Goal: Information Seeking & Learning: Learn about a topic

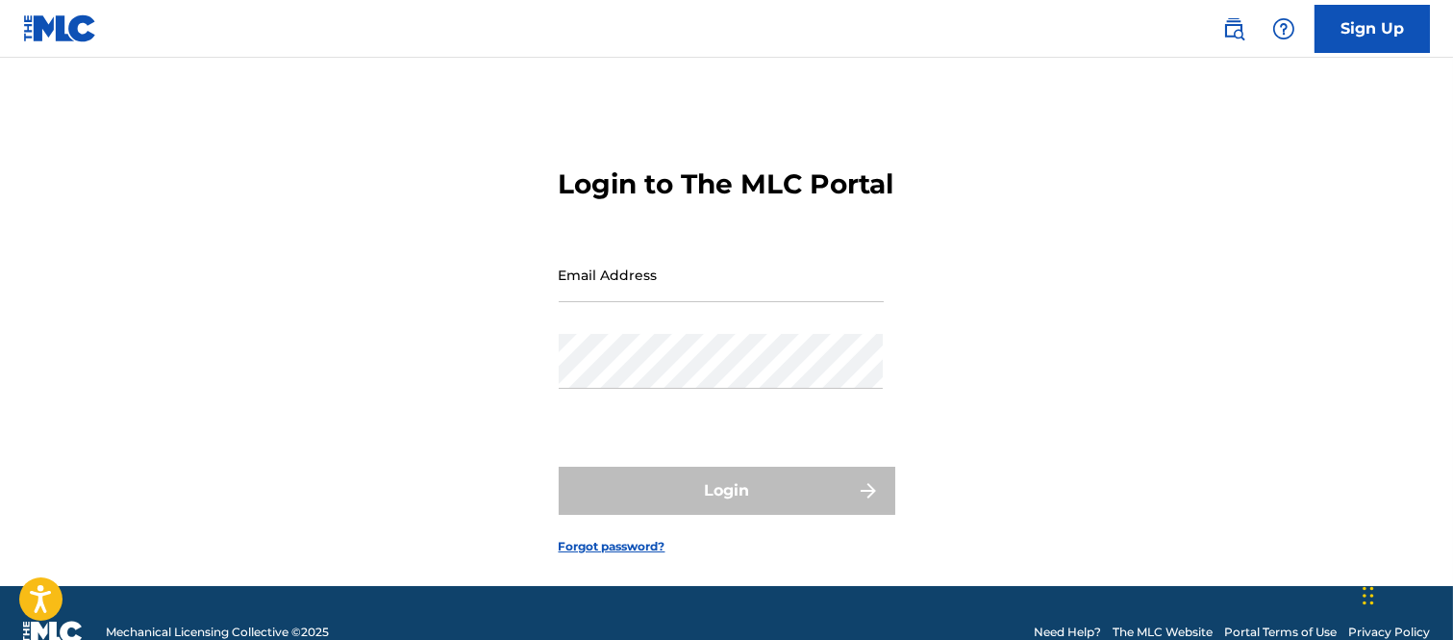
click at [643, 302] on input "Email Address" at bounding box center [721, 274] width 325 height 55
type input "[PERSON_NAME][EMAIL_ADDRESS][PERSON_NAME][DOMAIN_NAME]"
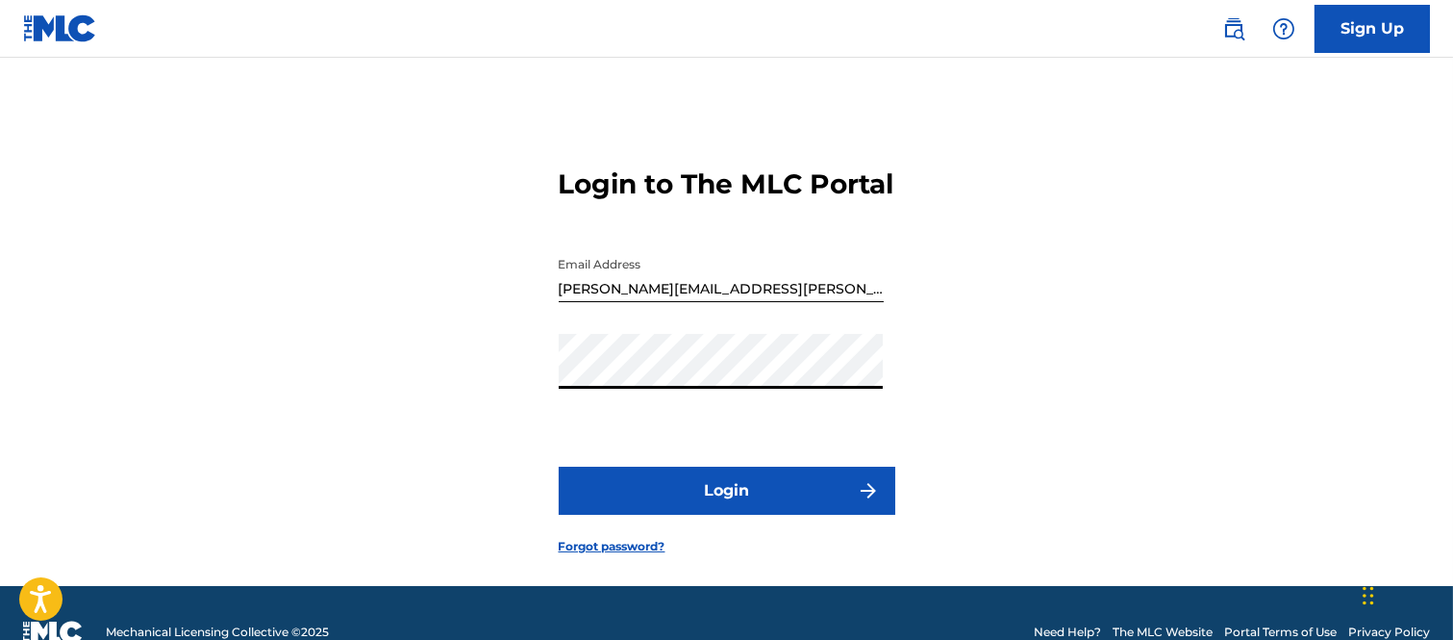
click at [820, 515] on button "Login" at bounding box center [727, 491] width 337 height 48
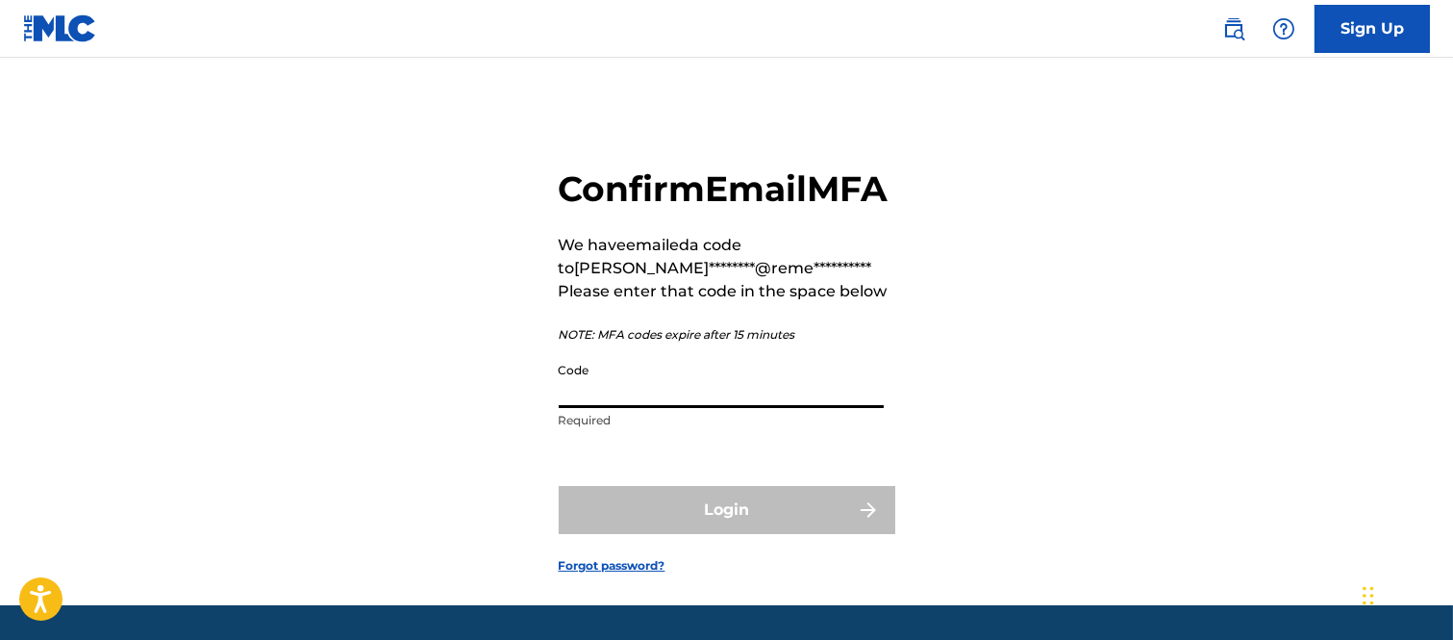
click at [633, 408] on input "Code" at bounding box center [721, 380] width 325 height 55
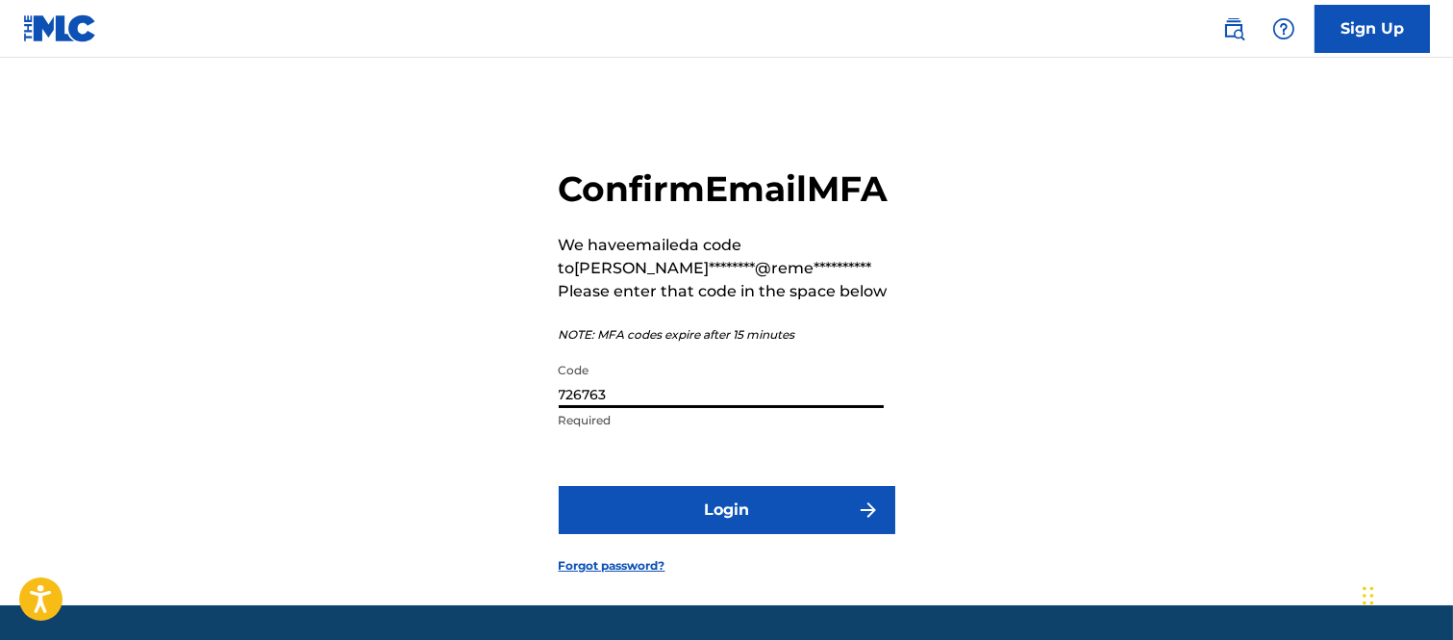
type input "726763"
click at [812, 534] on button "Login" at bounding box center [727, 510] width 337 height 48
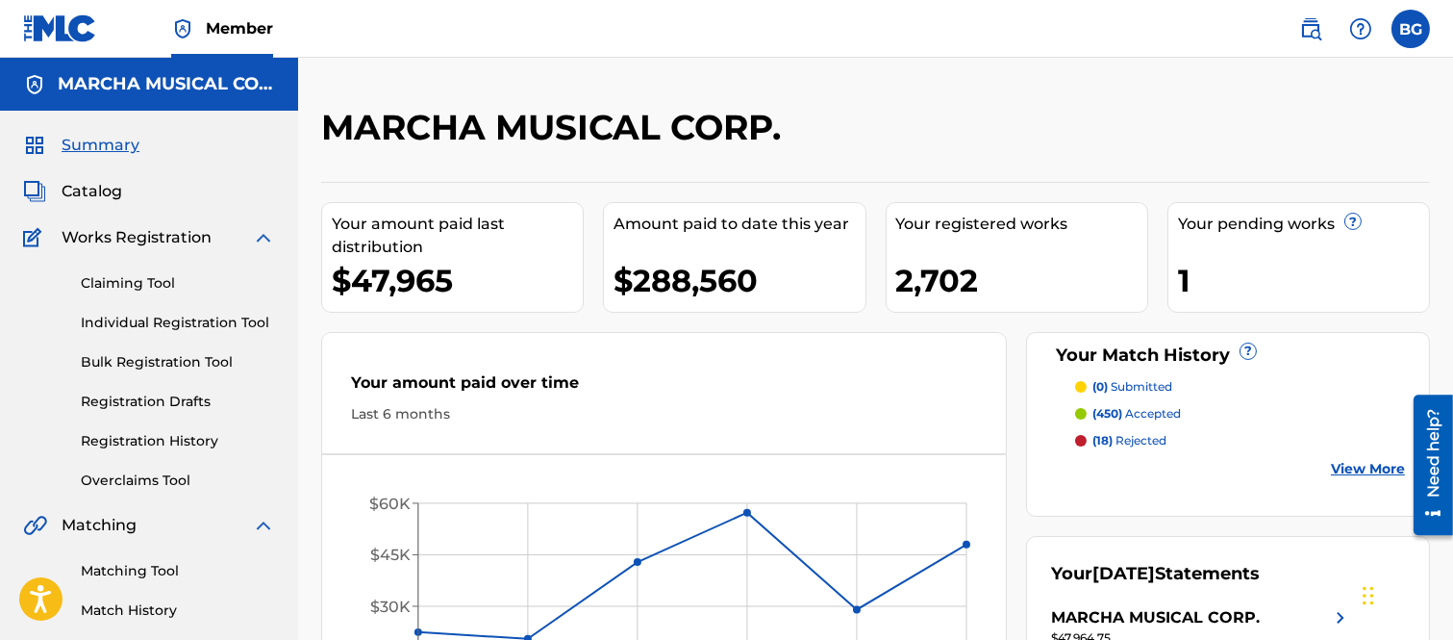
click at [98, 192] on span "Catalog" at bounding box center [92, 191] width 61 height 23
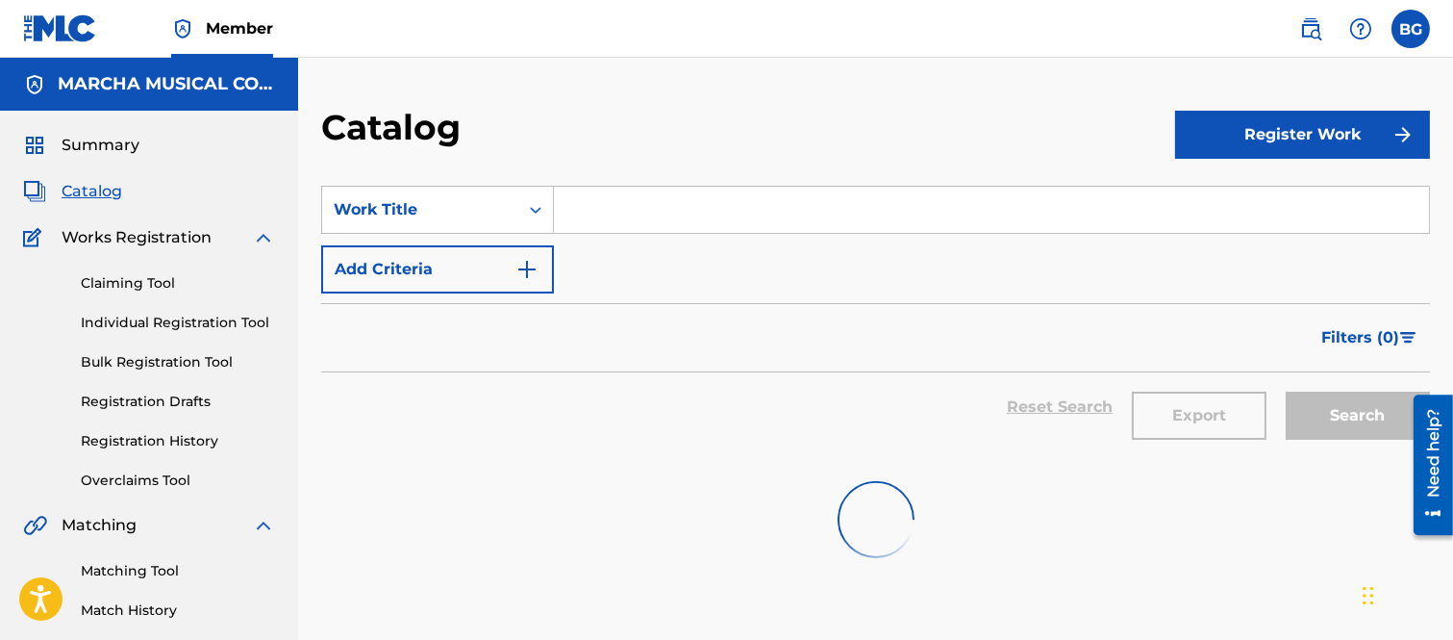
click at [593, 208] on input "Search Form" at bounding box center [991, 210] width 875 height 46
type input "c"
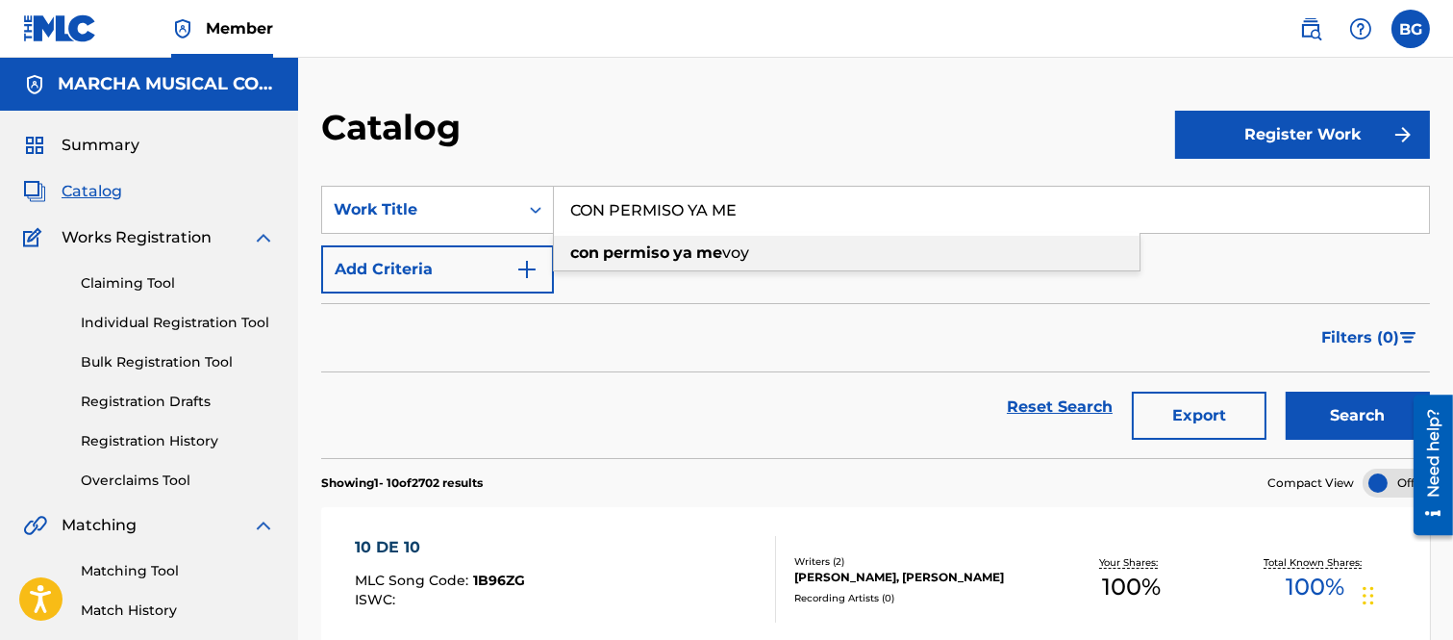
click at [603, 250] on strong "permiso" at bounding box center [636, 252] width 66 height 18
type input "con permiso ya me voy"
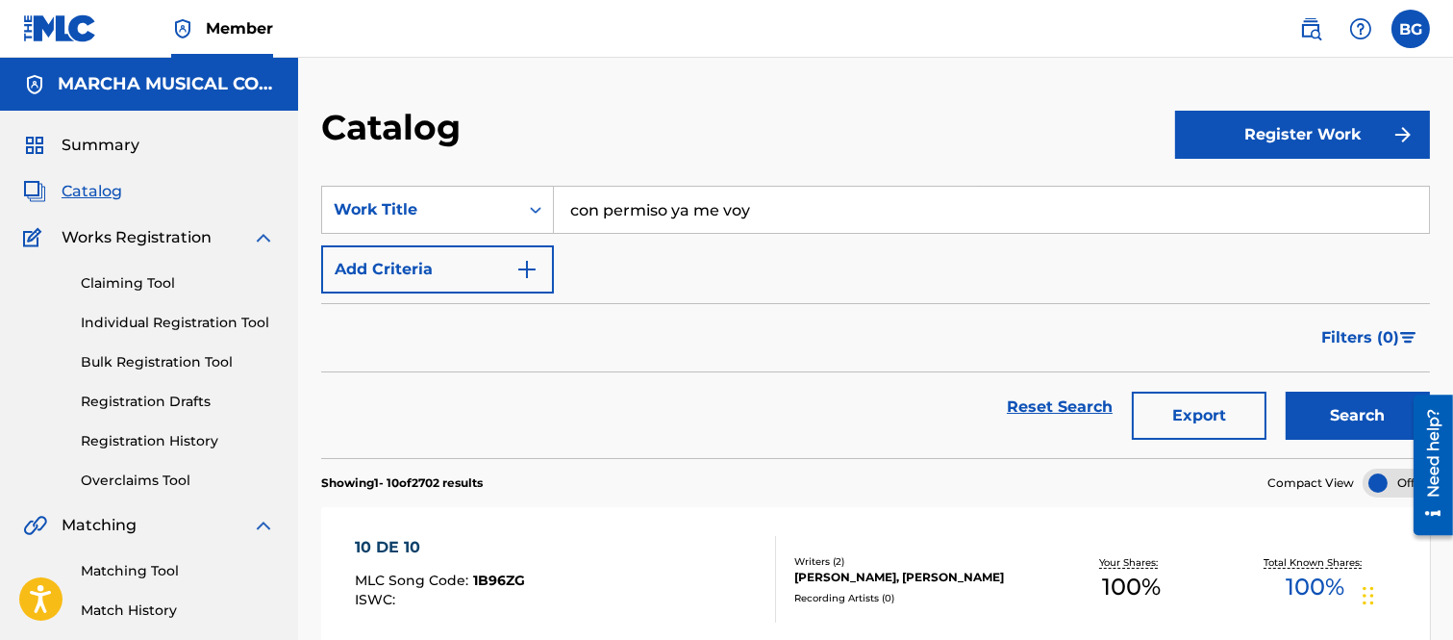
click at [1337, 410] on button "Search" at bounding box center [1358, 415] width 144 height 48
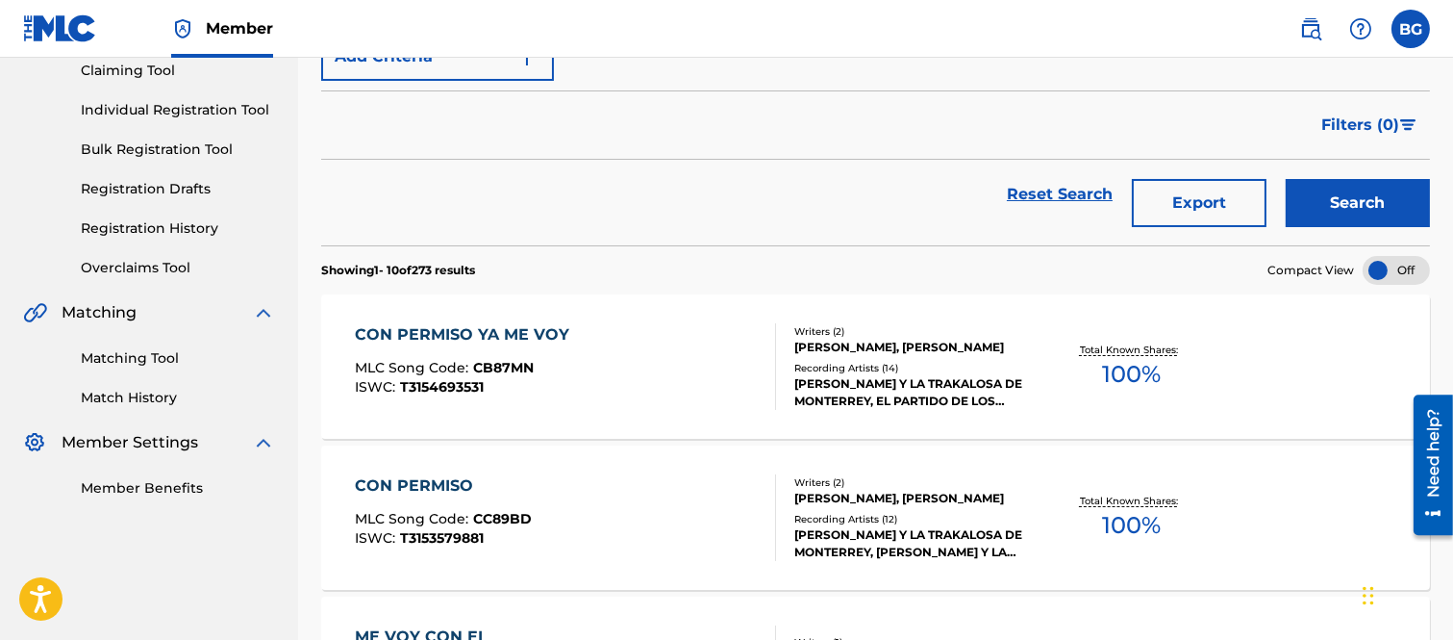
scroll to position [214, 0]
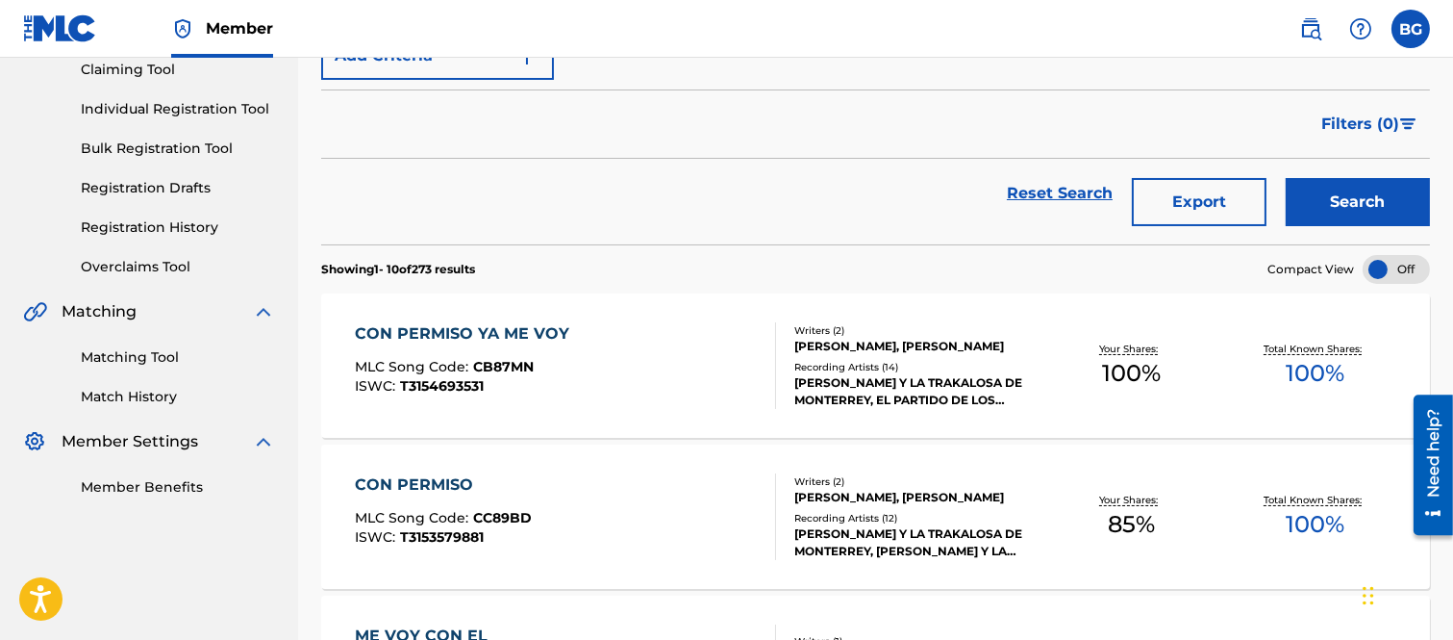
click at [483, 327] on div "CON PERMISO YA ME VOY" at bounding box center [467, 333] width 224 height 23
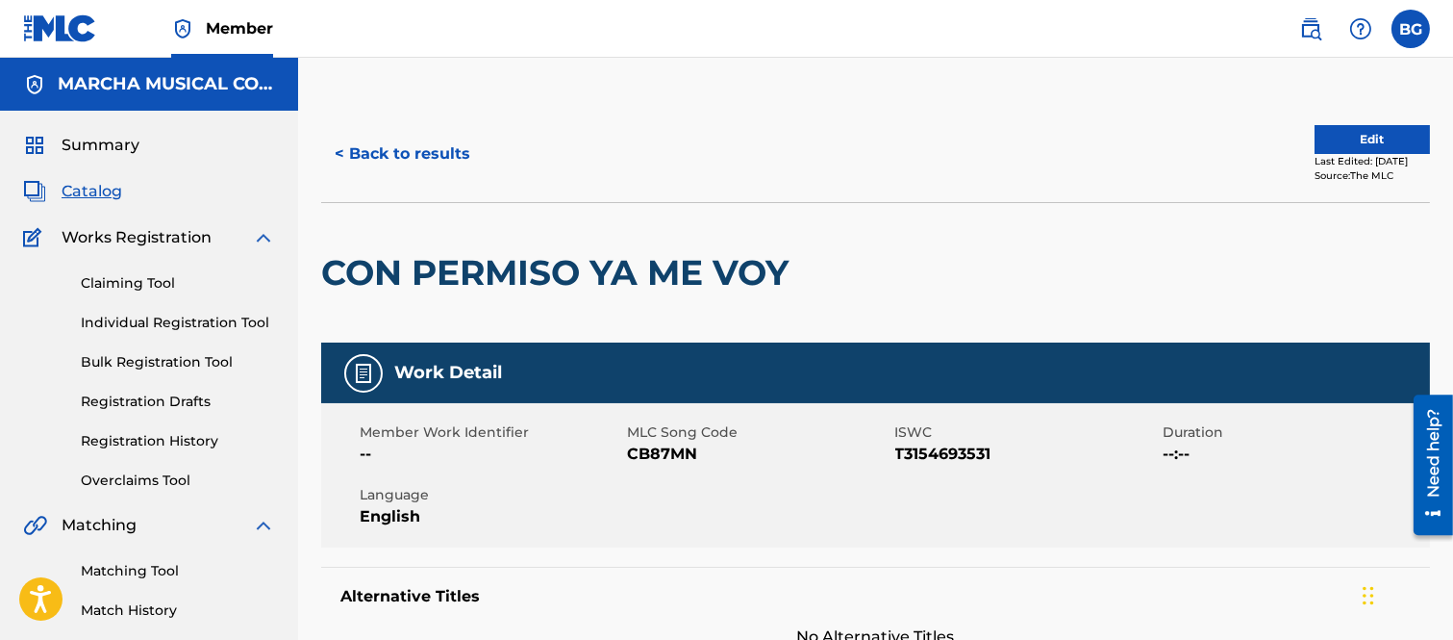
click at [338, 150] on button "< Back to results" at bounding box center [402, 154] width 163 height 48
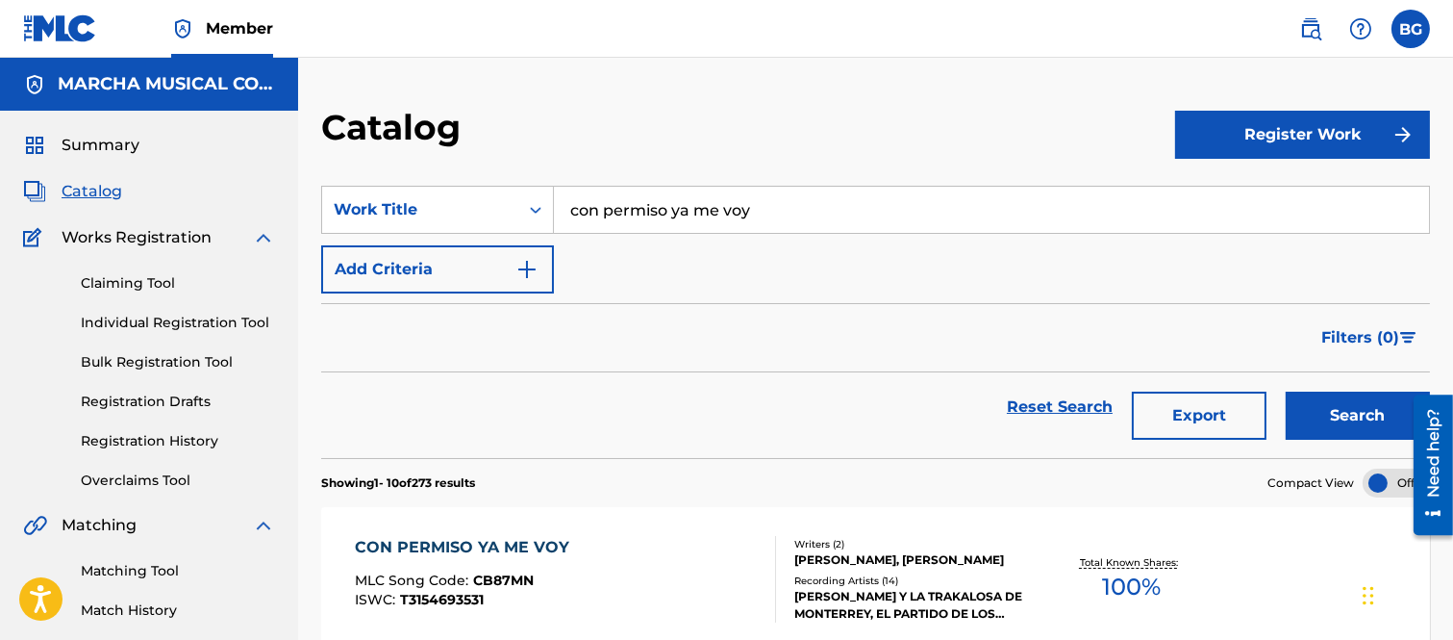
click at [798, 208] on input "con permiso ya me voy" at bounding box center [991, 210] width 875 height 46
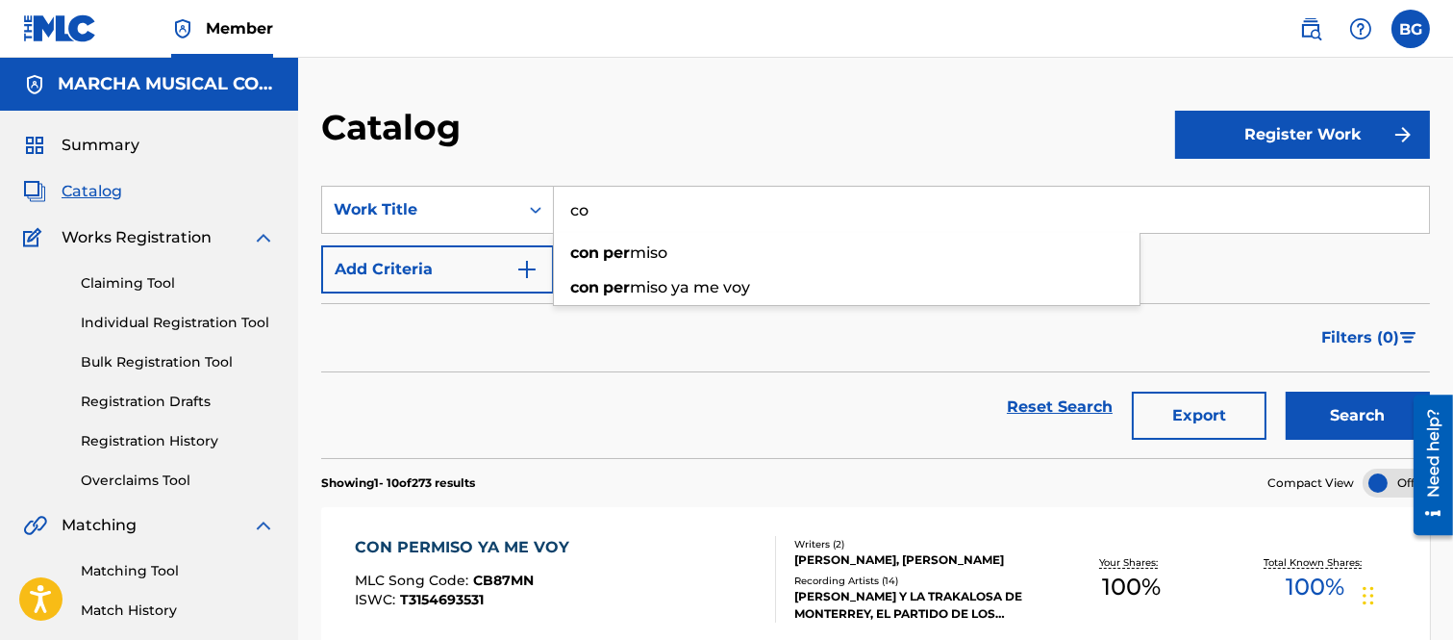
type input "c"
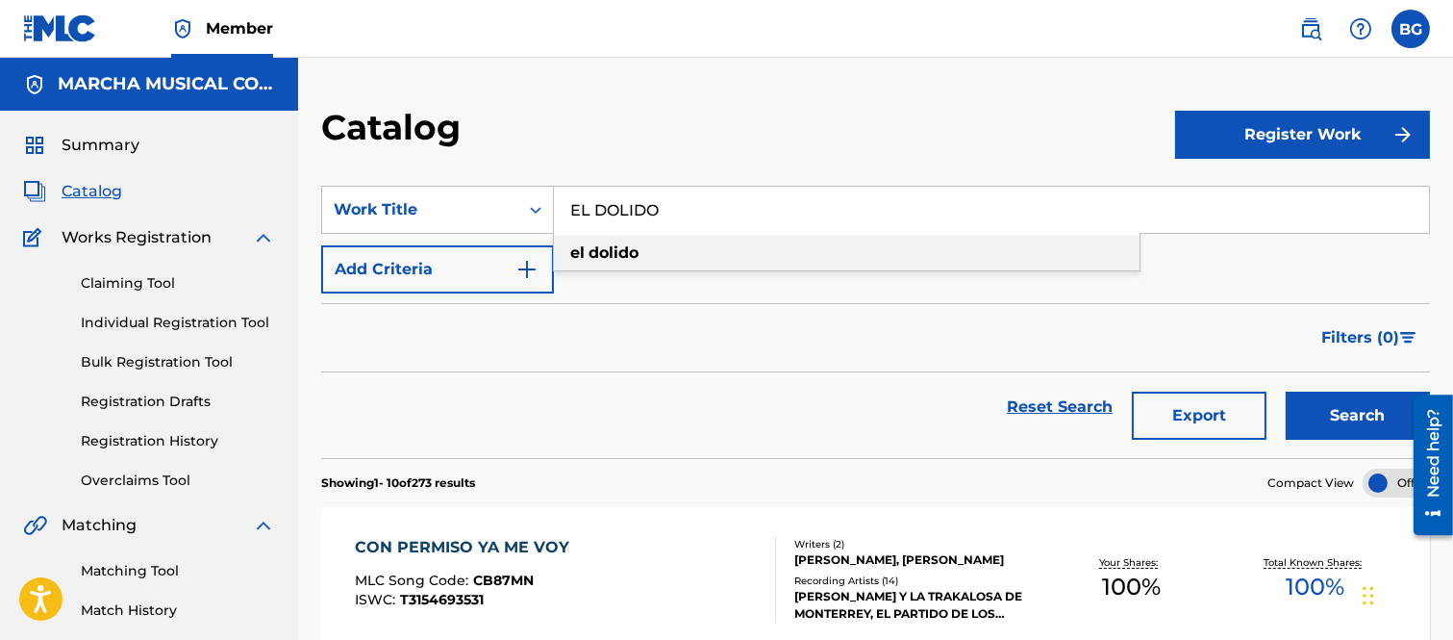
click at [587, 250] on span "Search Form" at bounding box center [587, 252] width 4 height 18
type input "el dolido"
click at [1331, 416] on button "Search" at bounding box center [1358, 415] width 144 height 48
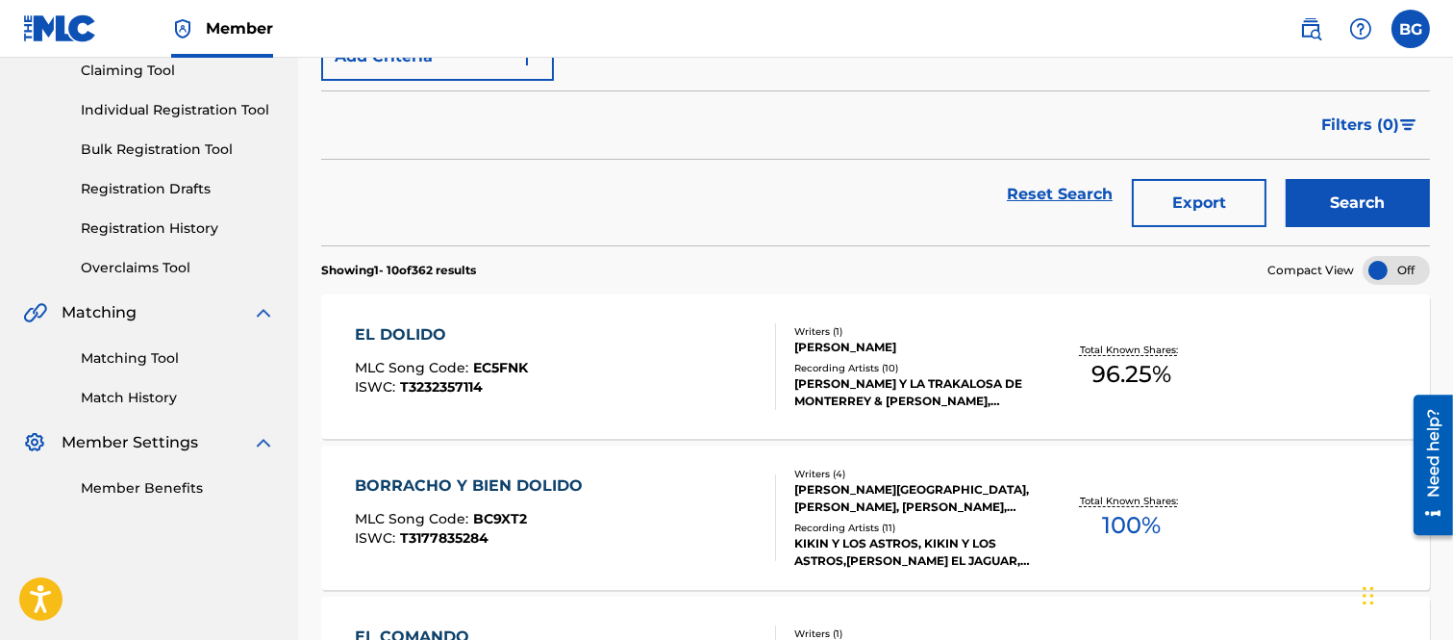
scroll to position [214, 0]
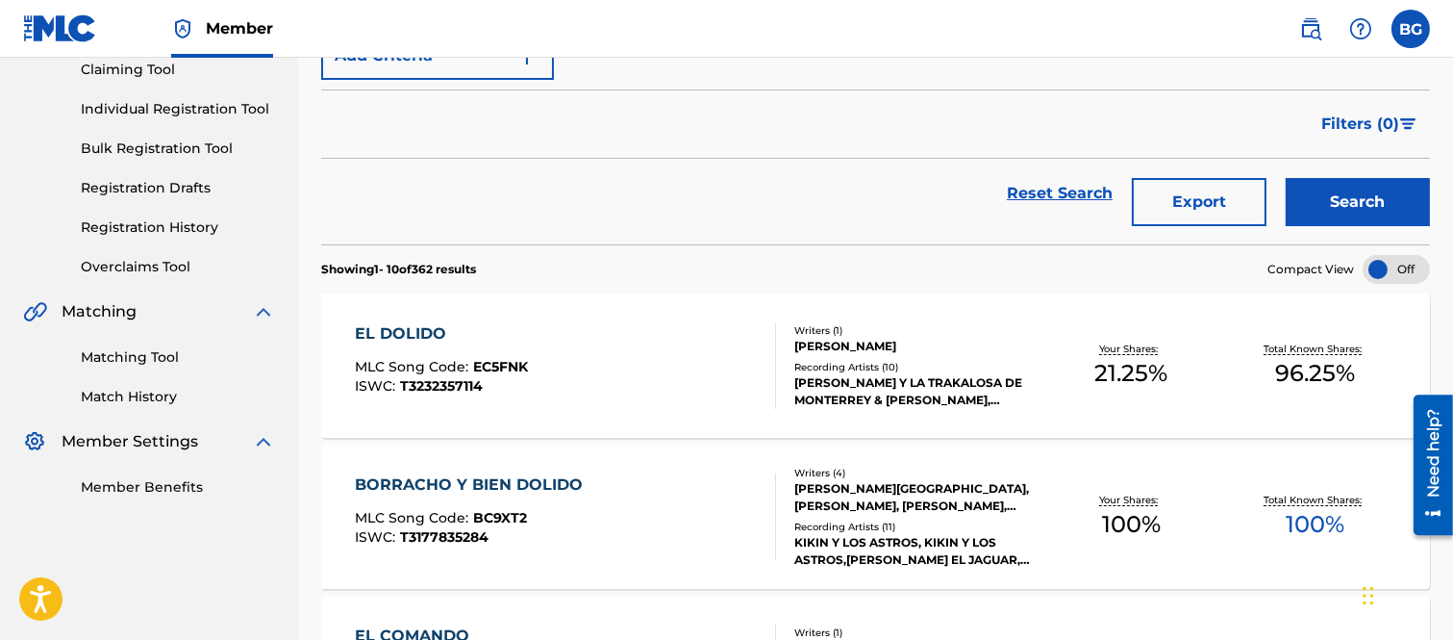
click at [433, 332] on div "EL DOLIDO" at bounding box center [441, 333] width 173 height 23
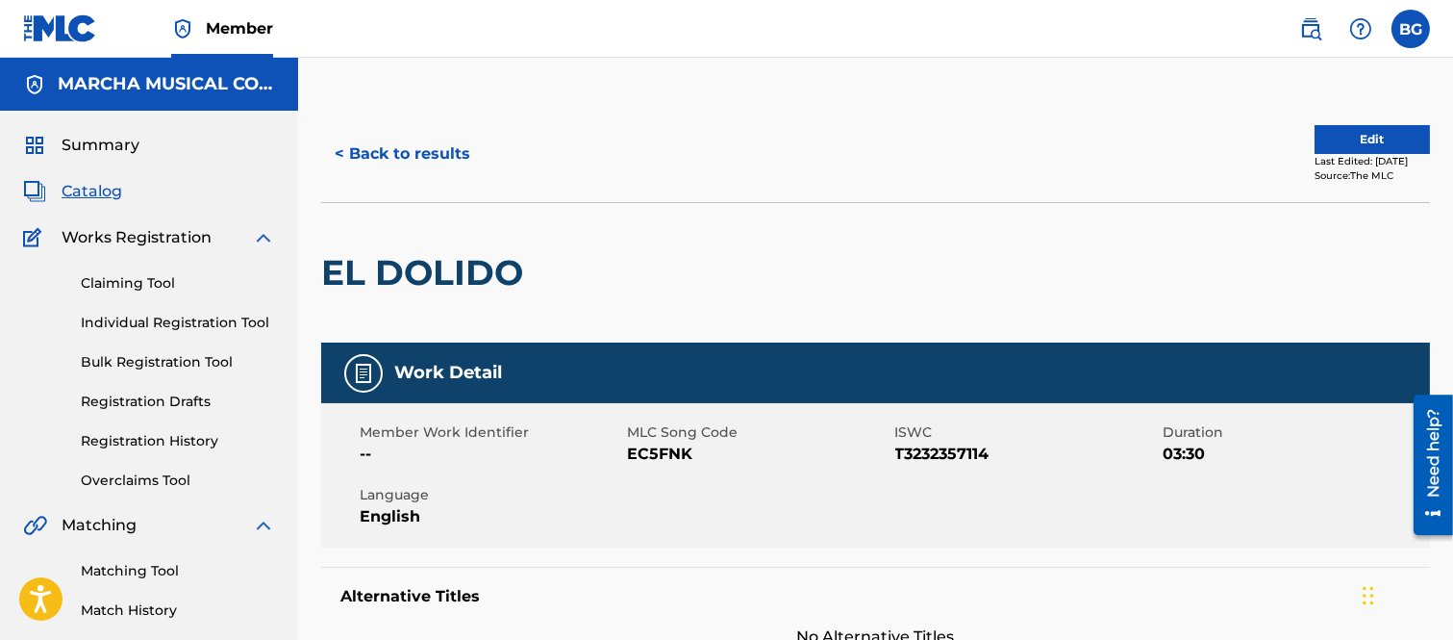
click at [339, 152] on button "< Back to results" at bounding box center [402, 154] width 163 height 48
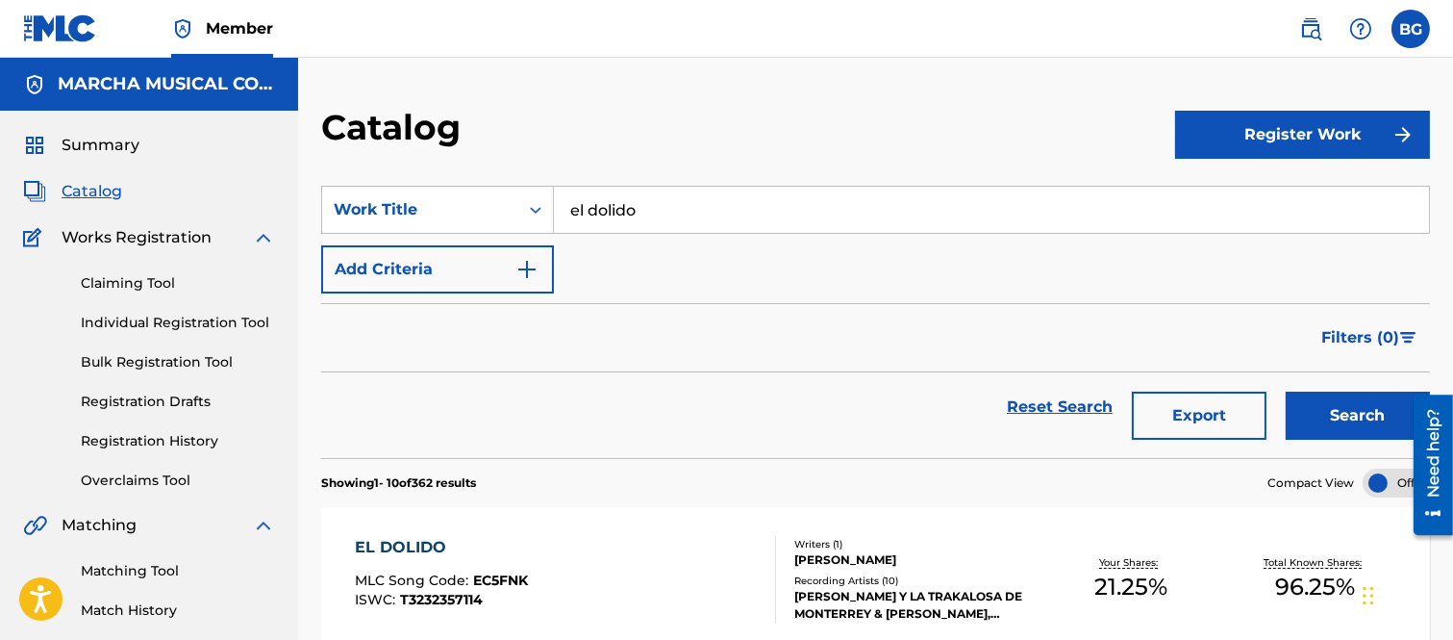
click at [659, 204] on input "el dolido" at bounding box center [991, 210] width 875 height 46
type input "e"
type input "esta va por ti"
click at [632, 250] on strong "por" at bounding box center [645, 252] width 27 height 18
click at [1328, 418] on button "Search" at bounding box center [1358, 415] width 144 height 48
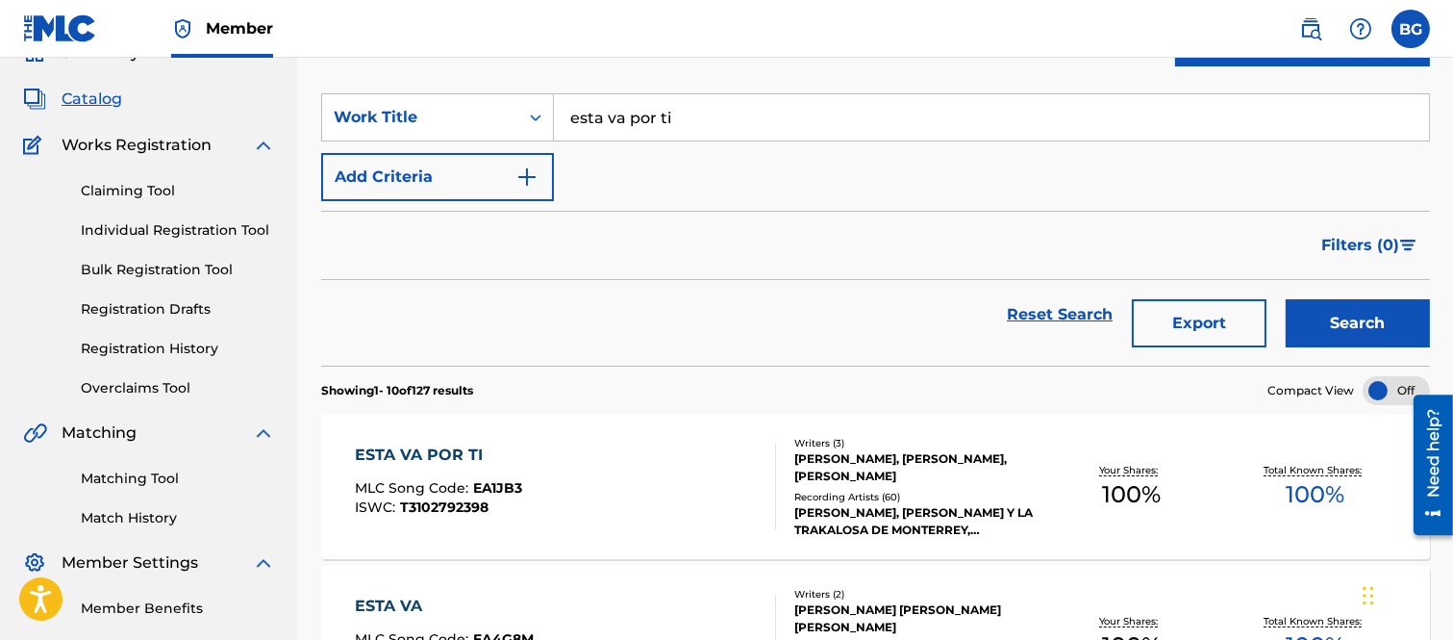
scroll to position [214, 0]
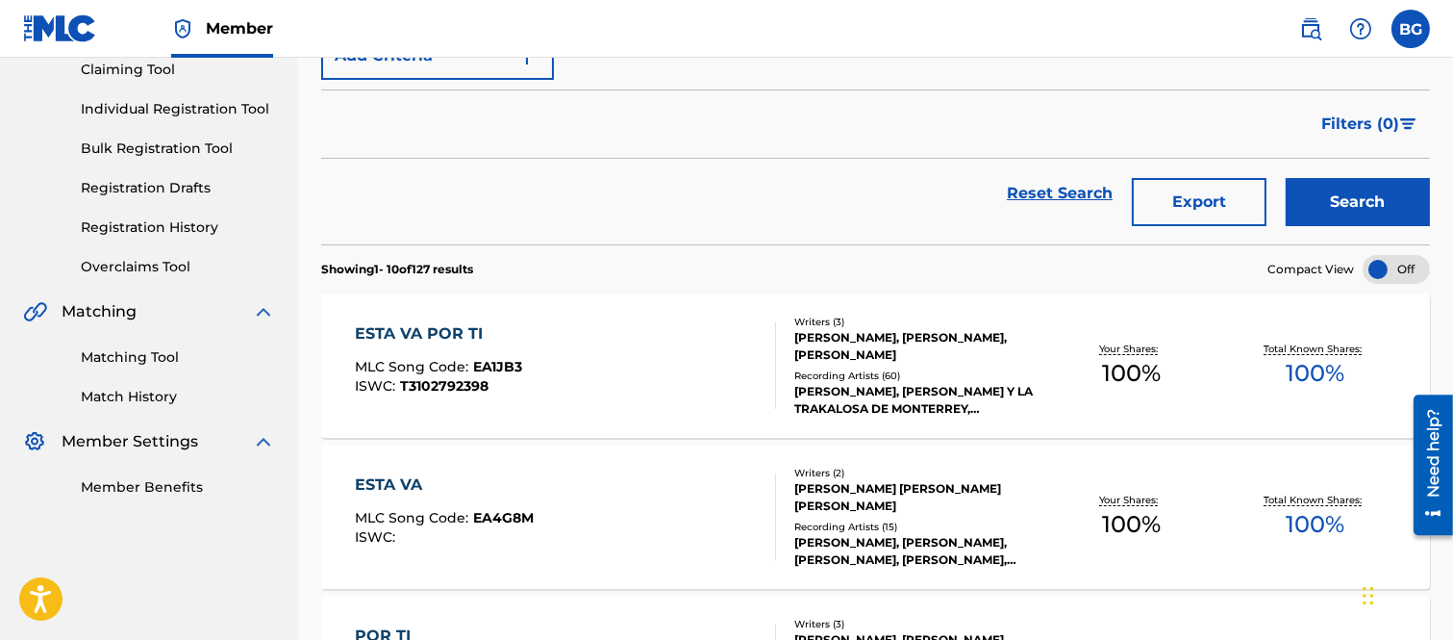
click at [414, 337] on div "ESTA VA POR TI" at bounding box center [438, 333] width 167 height 23
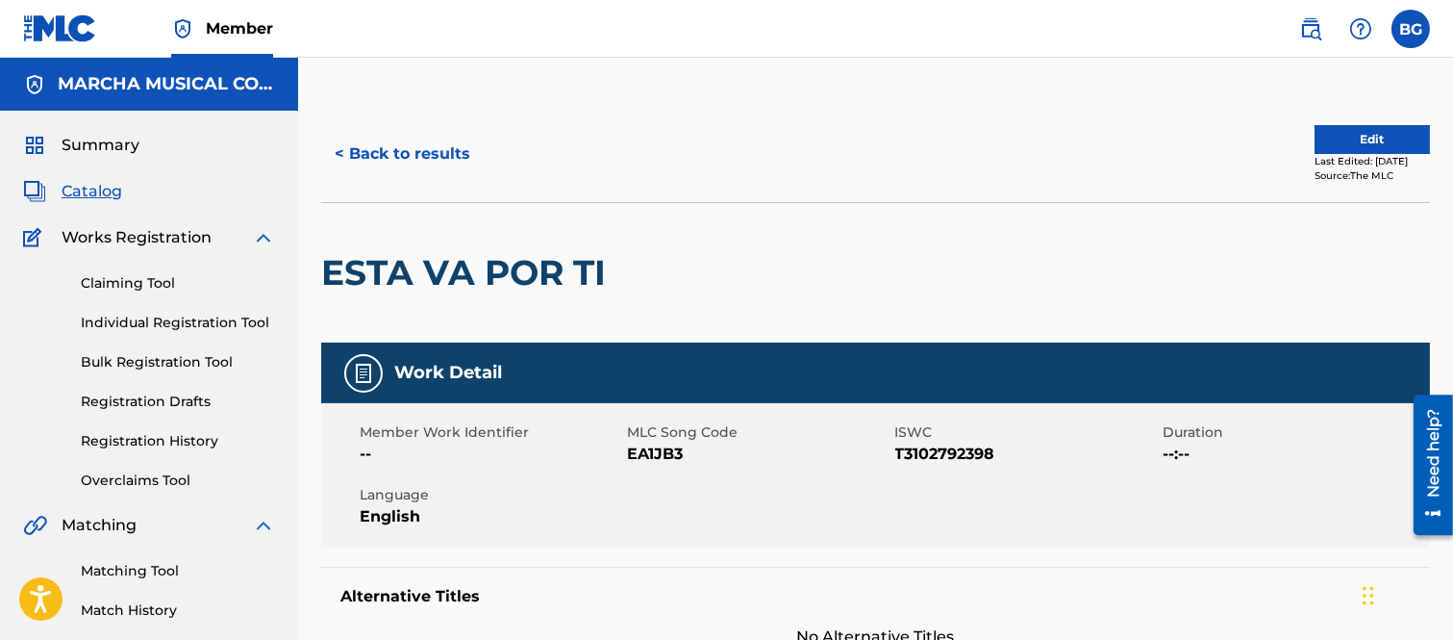
click at [339, 151] on button "< Back to results" at bounding box center [402, 154] width 163 height 48
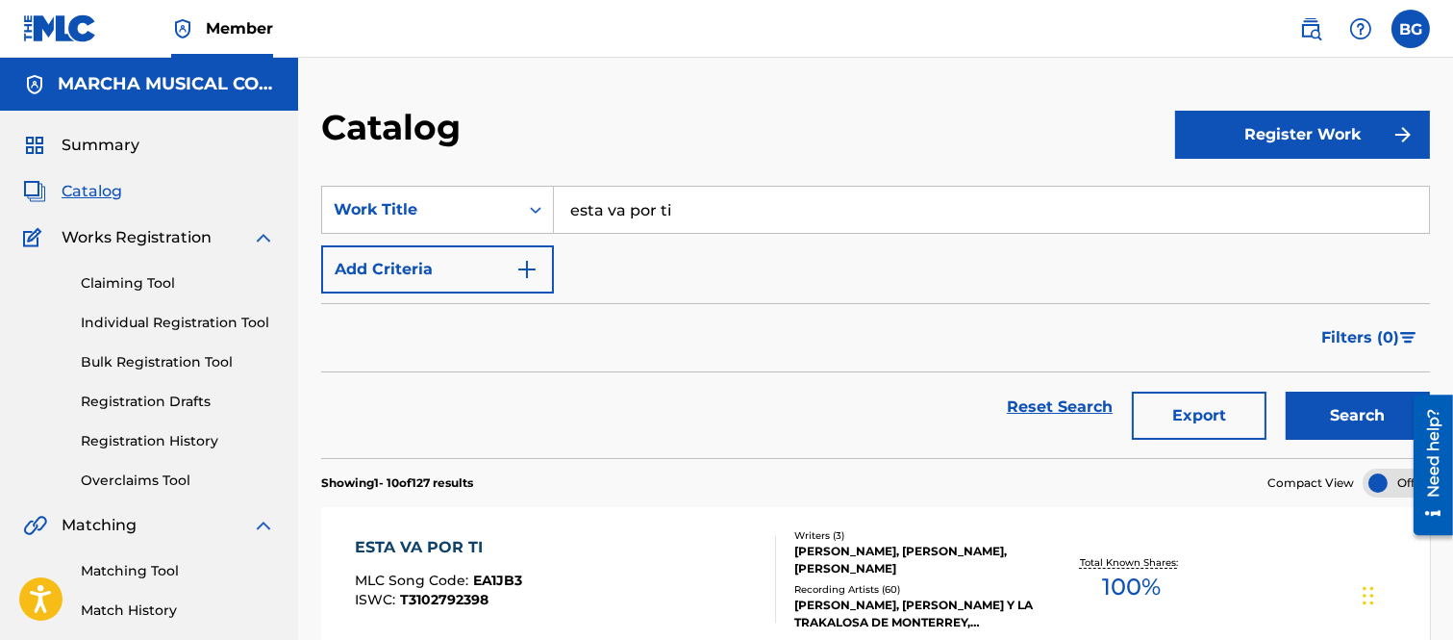
click at [694, 213] on input "esta va por ti" at bounding box center [991, 210] width 875 height 46
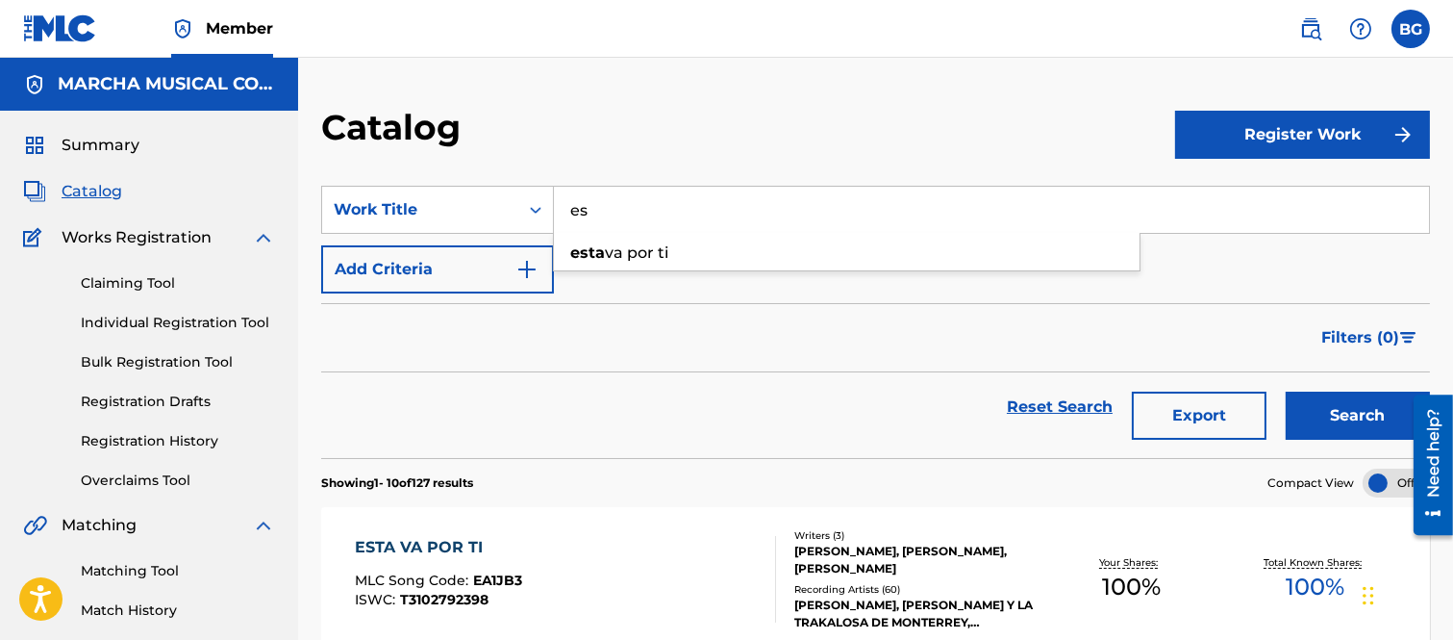
type input "e"
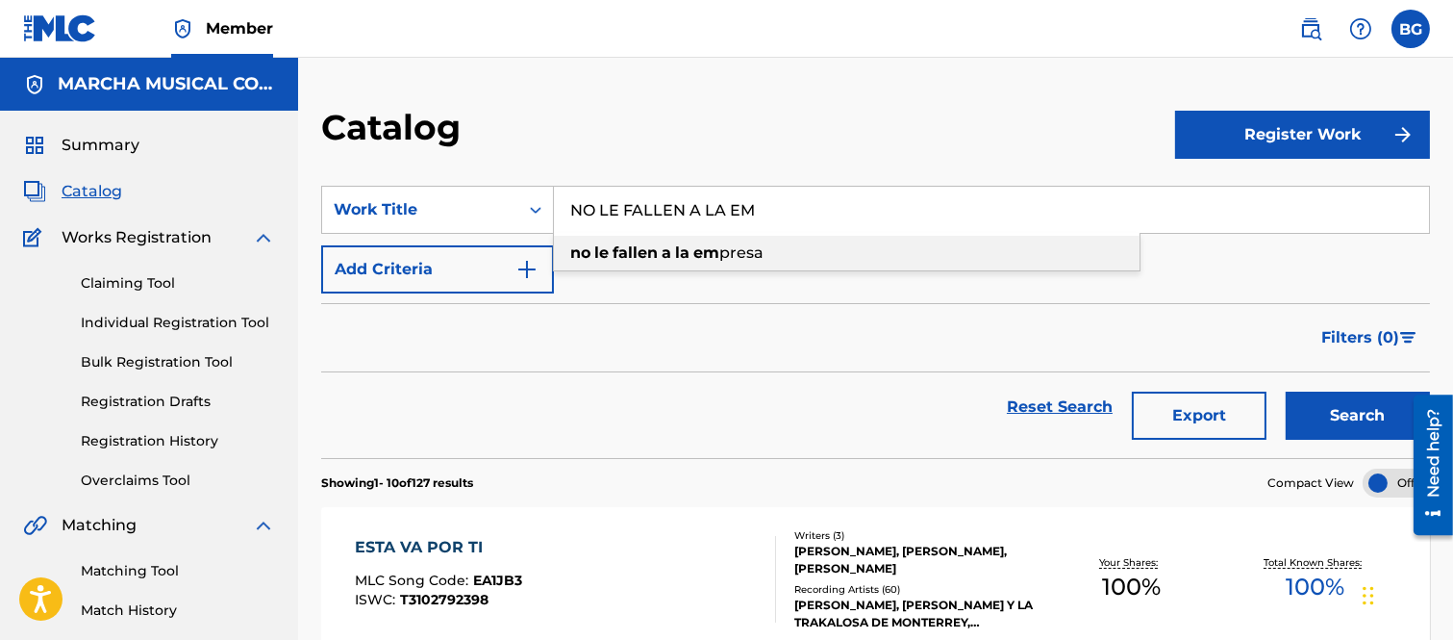
drag, startPoint x: 643, startPoint y: 250, endPoint x: 842, endPoint y: 261, distance: 199.4
click at [645, 250] on strong "fallen" at bounding box center [635, 252] width 45 height 18
drag, startPoint x: 1358, startPoint y: 407, endPoint x: 1349, endPoint y: 402, distance: 10.8
click at [1358, 406] on button "Search" at bounding box center [1358, 415] width 144 height 48
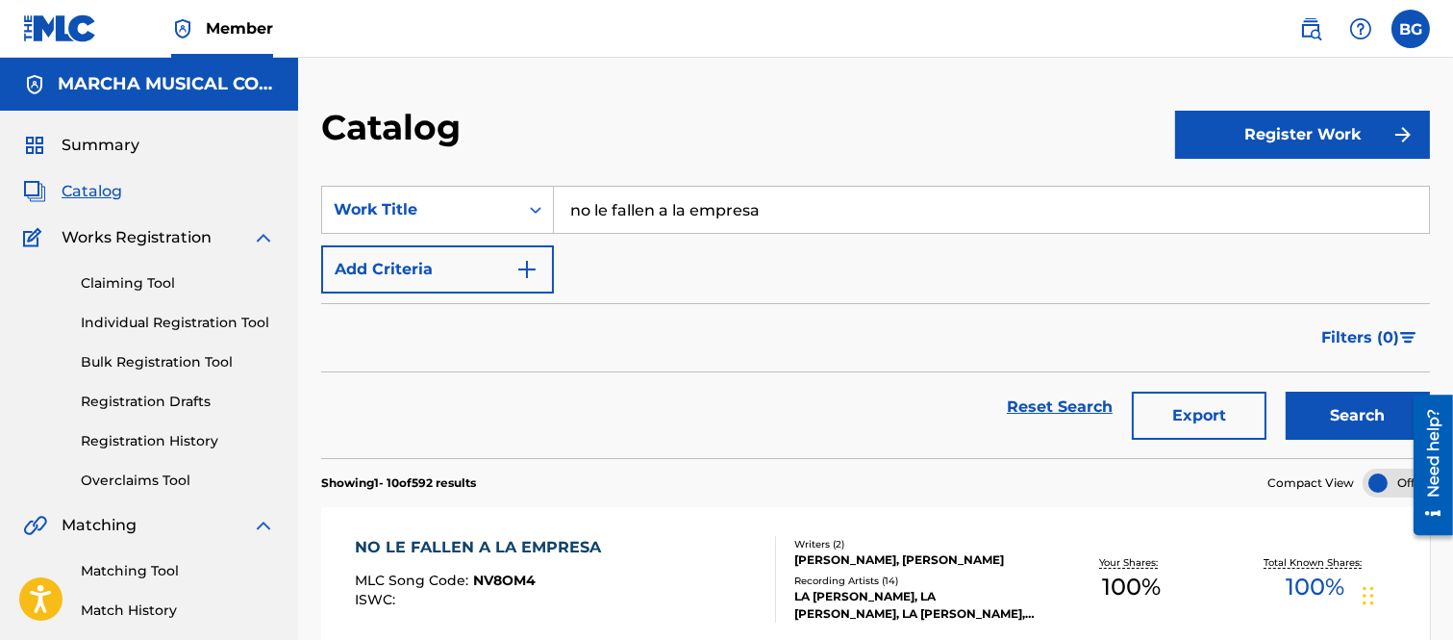
click at [771, 203] on input "no le fallen a la empresa" at bounding box center [991, 210] width 875 height 46
type input "n"
click at [616, 247] on strong "preguntate" at bounding box center [615, 252] width 91 height 18
click at [1351, 399] on button "Search" at bounding box center [1358, 415] width 144 height 48
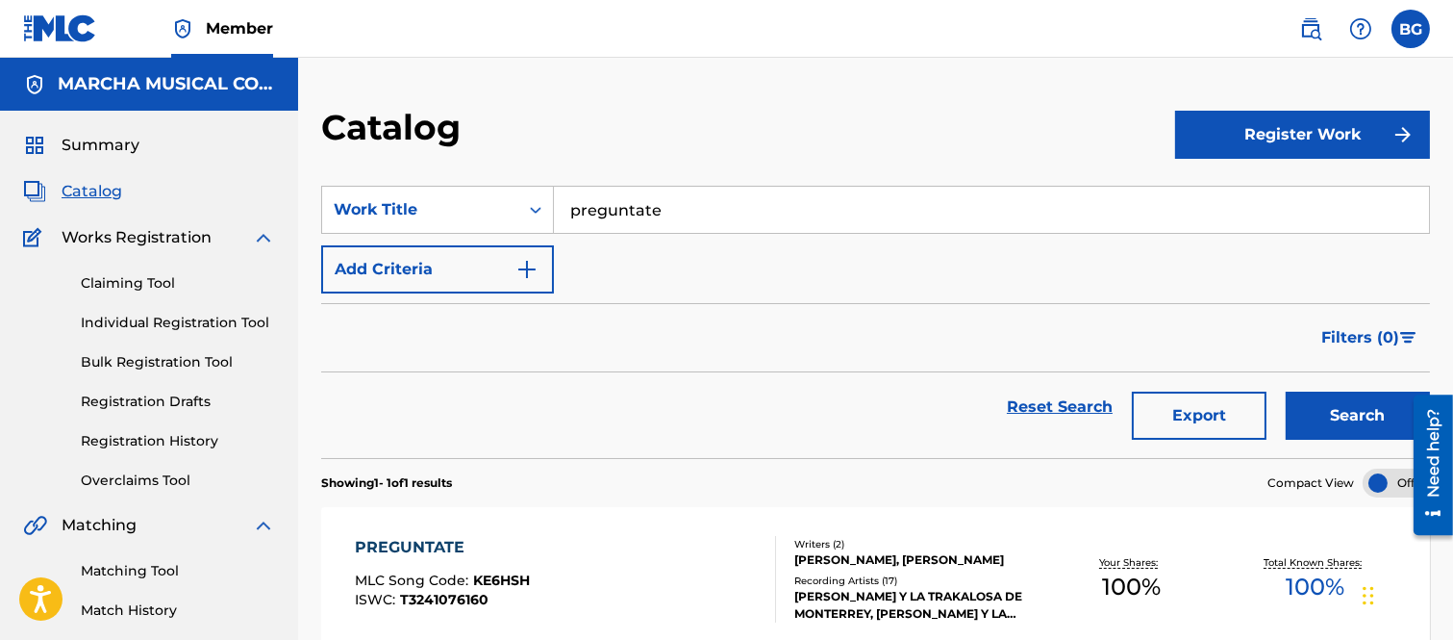
click at [690, 205] on input "preguntate" at bounding box center [991, 210] width 875 height 46
type input "p"
type input "VIDEO VIRAL"
click at [104, 320] on link "Individual Registration Tool" at bounding box center [178, 323] width 194 height 20
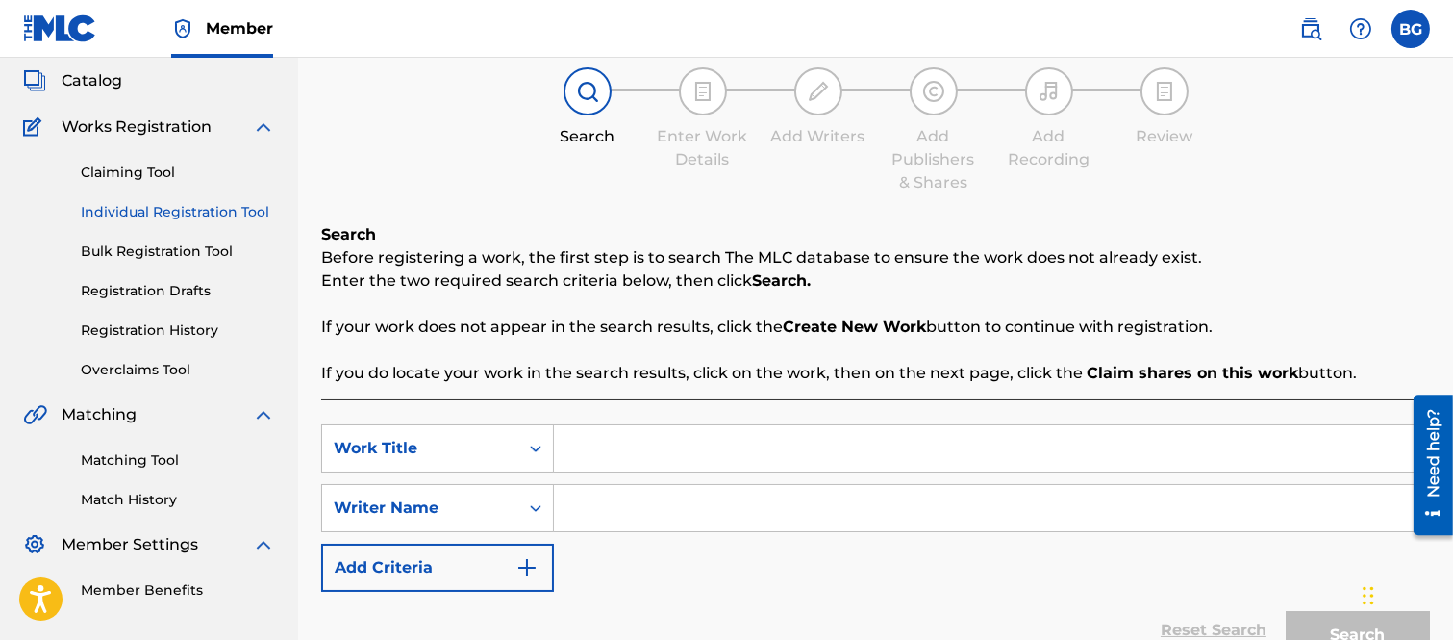
scroll to position [214, 0]
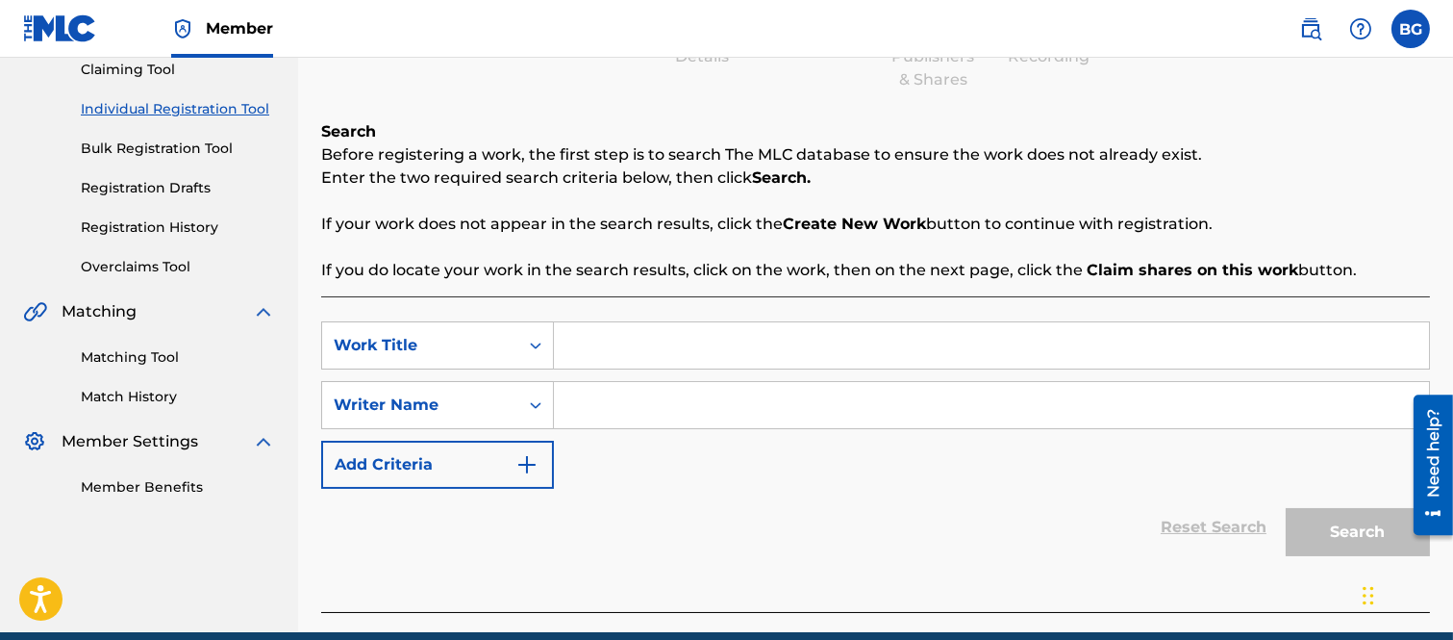
click at [610, 353] on input "Search Form" at bounding box center [991, 345] width 875 height 46
type input "VIDEO VIRAL"
click at [593, 404] on input "Search Form" at bounding box center [991, 405] width 875 height 46
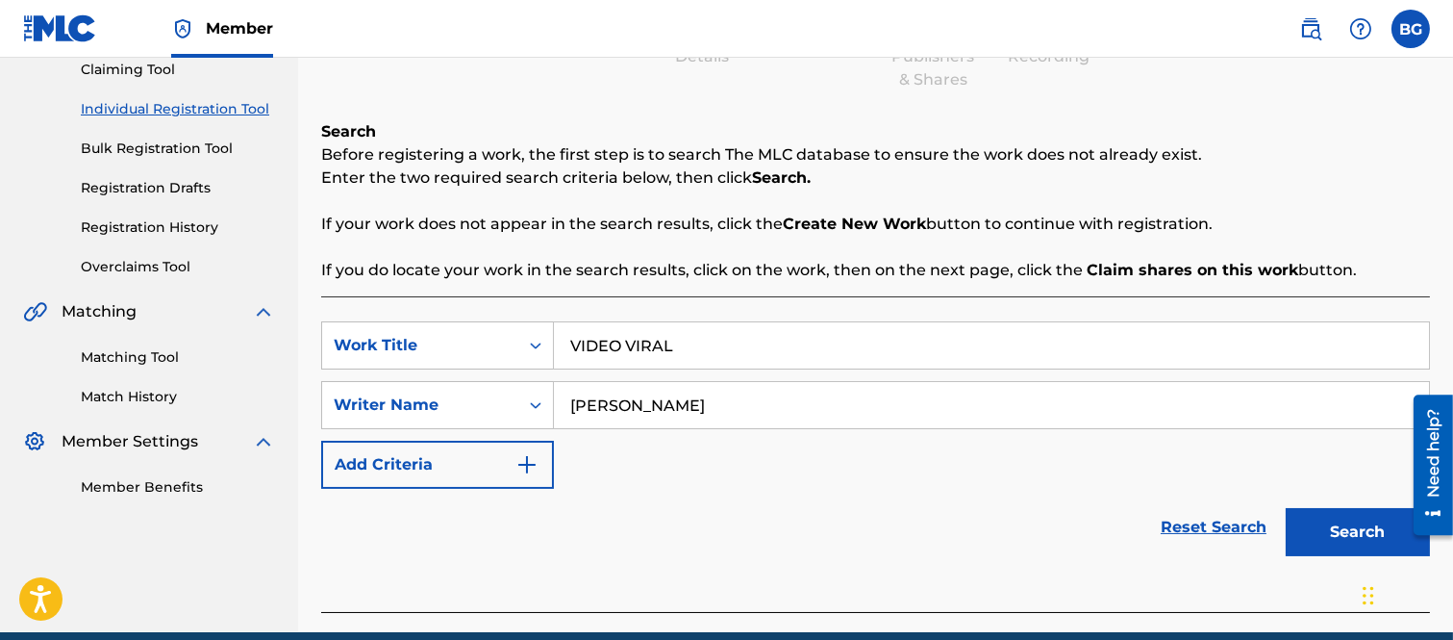
type input "[PERSON_NAME]"
drag, startPoint x: 1316, startPoint y: 519, endPoint x: 1267, endPoint y: 482, distance: 61.8
click at [1316, 517] on button "Search" at bounding box center [1358, 532] width 144 height 48
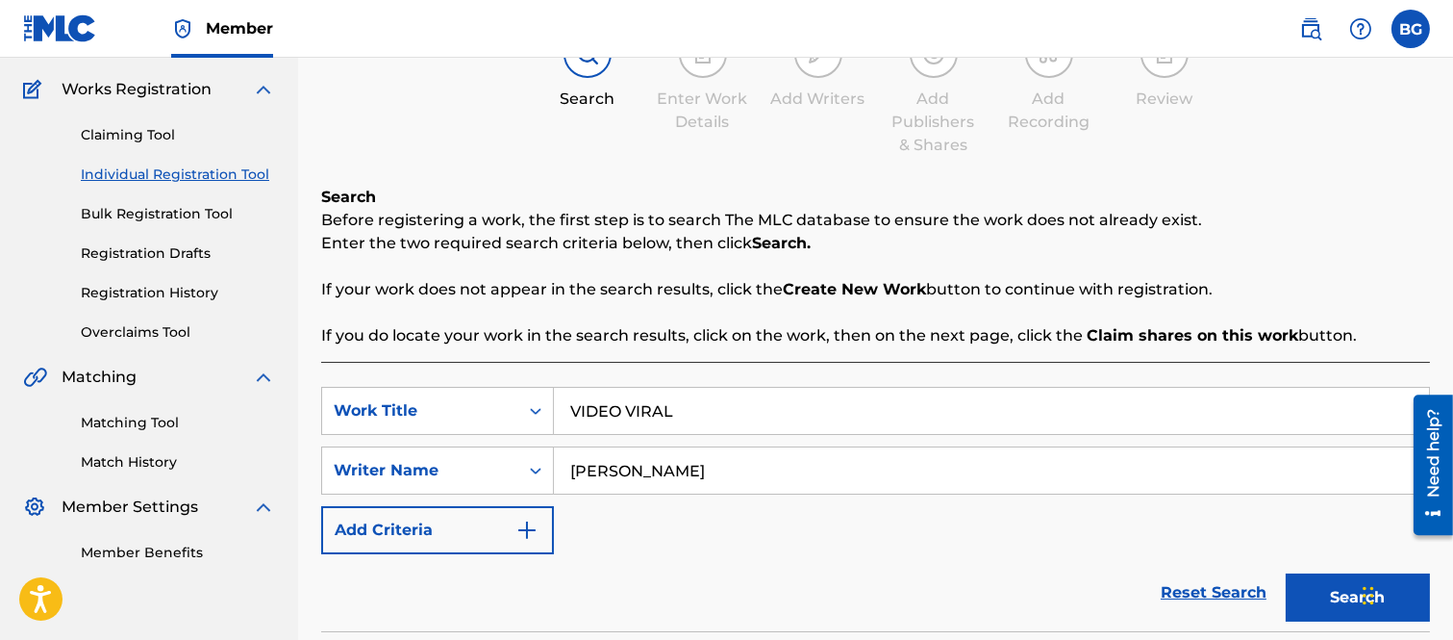
scroll to position [91, 0]
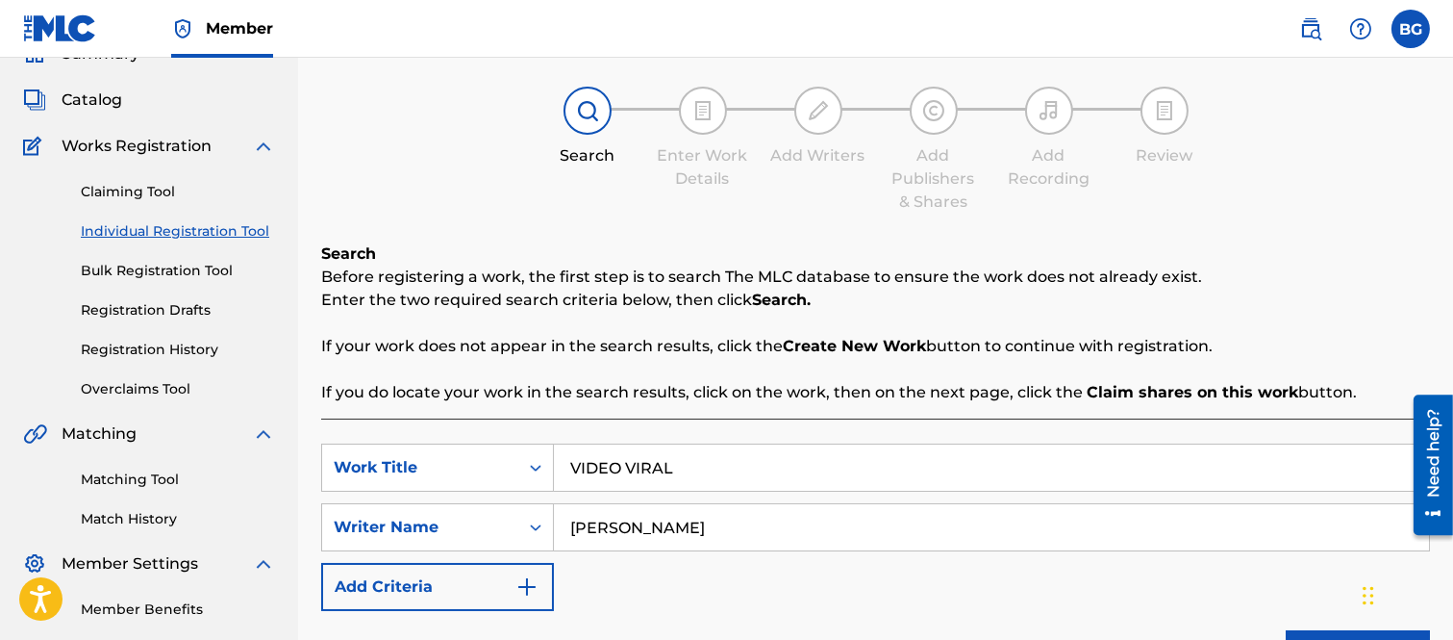
click at [123, 348] on link "Registration History" at bounding box center [178, 350] width 194 height 20
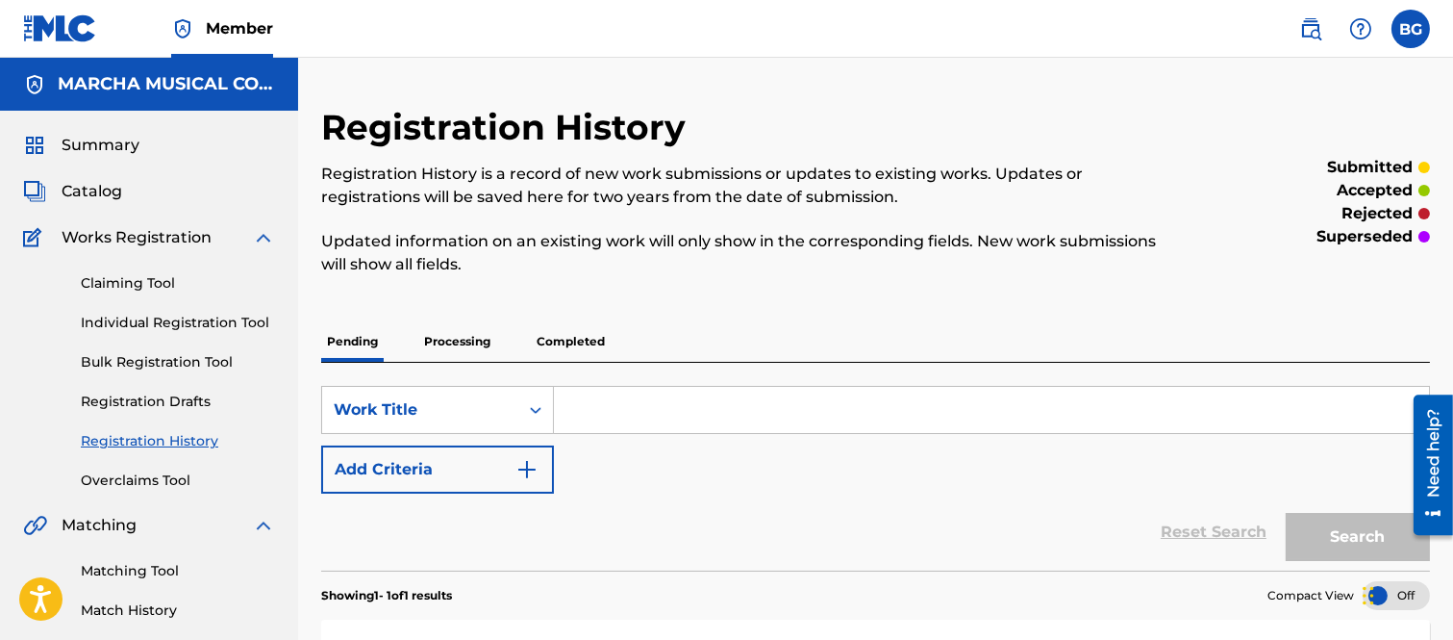
click at [614, 414] on input "Search Form" at bounding box center [991, 410] width 875 height 46
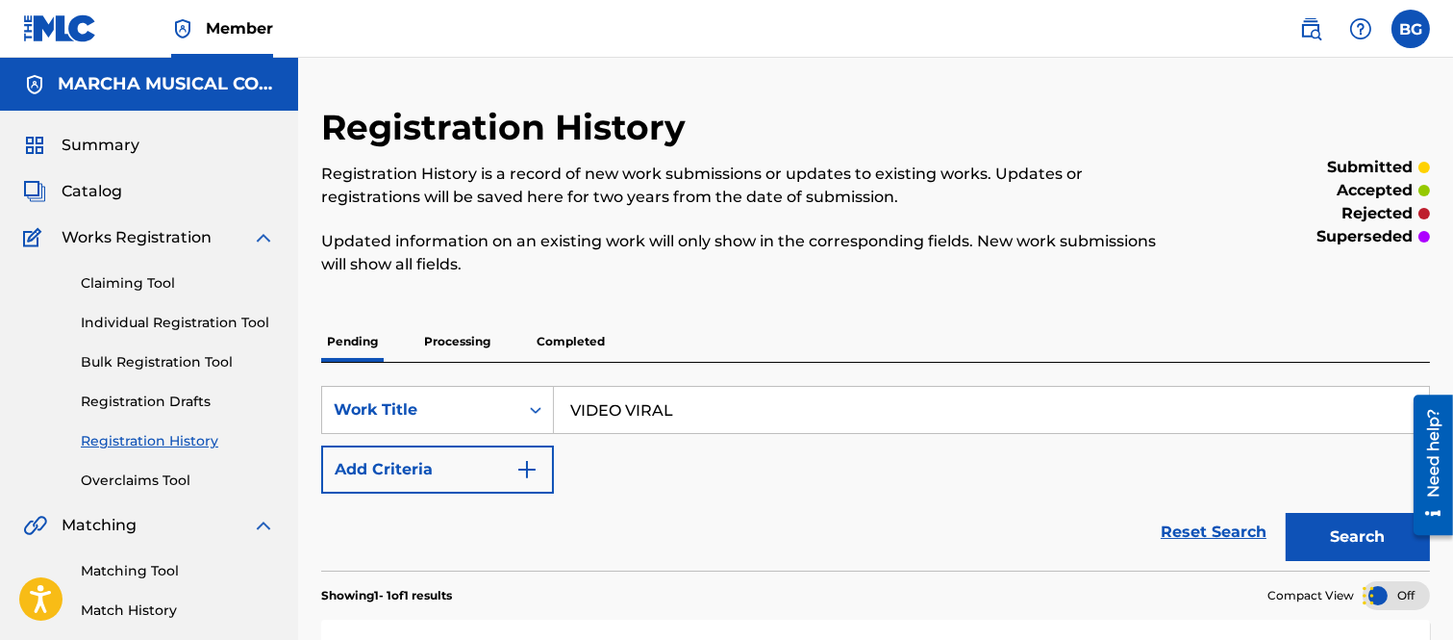
type input "VIDEO VIRAL"
click at [1335, 531] on button "Search" at bounding box center [1358, 537] width 144 height 48
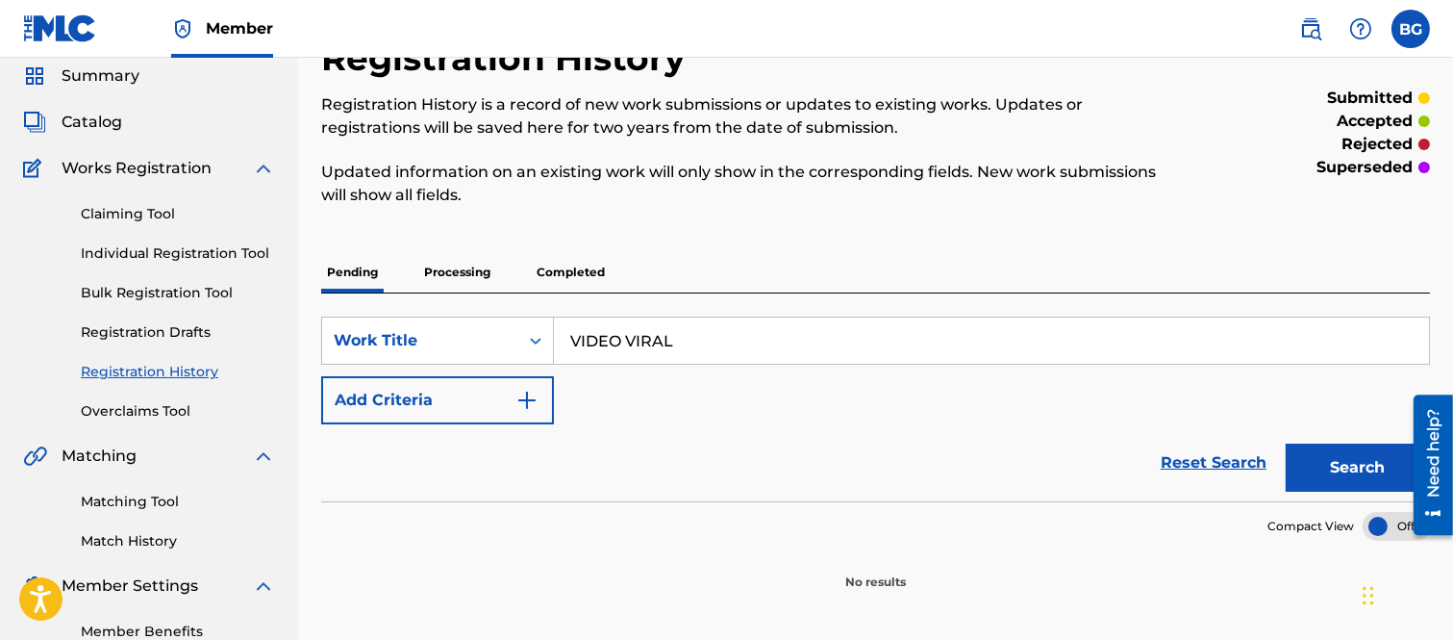
scroll to position [107, 0]
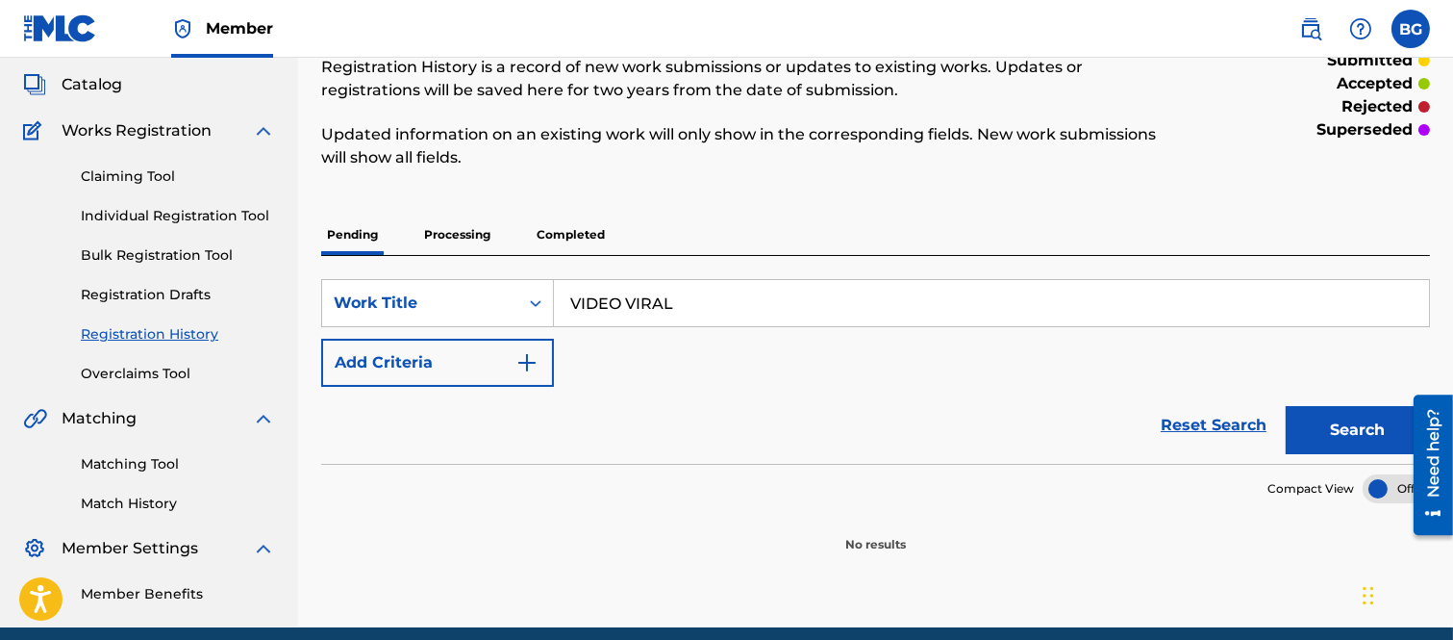
click at [449, 229] on p "Processing" at bounding box center [457, 235] width 78 height 40
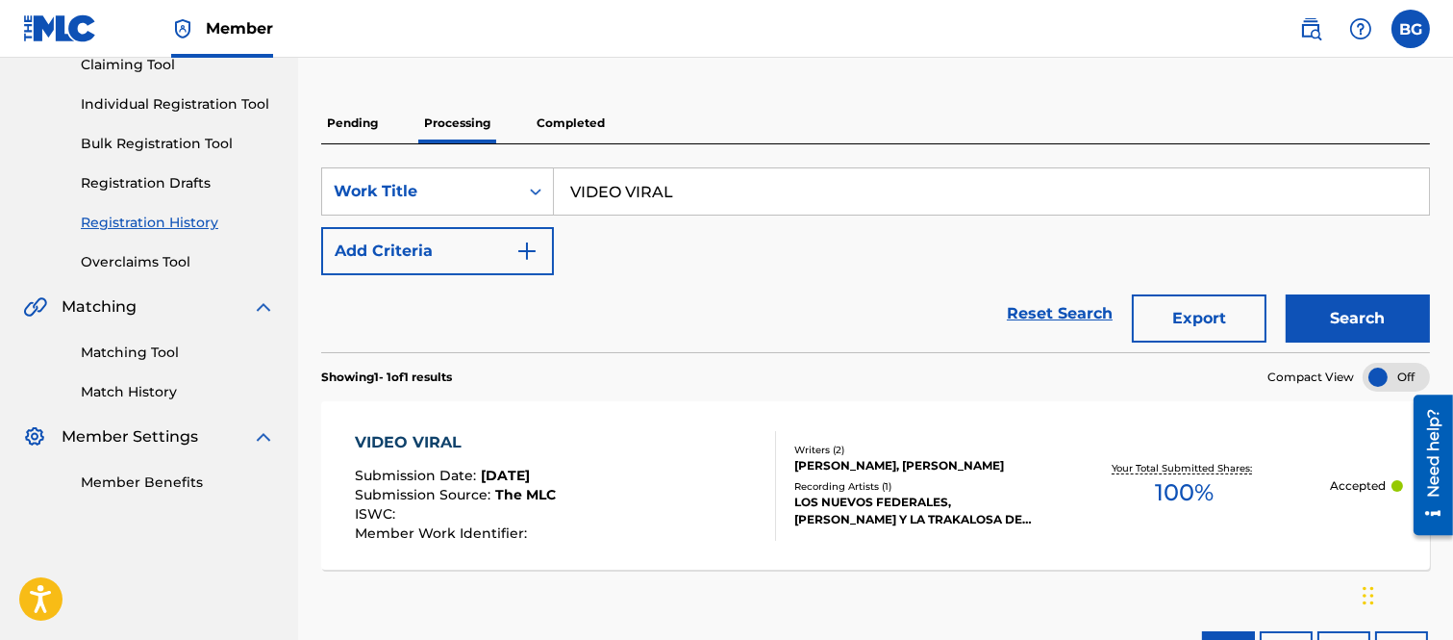
scroll to position [147, 0]
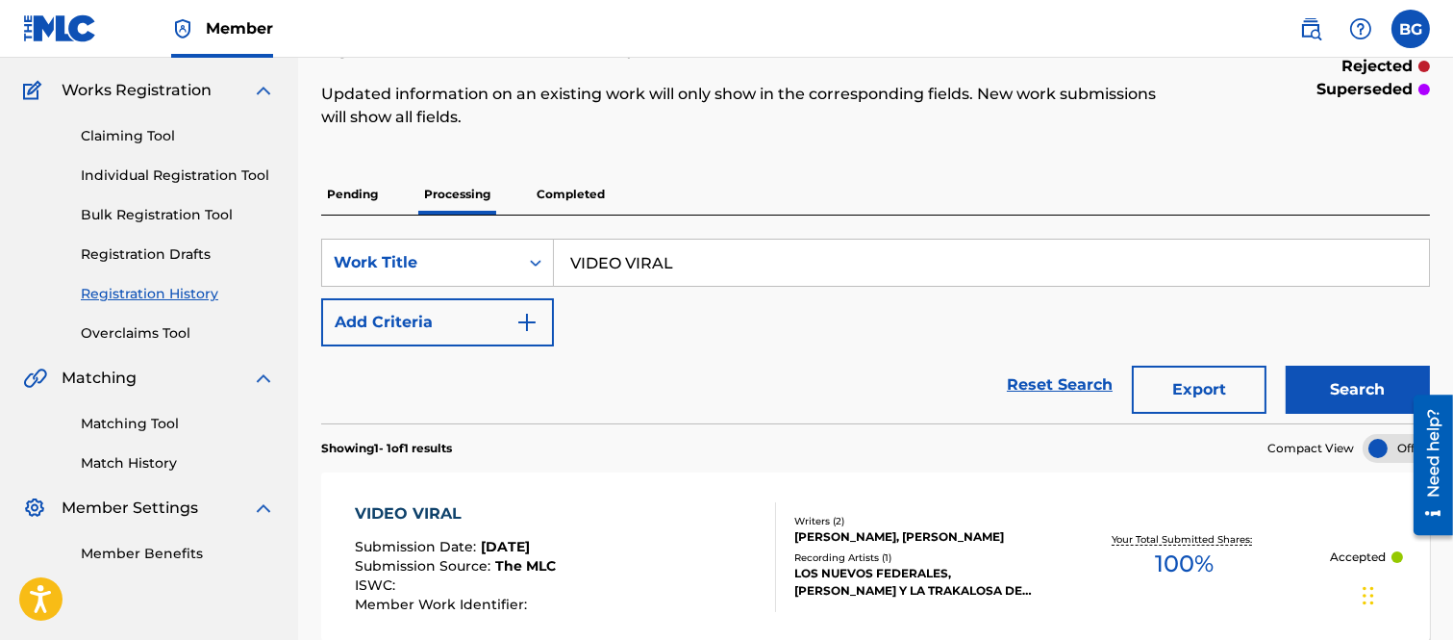
click at [580, 190] on p "Completed" at bounding box center [571, 194] width 80 height 40
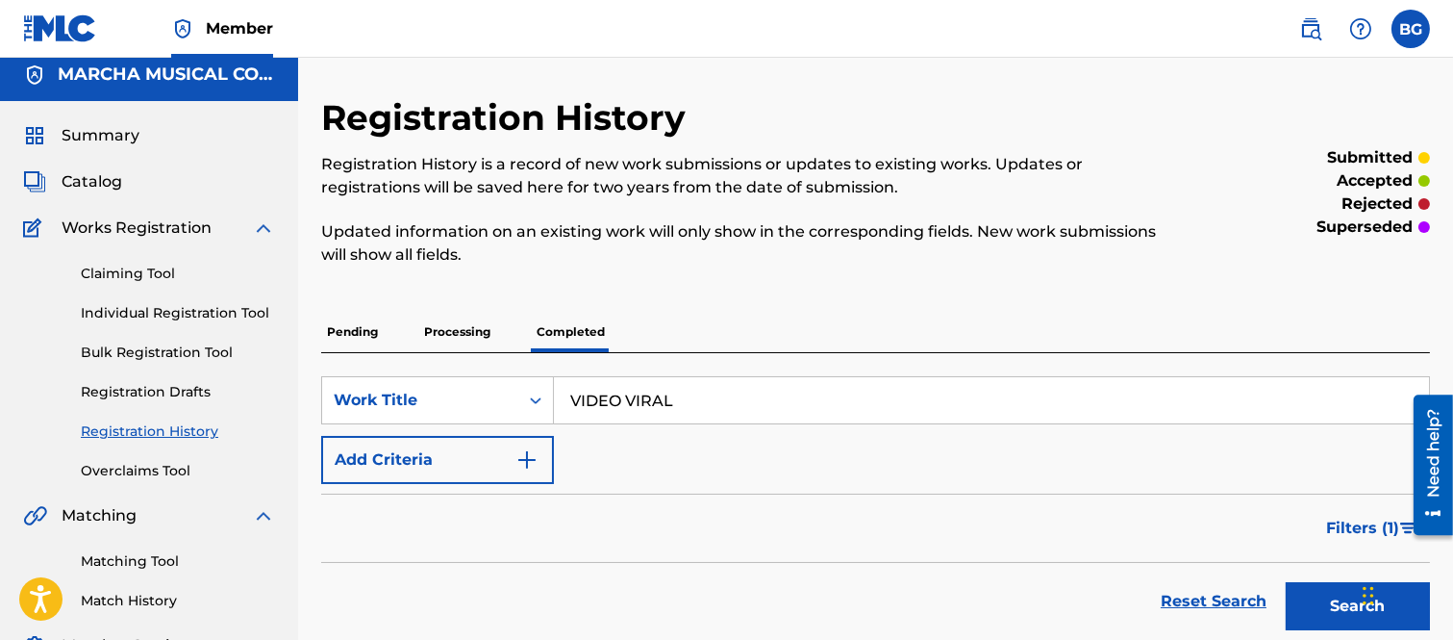
scroll to position [8, 0]
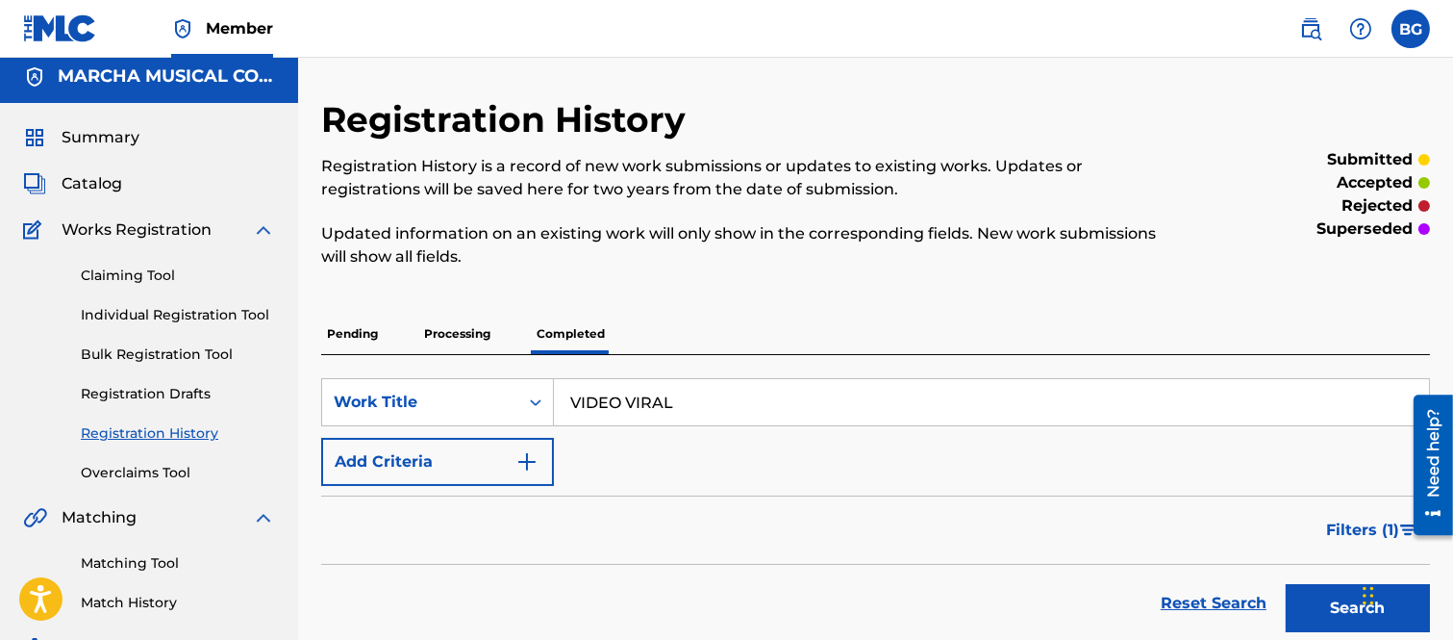
click at [442, 329] on p "Processing" at bounding box center [457, 334] width 78 height 40
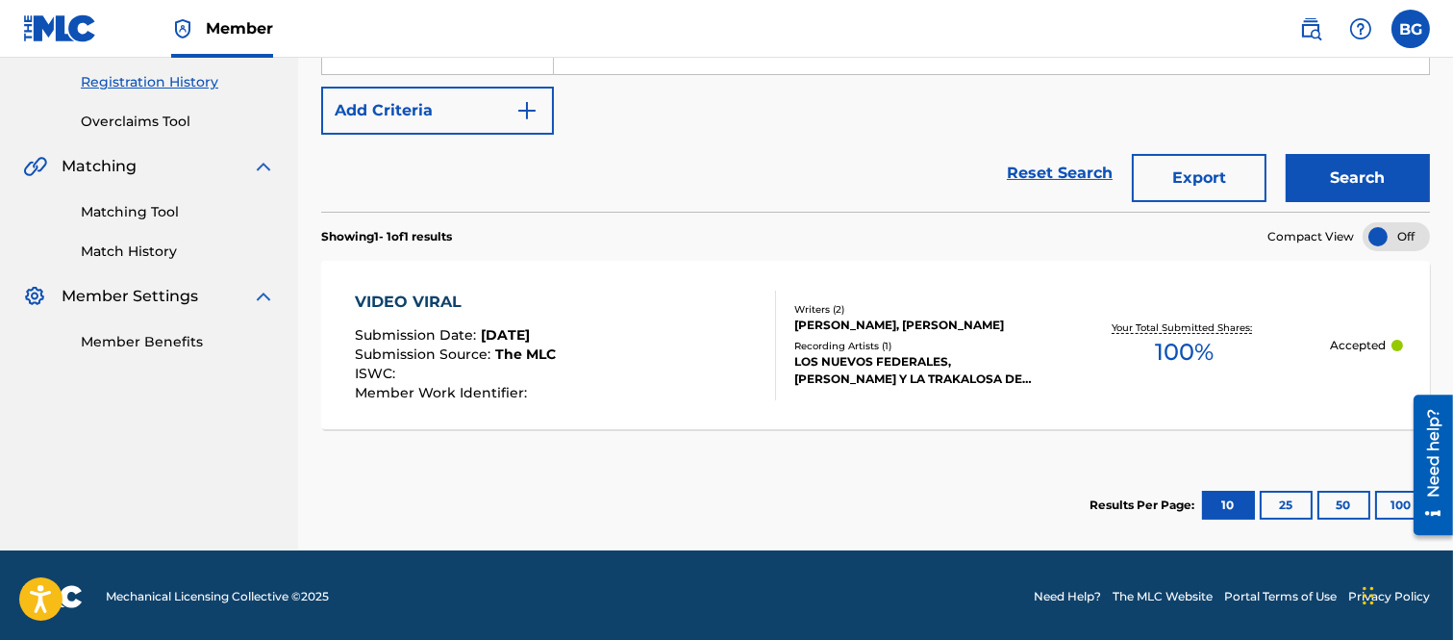
scroll to position [361, 0]
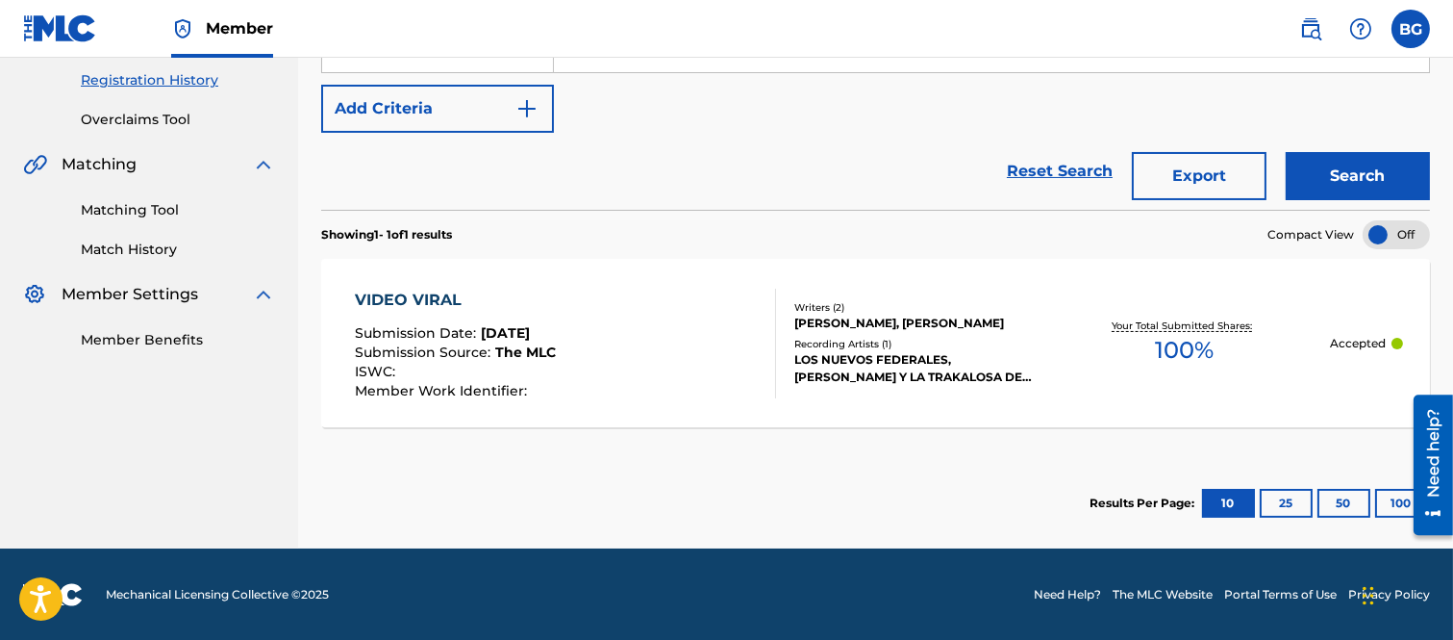
click at [426, 296] on div "VIDEO VIRAL" at bounding box center [455, 300] width 201 height 23
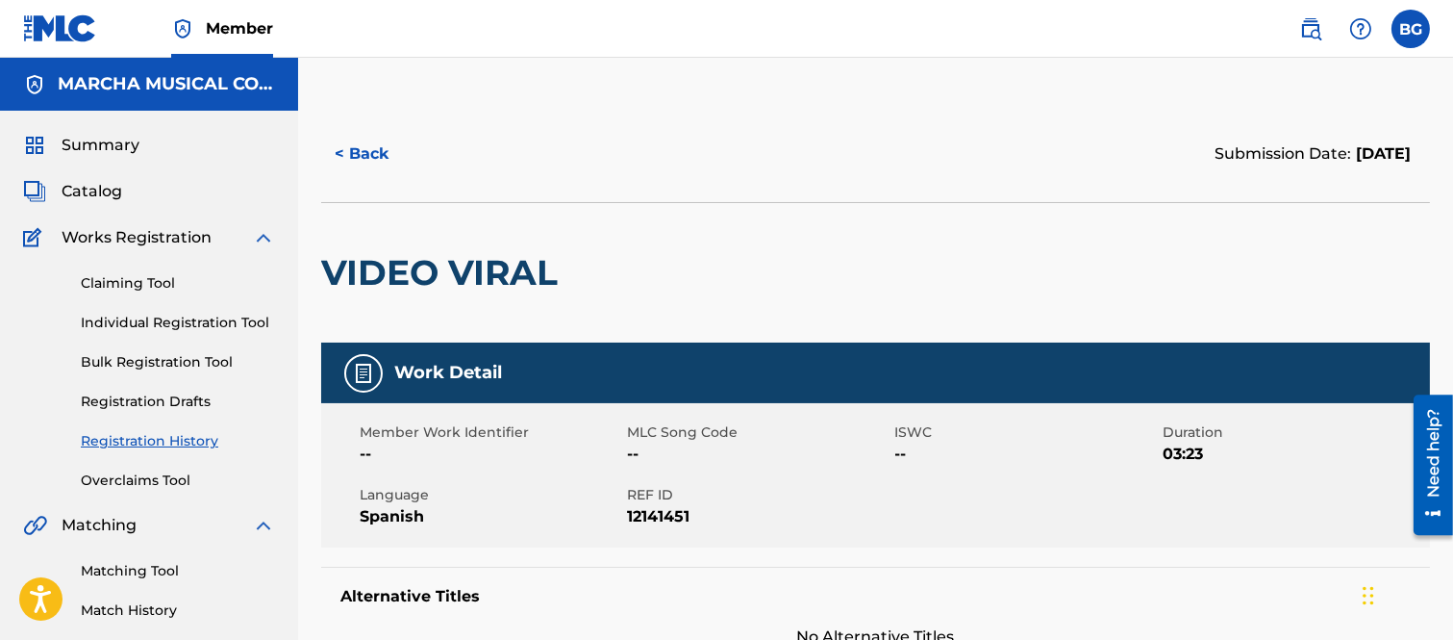
click at [338, 151] on button "< Back" at bounding box center [378, 154] width 115 height 48
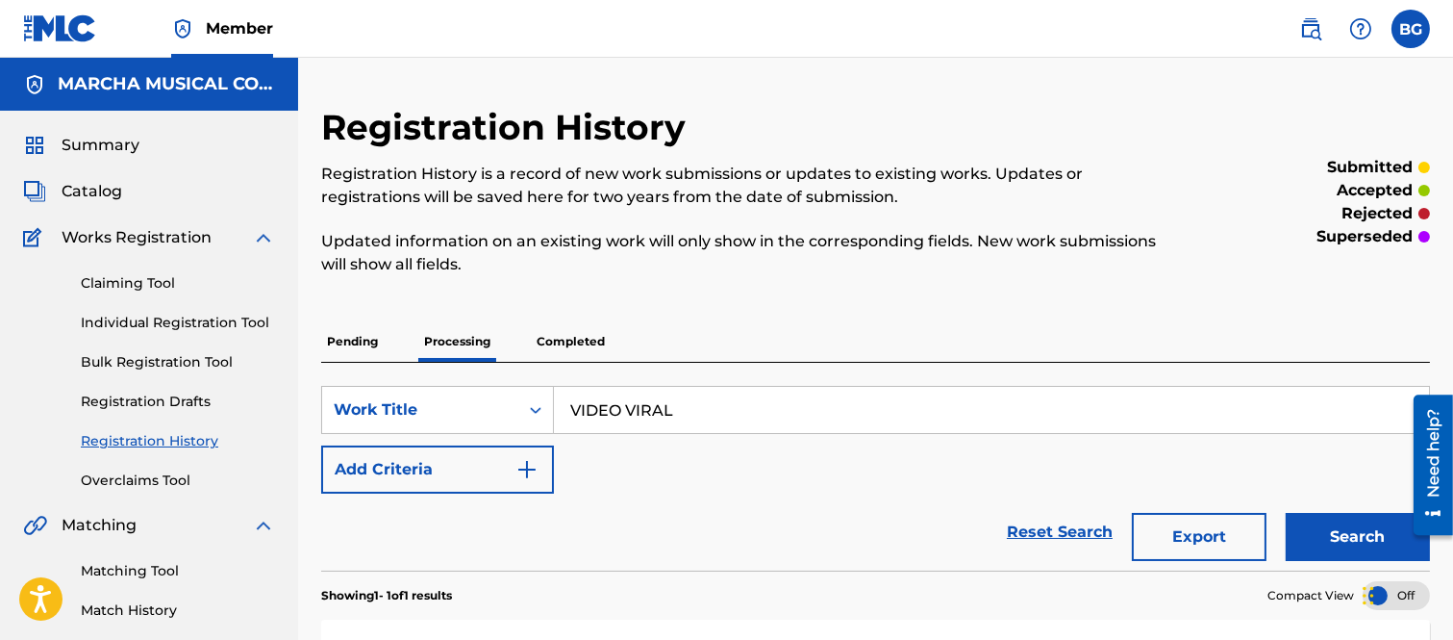
click at [88, 188] on span "Catalog" at bounding box center [92, 191] width 61 height 23
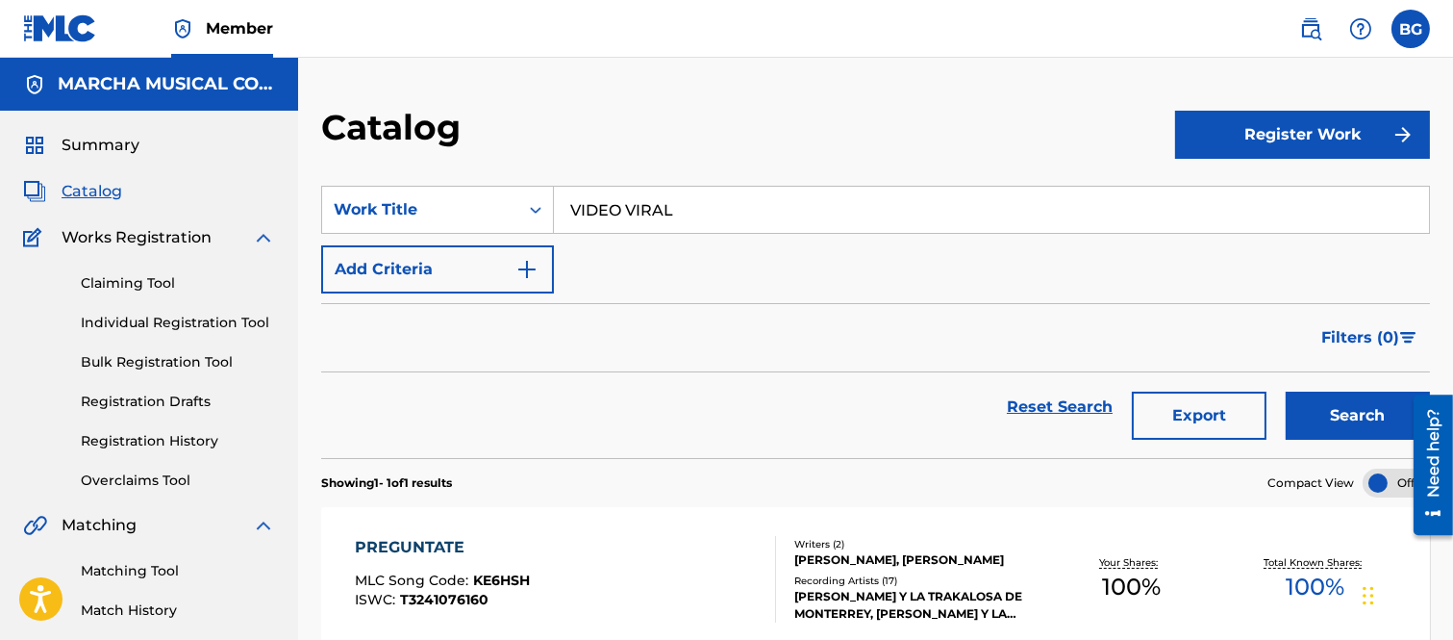
click at [712, 215] on input "VIDEO VIRAL" at bounding box center [991, 210] width 875 height 46
type input "V"
type input "RANCHERO DOLIDO"
click at [1329, 416] on button "Search" at bounding box center [1358, 415] width 144 height 48
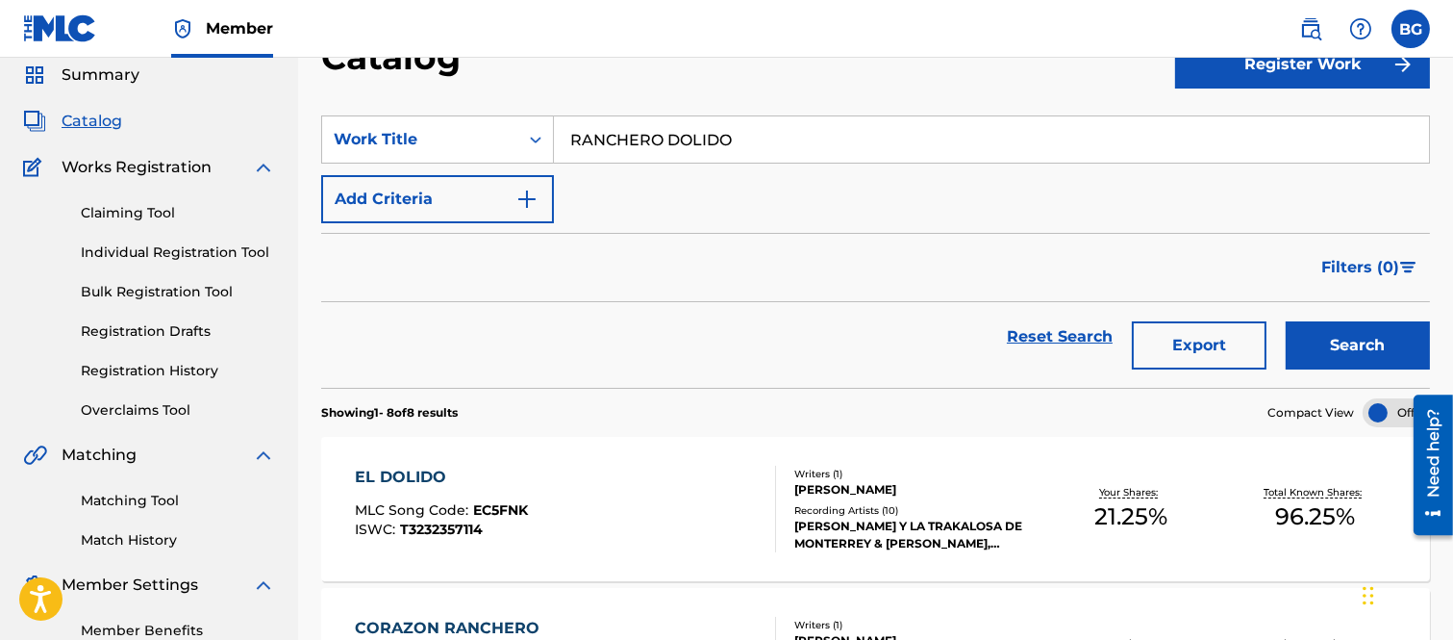
scroll to position [107, 0]
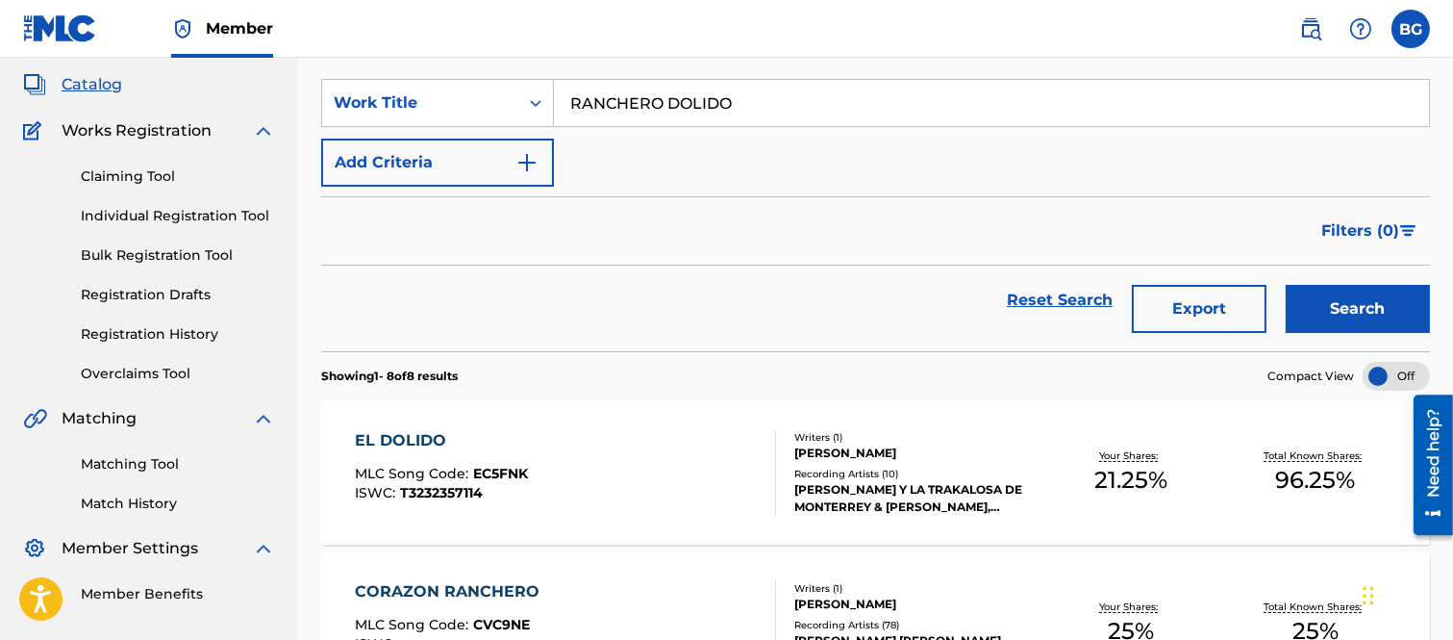
drag, startPoint x: 140, startPoint y: 334, endPoint x: 155, endPoint y: 334, distance: 14.4
click at [140, 334] on link "Registration History" at bounding box center [178, 334] width 194 height 20
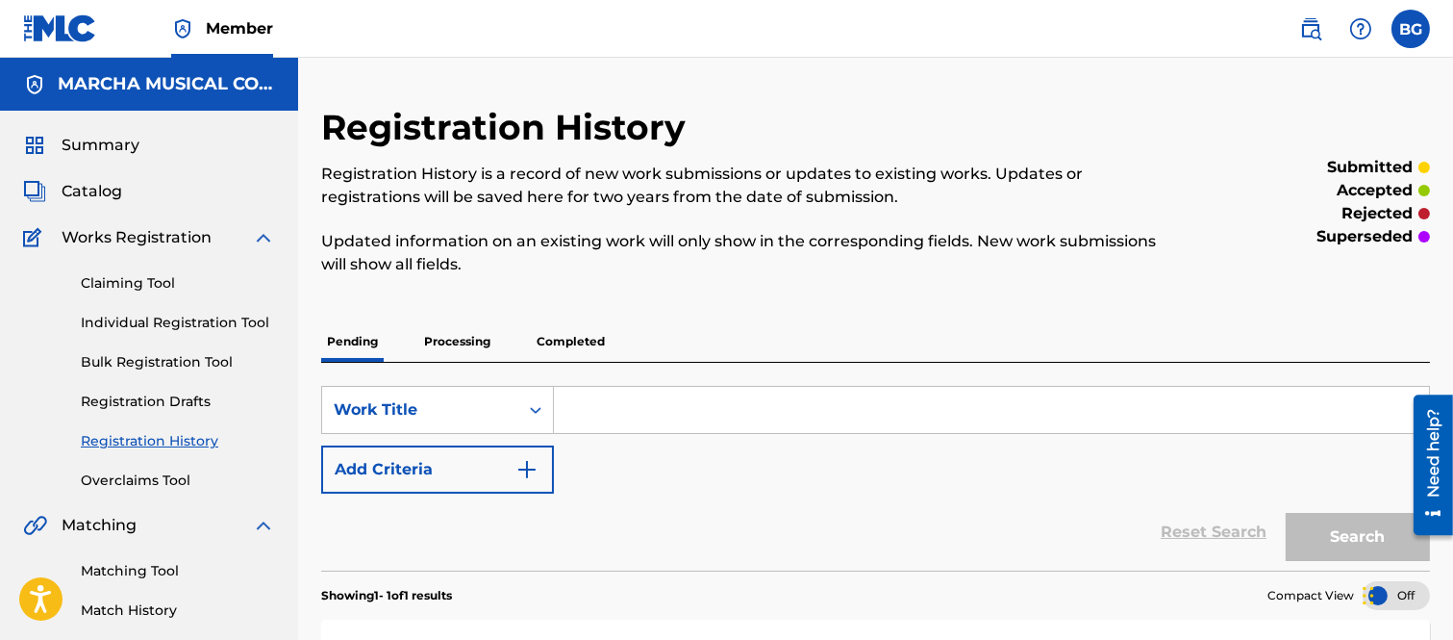
click at [623, 391] on input "Search Form" at bounding box center [991, 410] width 875 height 46
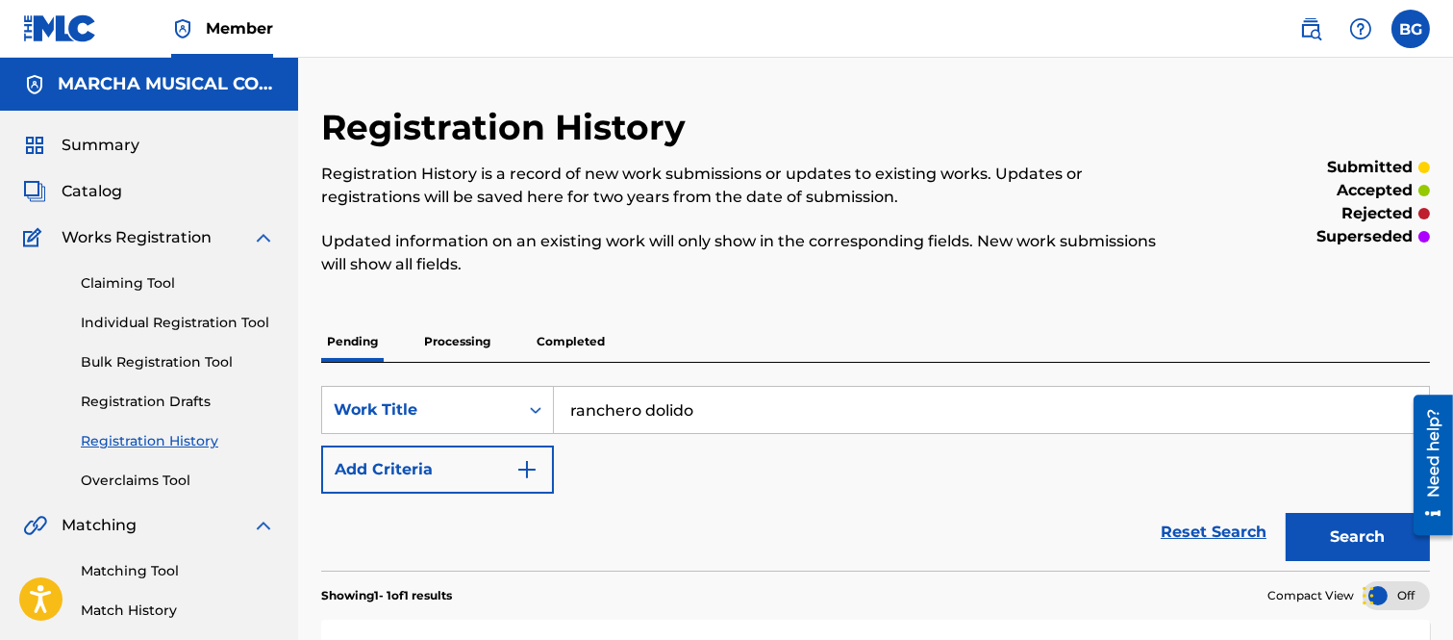
type input "ranchero dolido"
drag, startPoint x: 1340, startPoint y: 521, endPoint x: 1107, endPoint y: 389, distance: 268.0
click at [1341, 520] on button "Search" at bounding box center [1358, 537] width 144 height 48
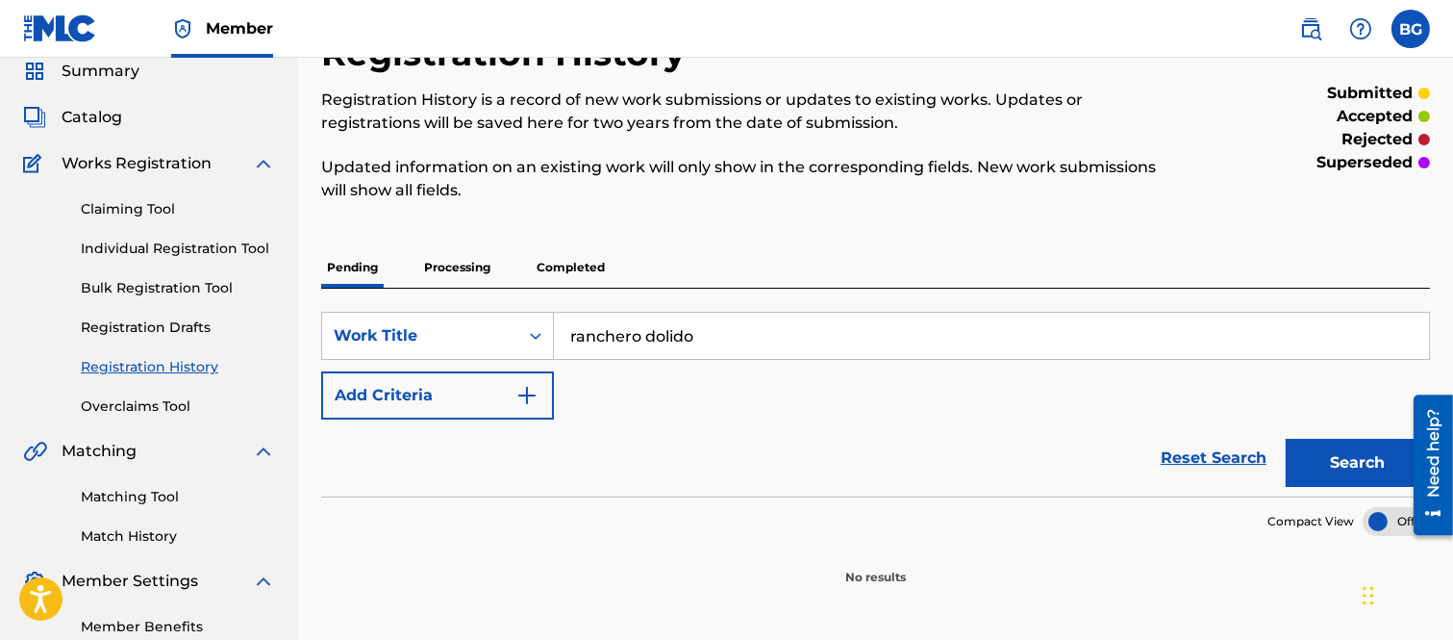
scroll to position [107, 0]
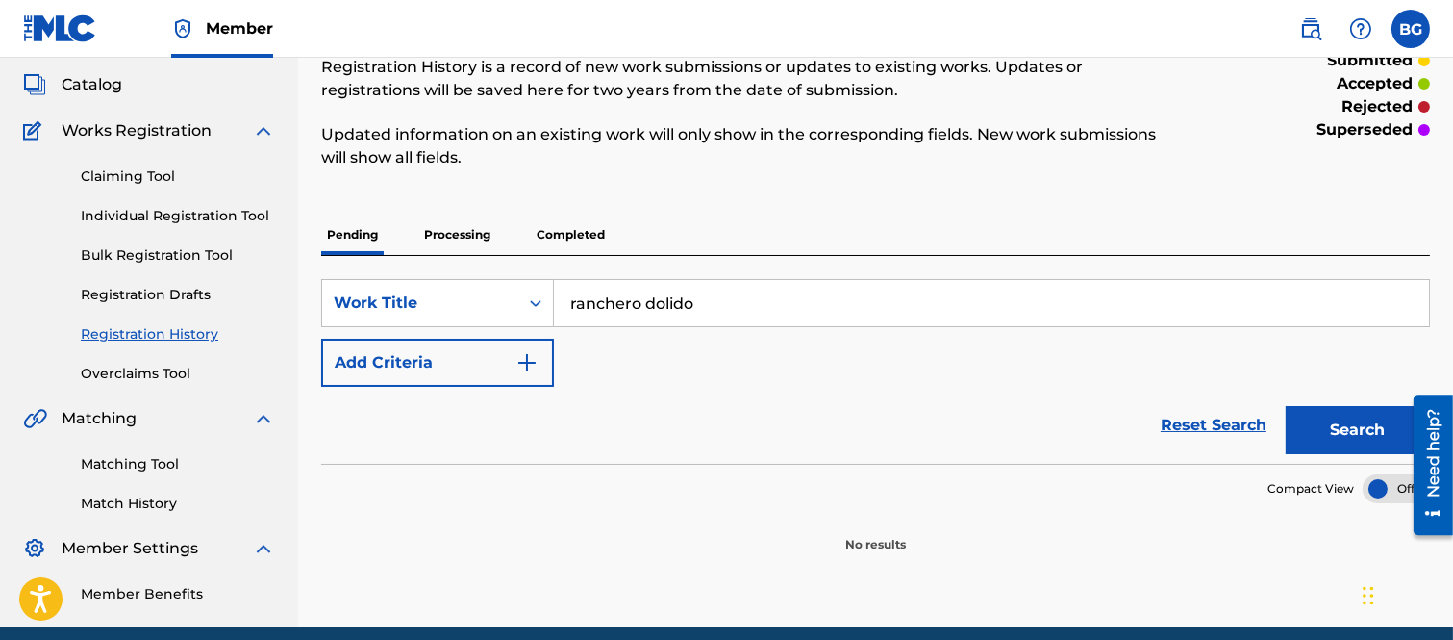
click at [442, 232] on p "Processing" at bounding box center [457, 235] width 78 height 40
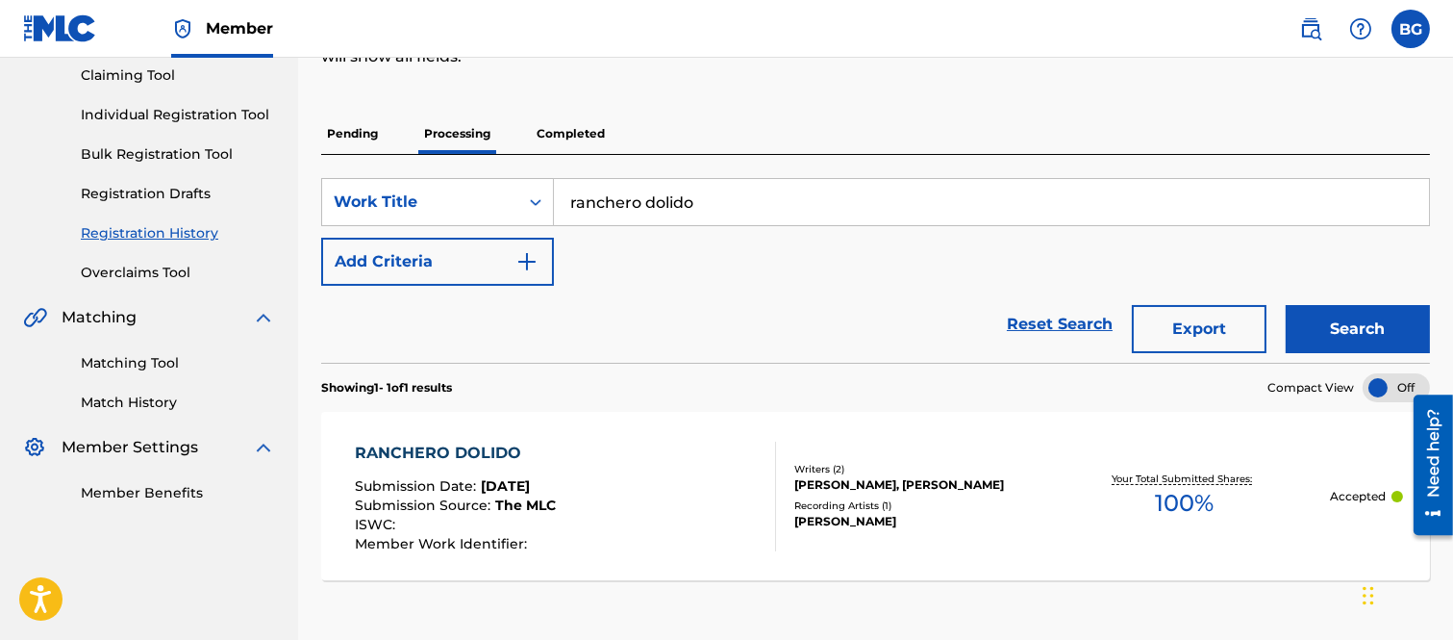
scroll to position [214, 0]
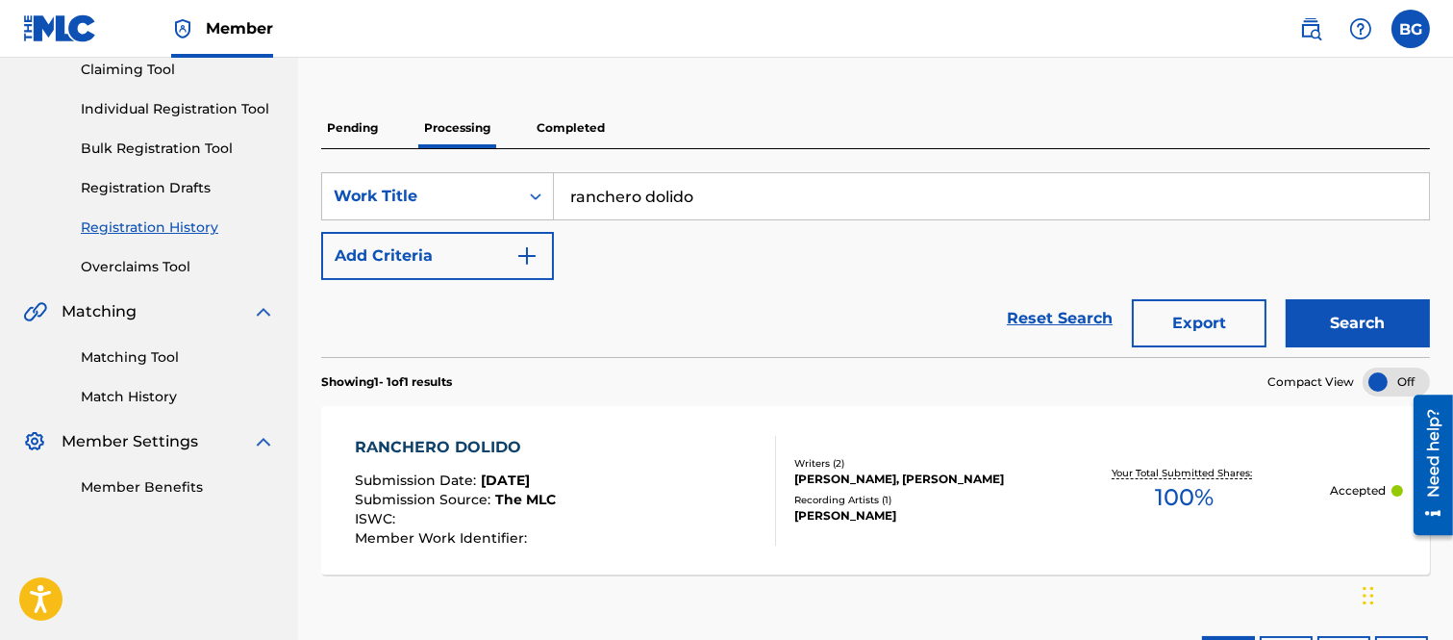
click at [714, 204] on input "ranchero dolido" at bounding box center [991, 196] width 875 height 46
type input "r"
type input "el heredero"
click at [1338, 322] on button "Search" at bounding box center [1358, 323] width 144 height 48
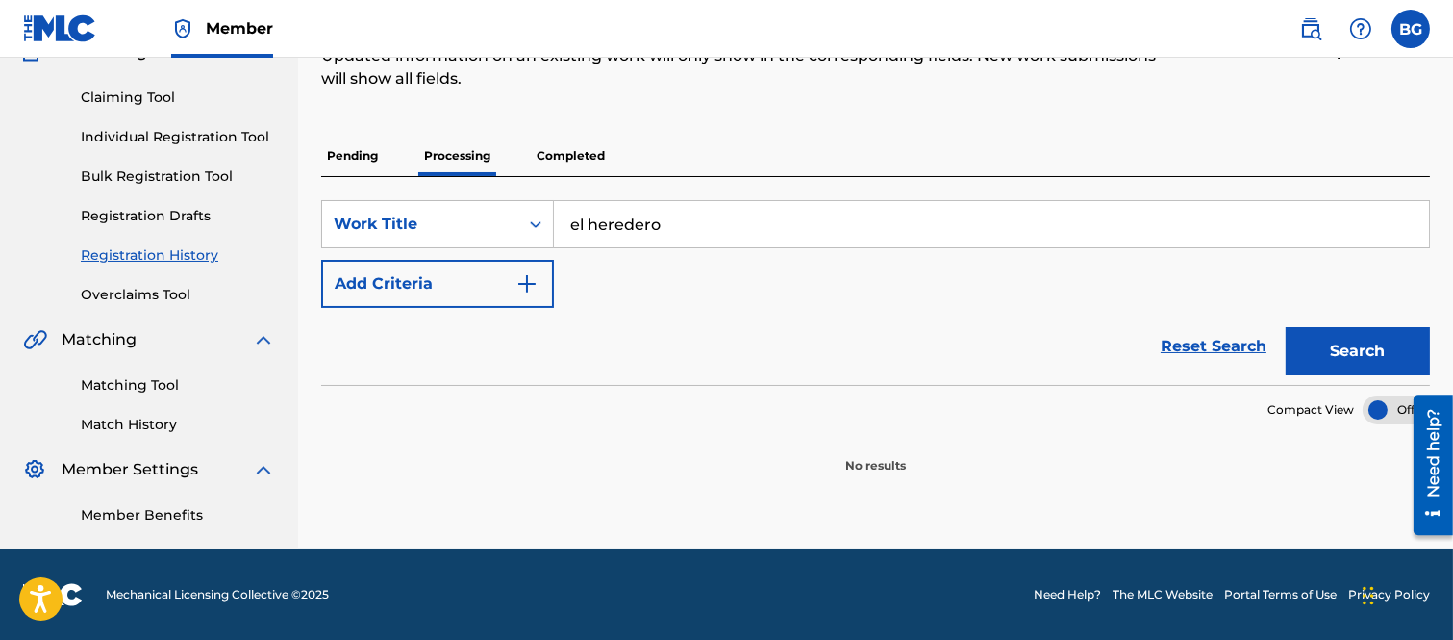
click at [353, 156] on p "Pending" at bounding box center [352, 156] width 63 height 40
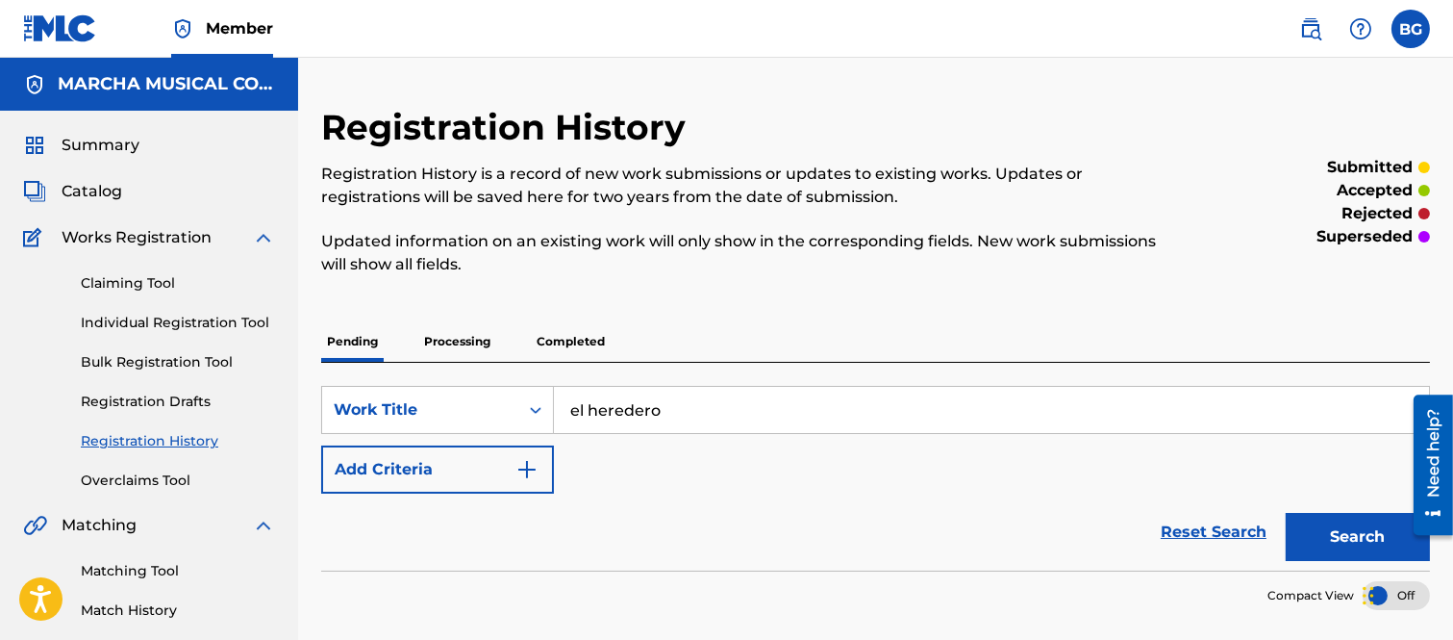
drag, startPoint x: 464, startPoint y: 335, endPoint x: 478, endPoint y: 334, distance: 14.5
click at [464, 334] on p "Processing" at bounding box center [457, 341] width 78 height 40
click at [568, 335] on p "Completed" at bounding box center [571, 341] width 80 height 40
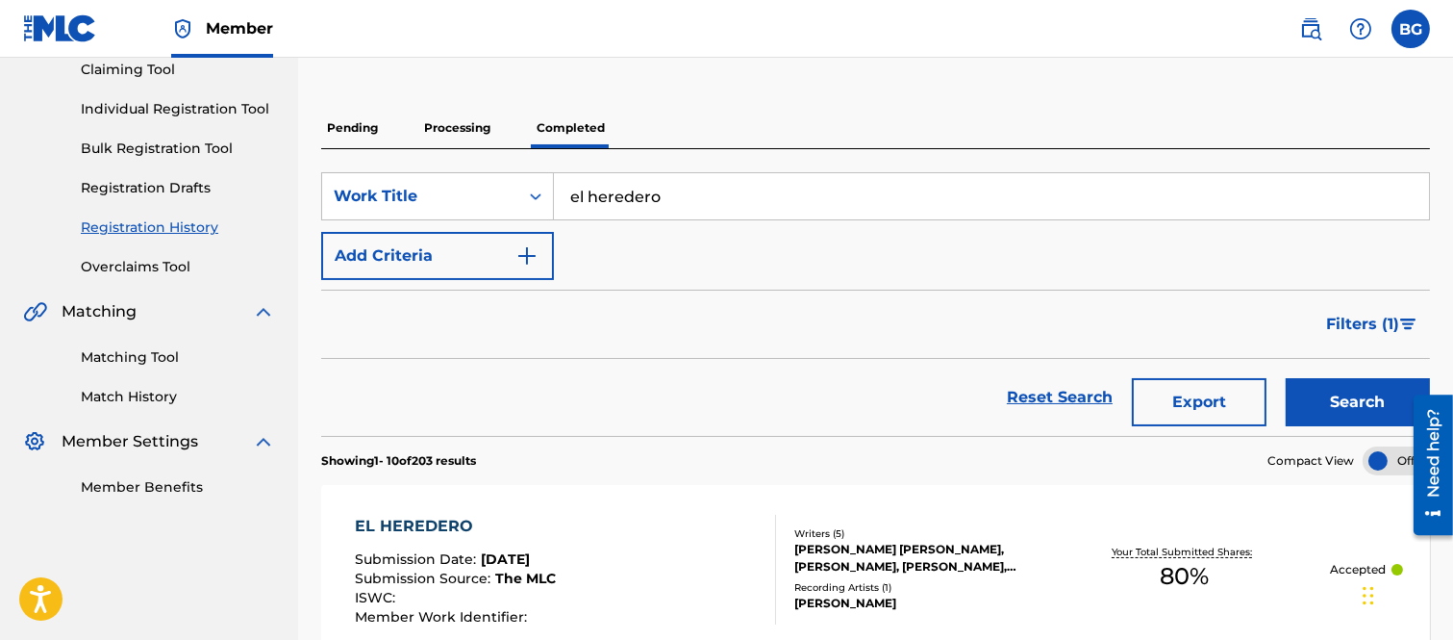
scroll to position [427, 0]
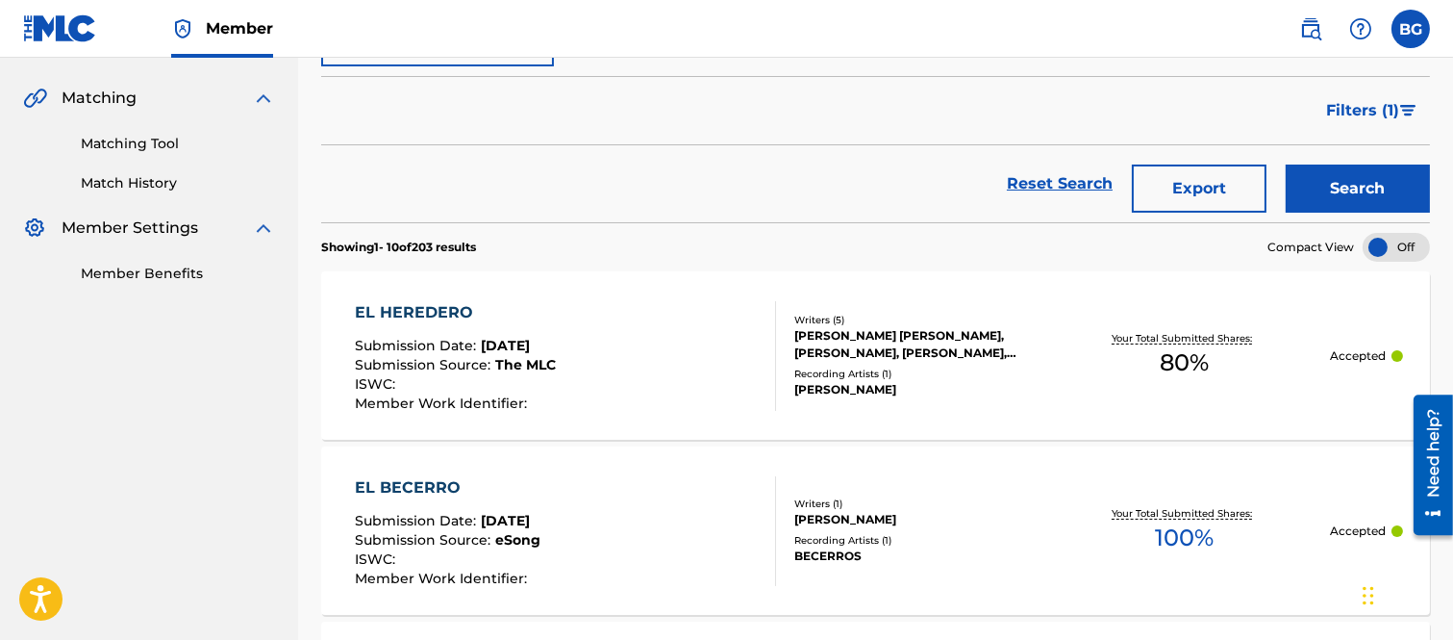
click at [425, 314] on div "EL HEREDERO" at bounding box center [455, 312] width 201 height 23
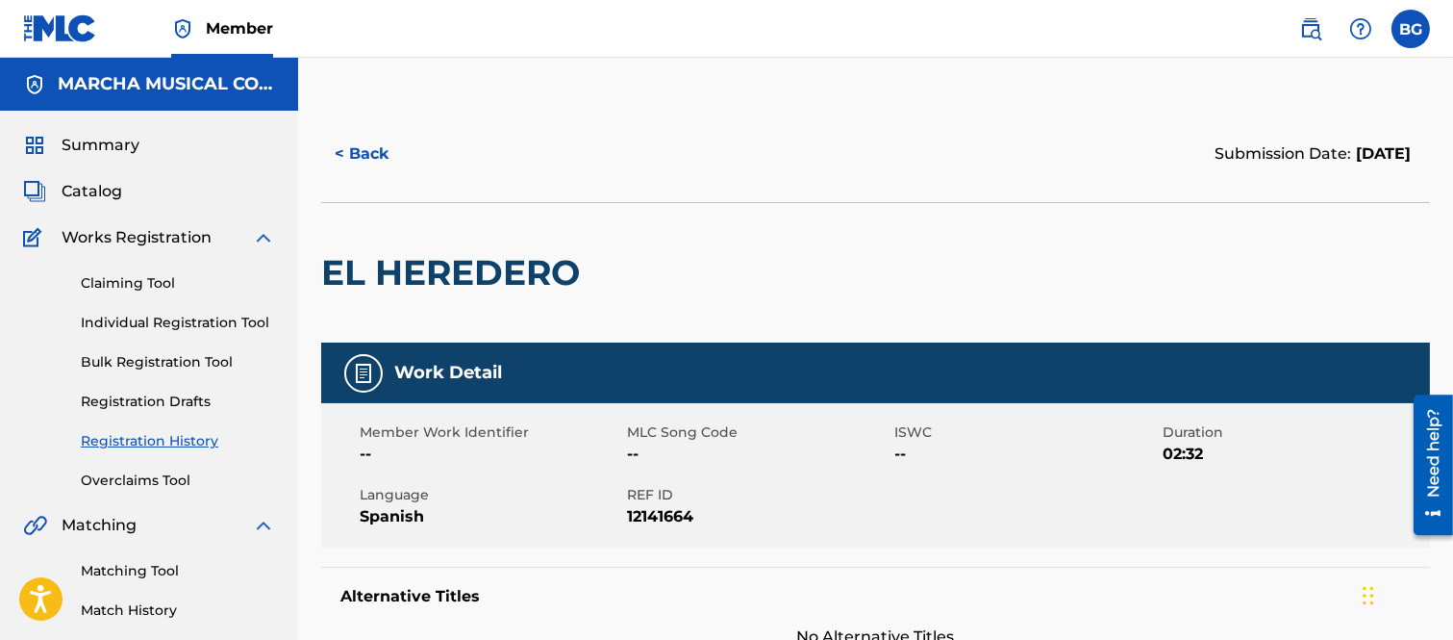
click at [346, 150] on button "< Back" at bounding box center [378, 154] width 115 height 48
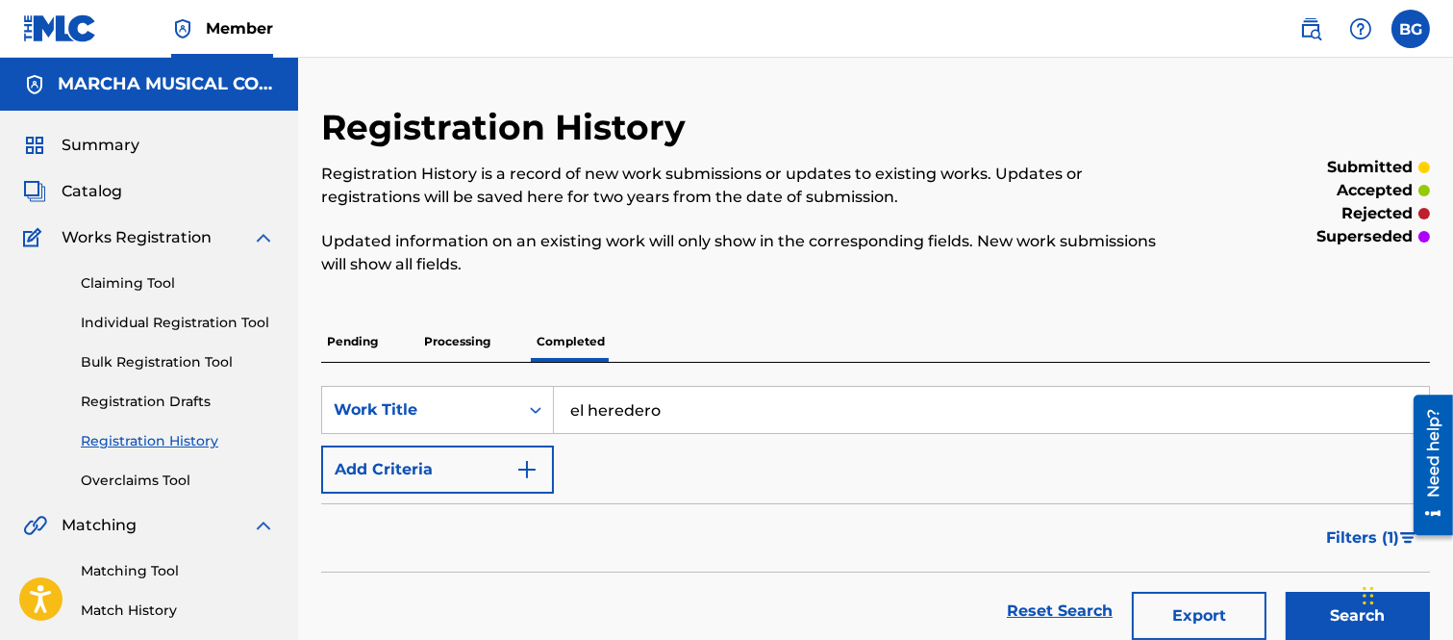
click at [99, 184] on span "Catalog" at bounding box center [92, 191] width 61 height 23
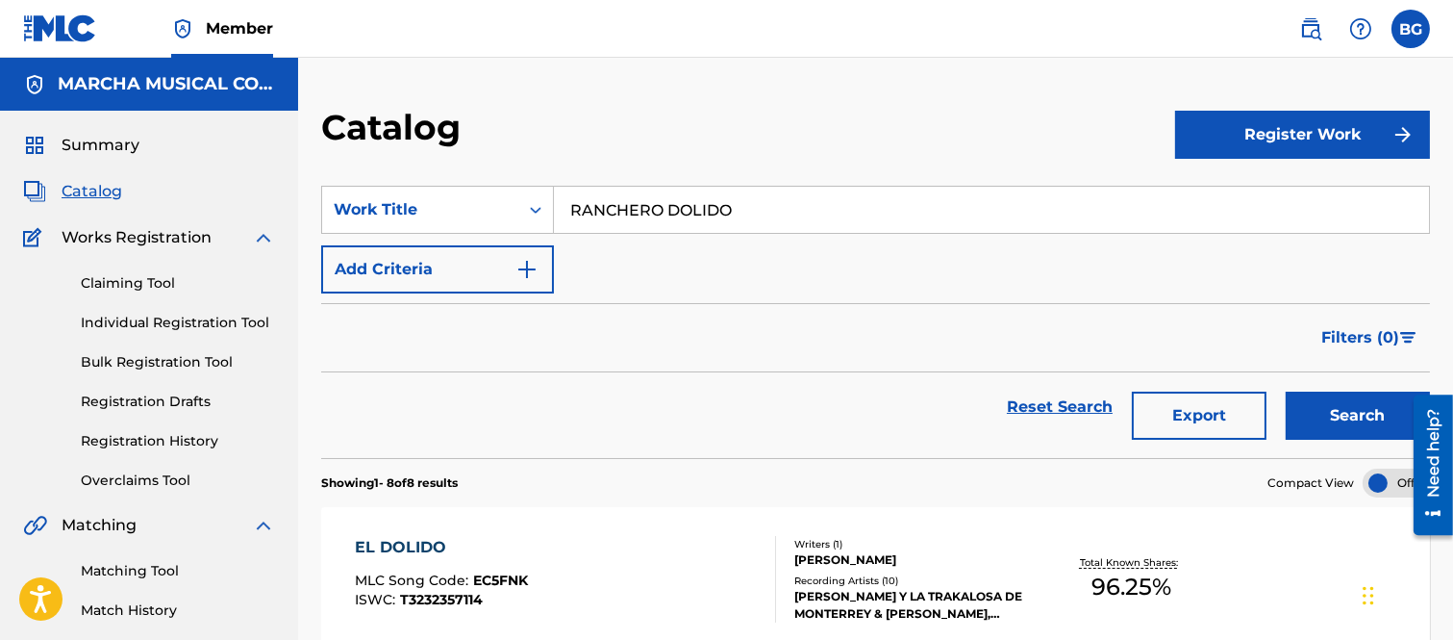
click at [764, 204] on input "RANCHERO DOLIDO" at bounding box center [991, 210] width 875 height 46
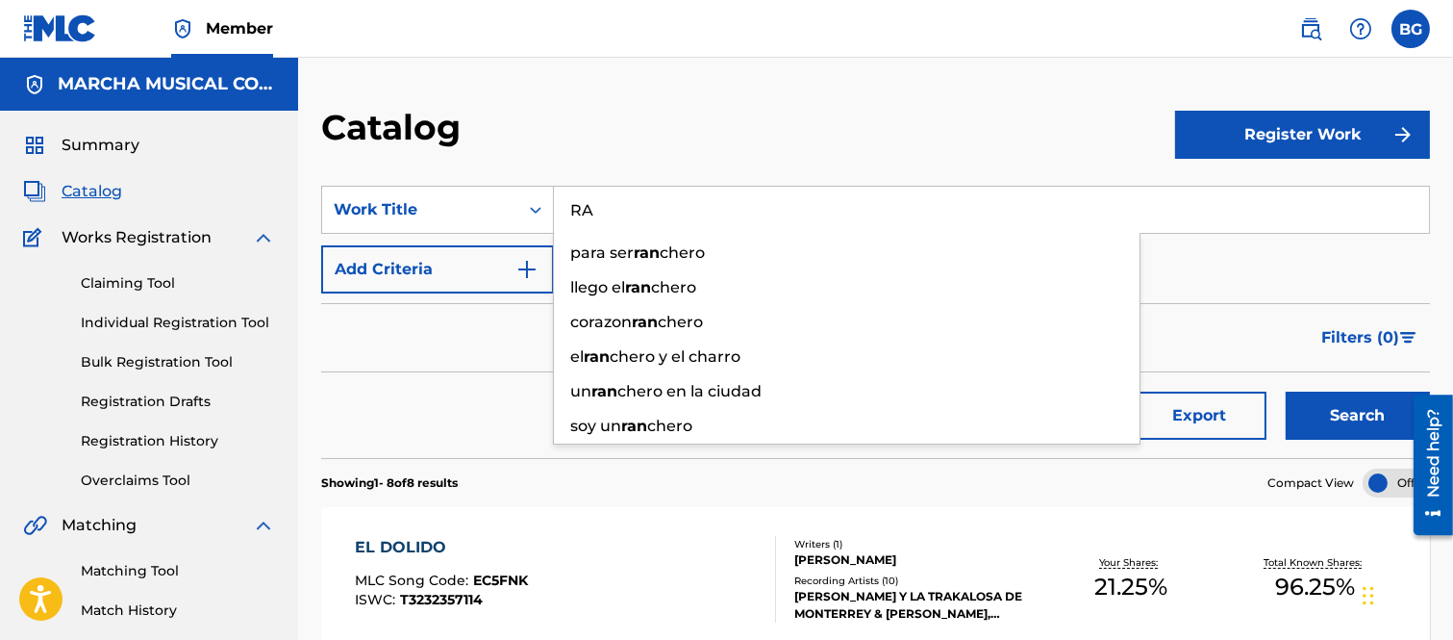
type input "R"
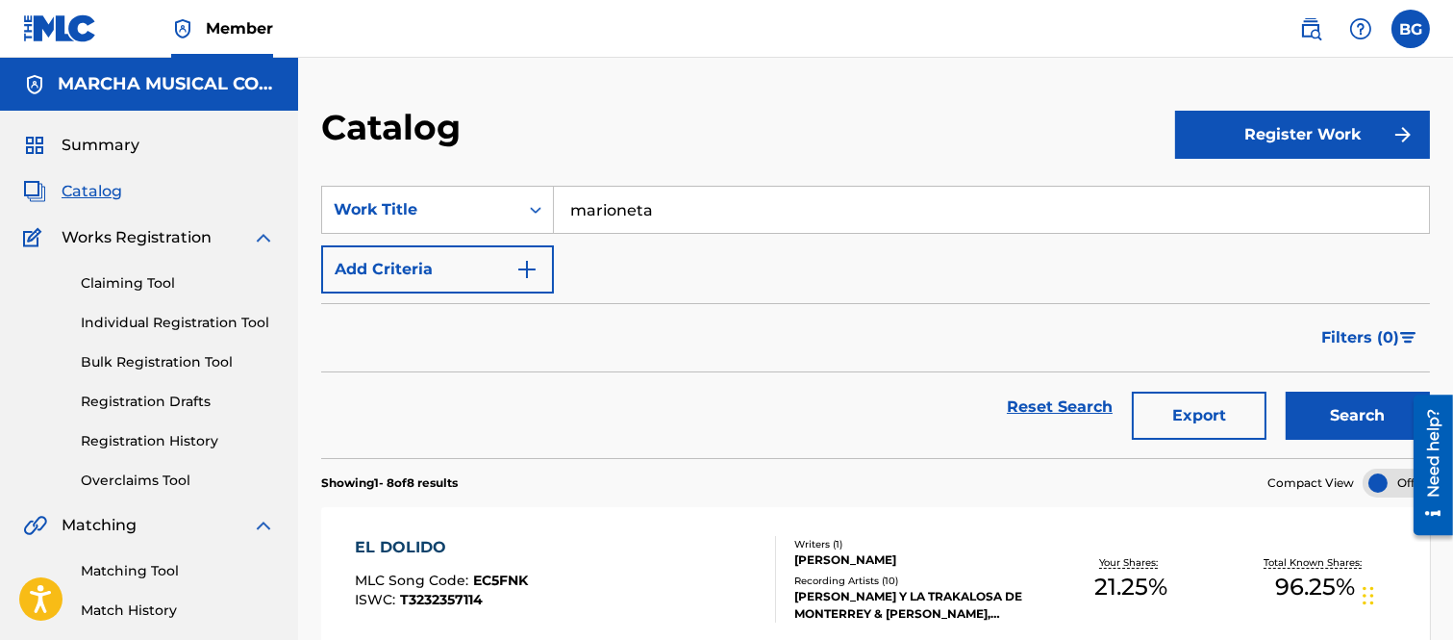
type input "marioneta"
click at [1321, 410] on button "Search" at bounding box center [1358, 415] width 144 height 48
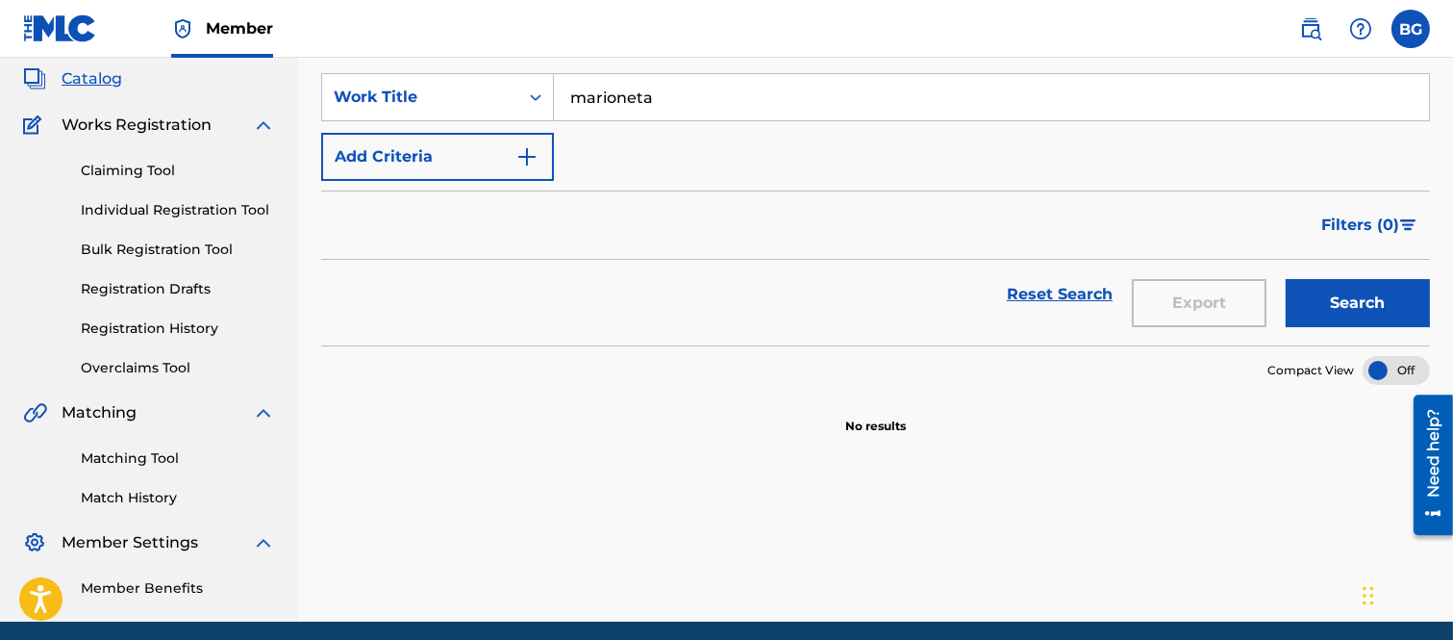
scroll to position [79, 0]
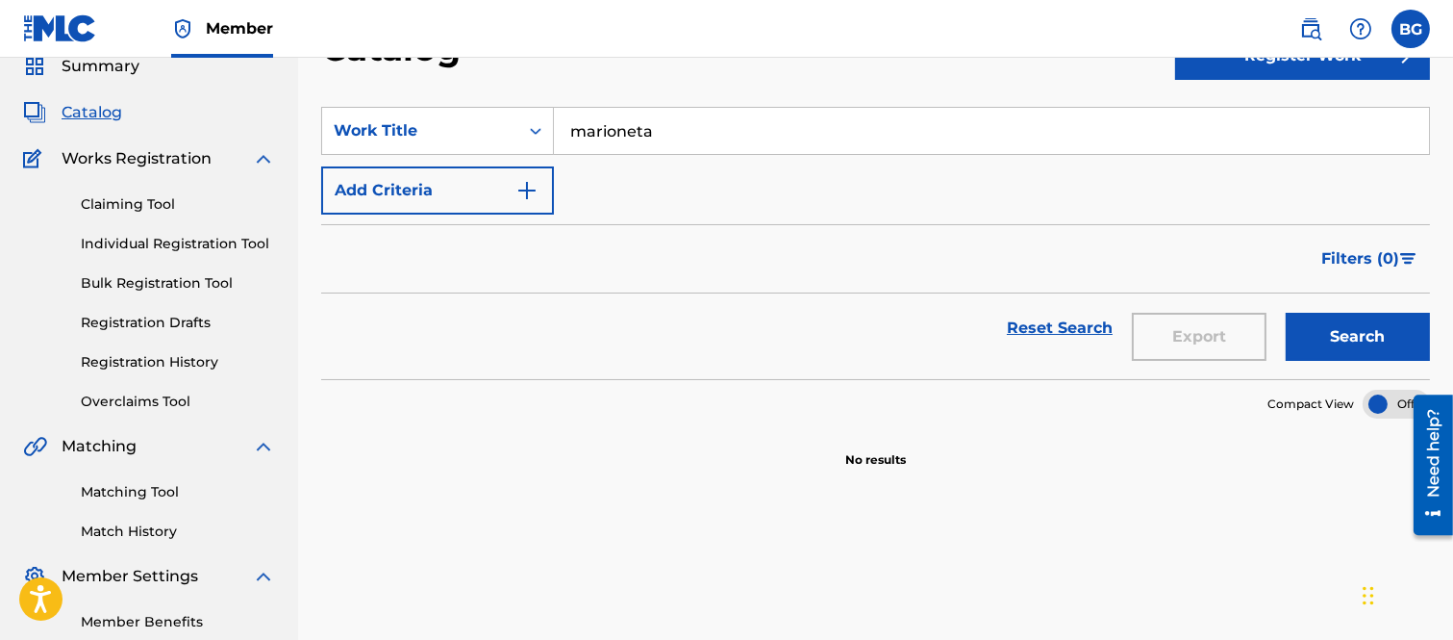
click at [164, 360] on link "Registration History" at bounding box center [178, 362] width 194 height 20
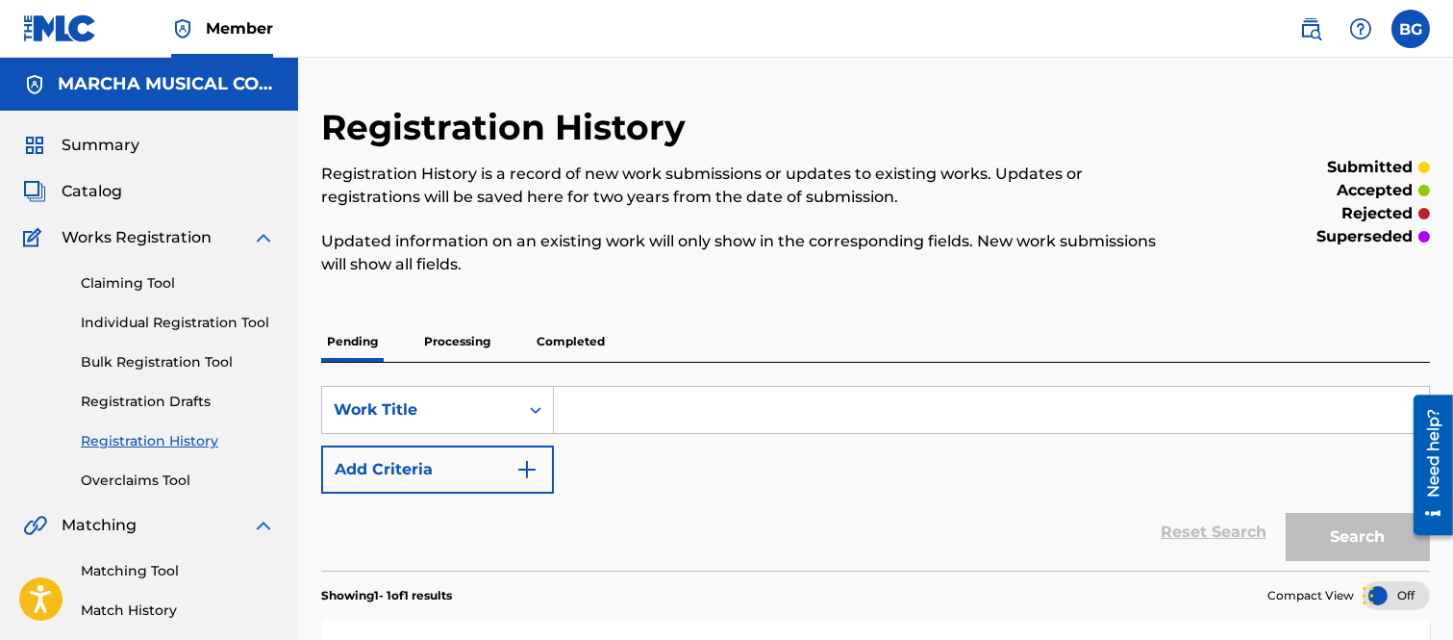
click at [649, 410] on input "Search Form" at bounding box center [991, 410] width 875 height 46
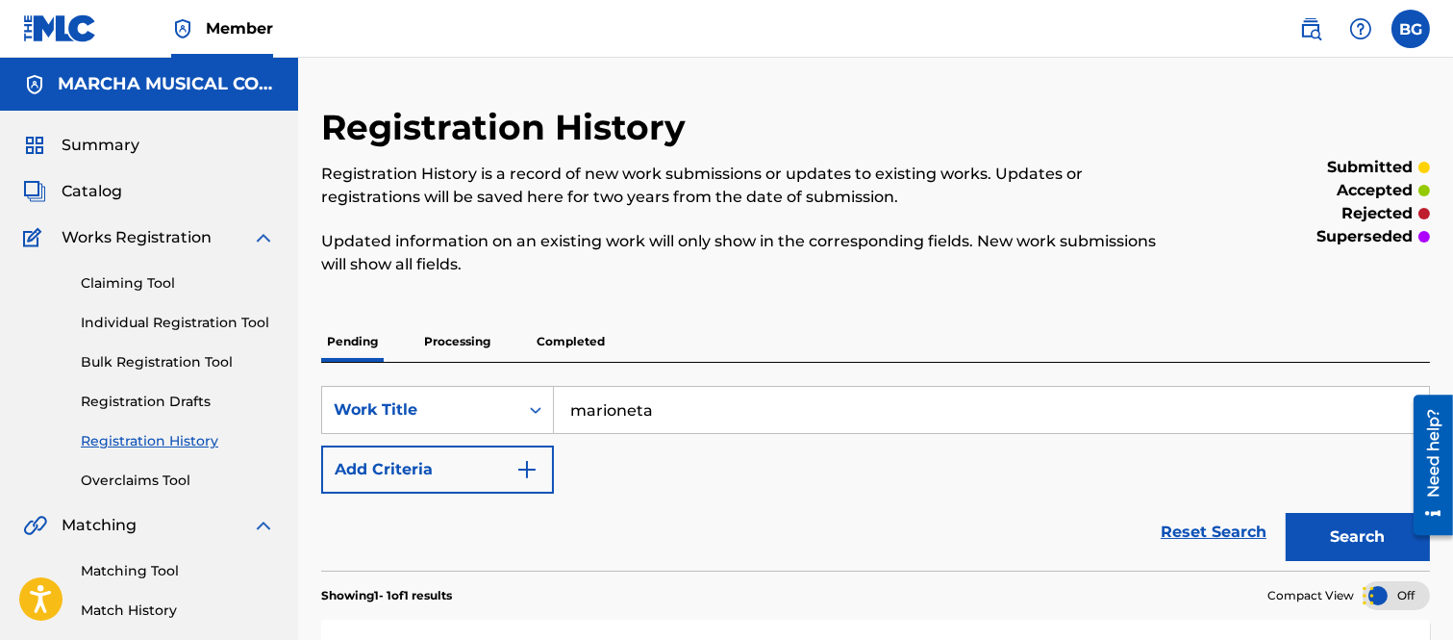
type input "marioneta"
click at [1327, 534] on button "Search" at bounding box center [1358, 537] width 144 height 48
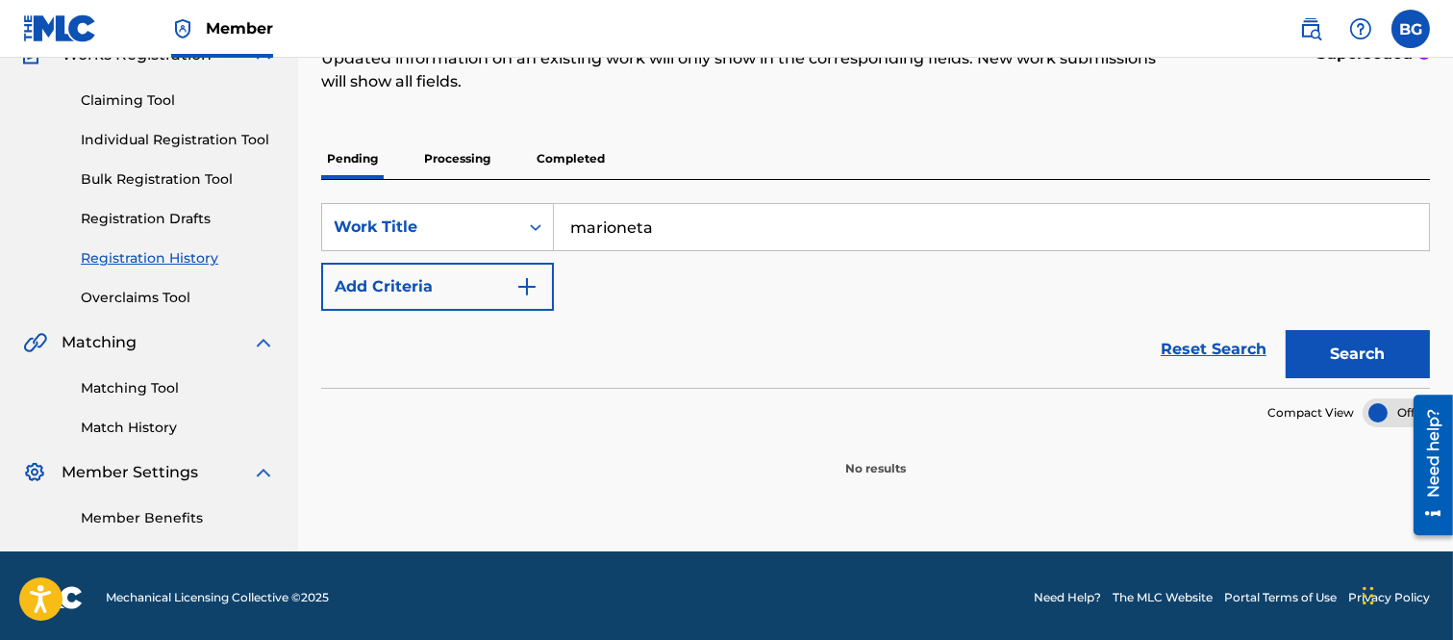
scroll to position [186, 0]
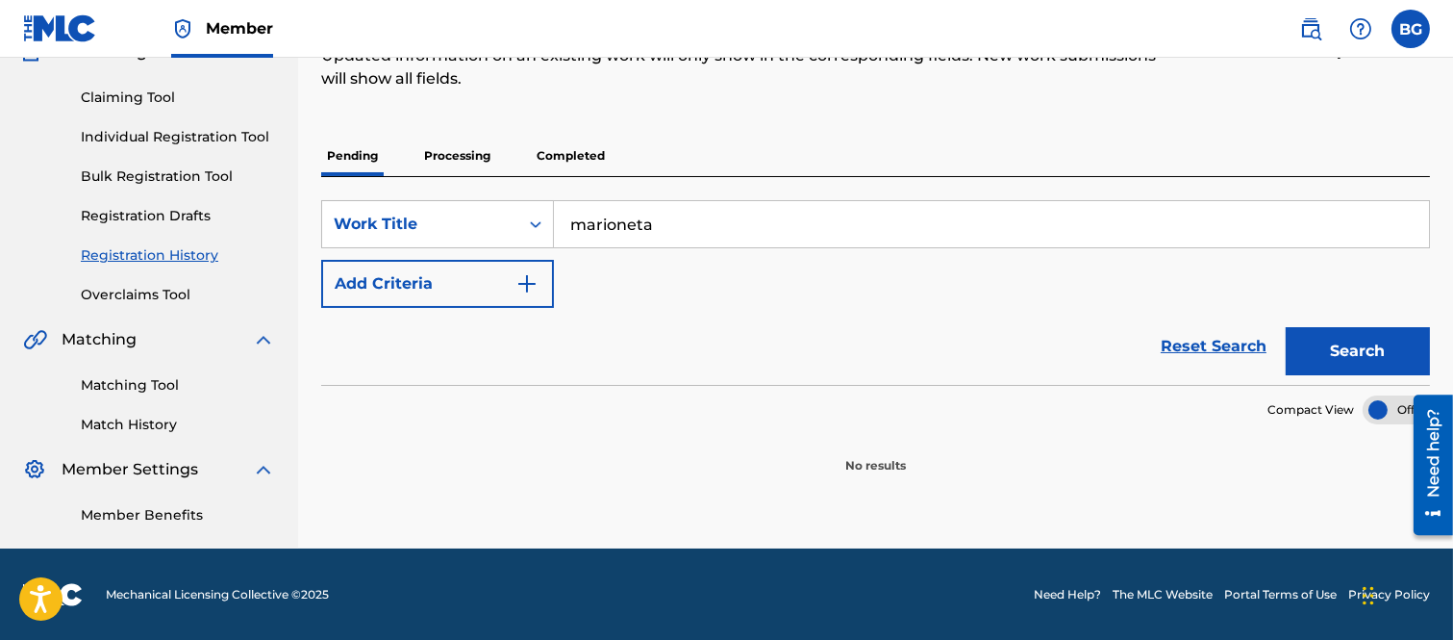
click at [472, 154] on p "Processing" at bounding box center [457, 156] width 78 height 40
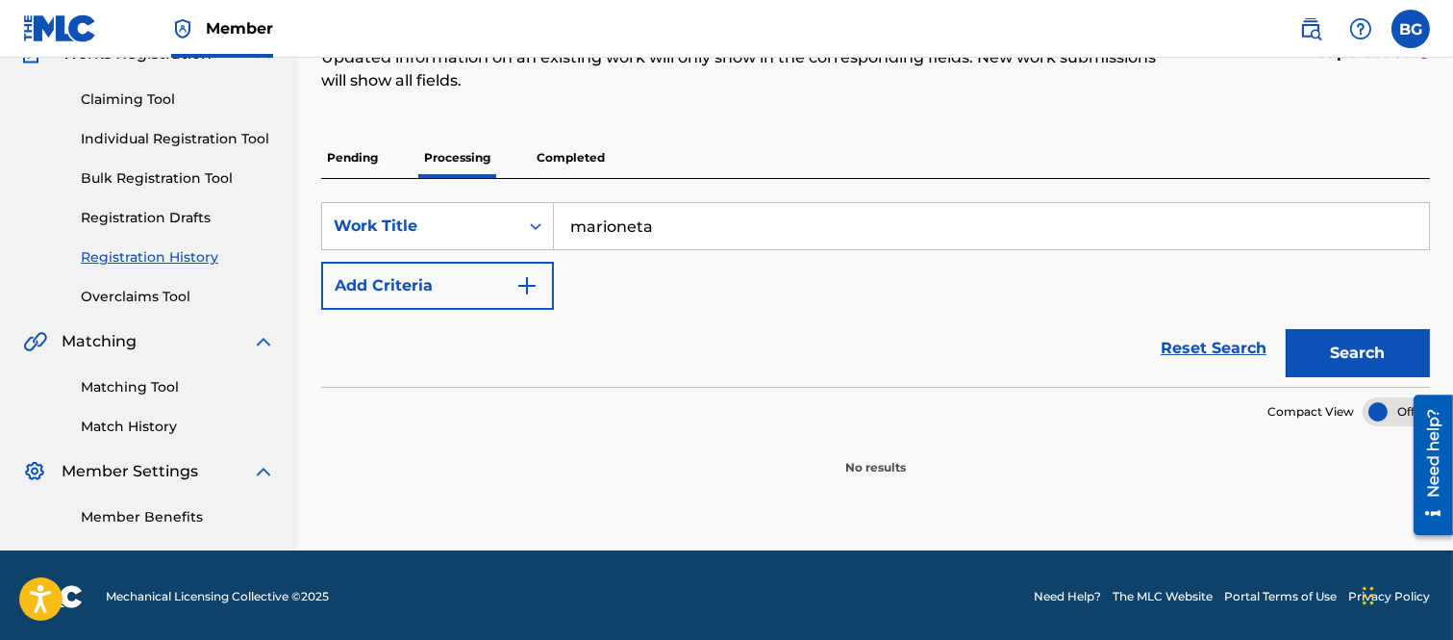
scroll to position [186, 0]
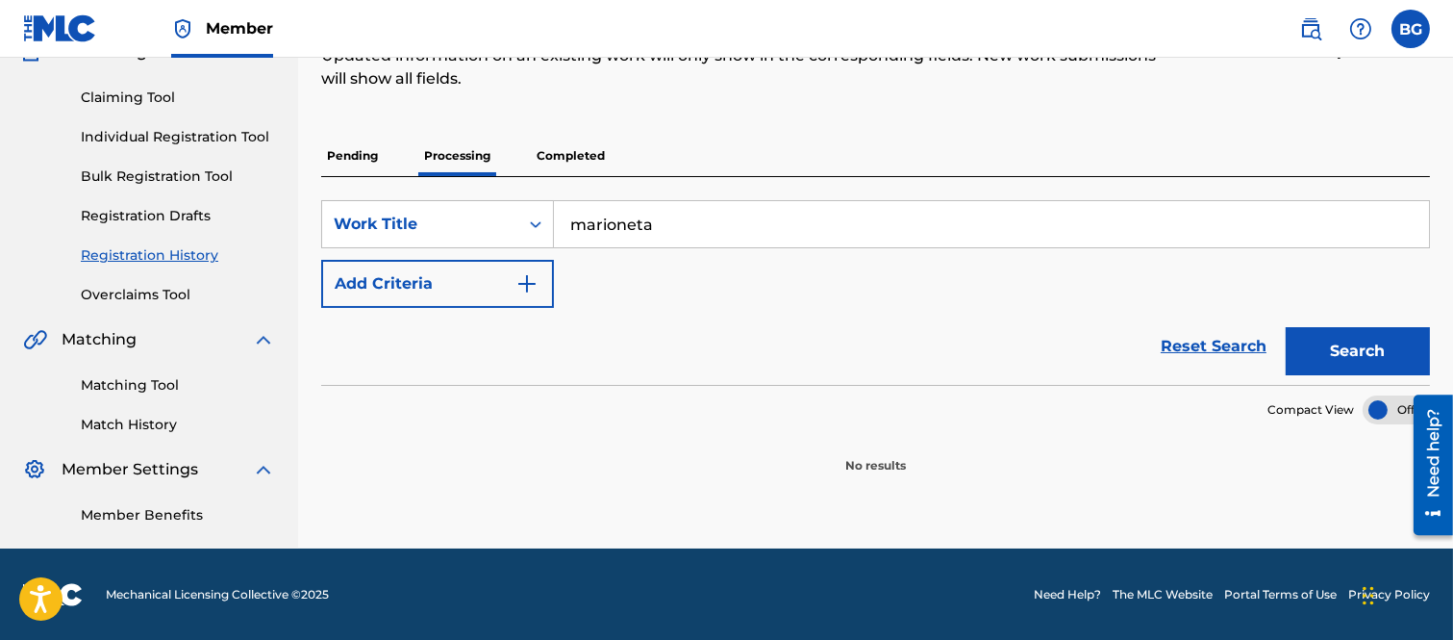
click at [565, 152] on p "Completed" at bounding box center [571, 156] width 80 height 40
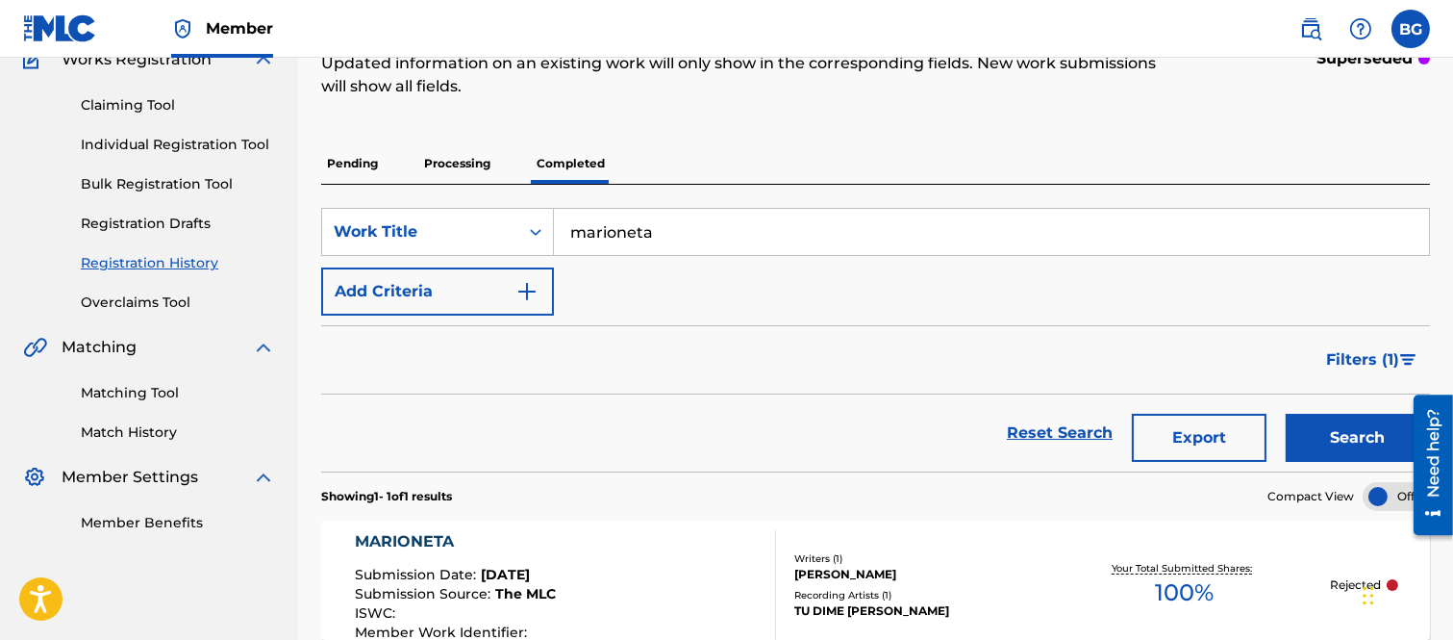
scroll to position [247, 0]
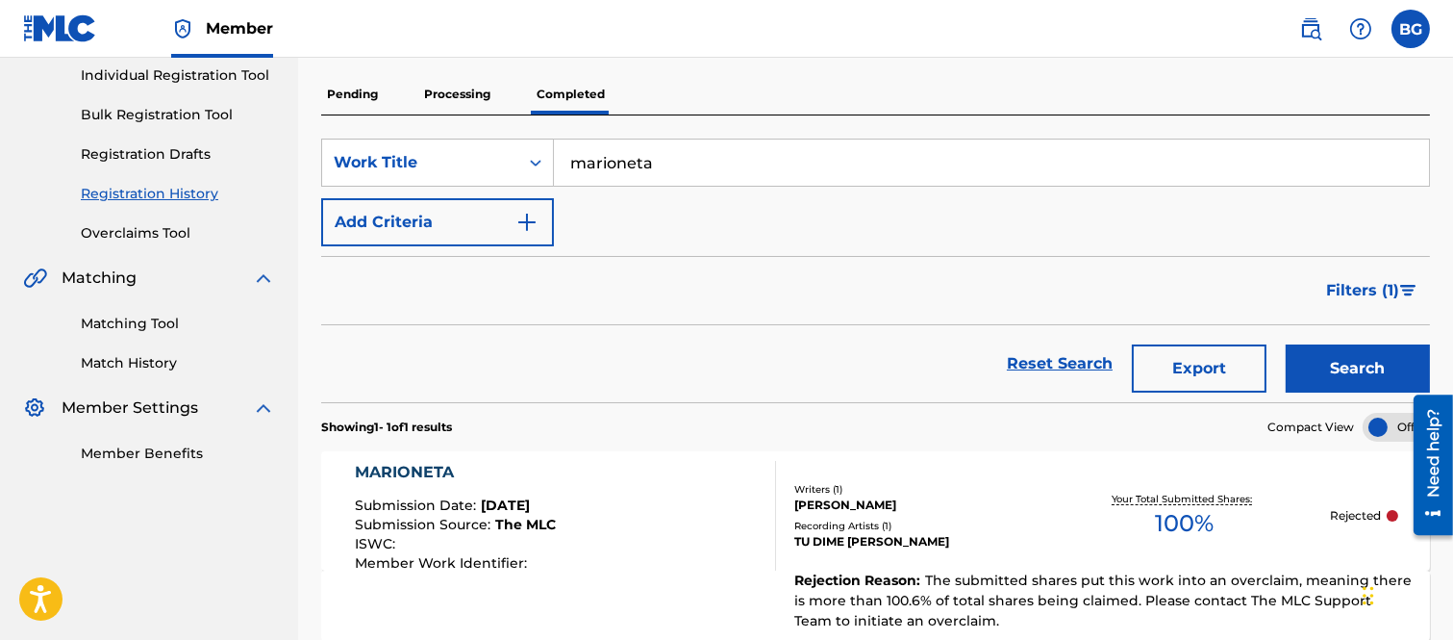
click at [137, 231] on link "Overclaims Tool" at bounding box center [178, 233] width 194 height 20
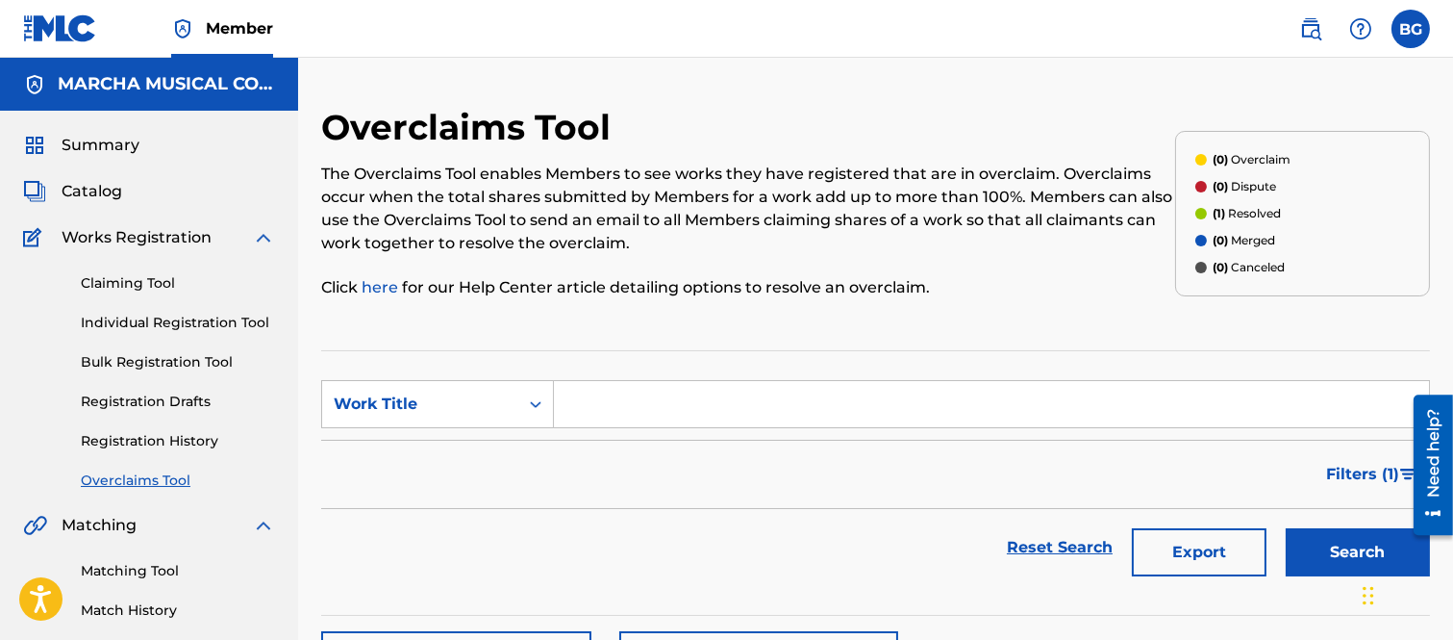
click at [609, 396] on input "Search Form" at bounding box center [991, 404] width 875 height 46
type input "m"
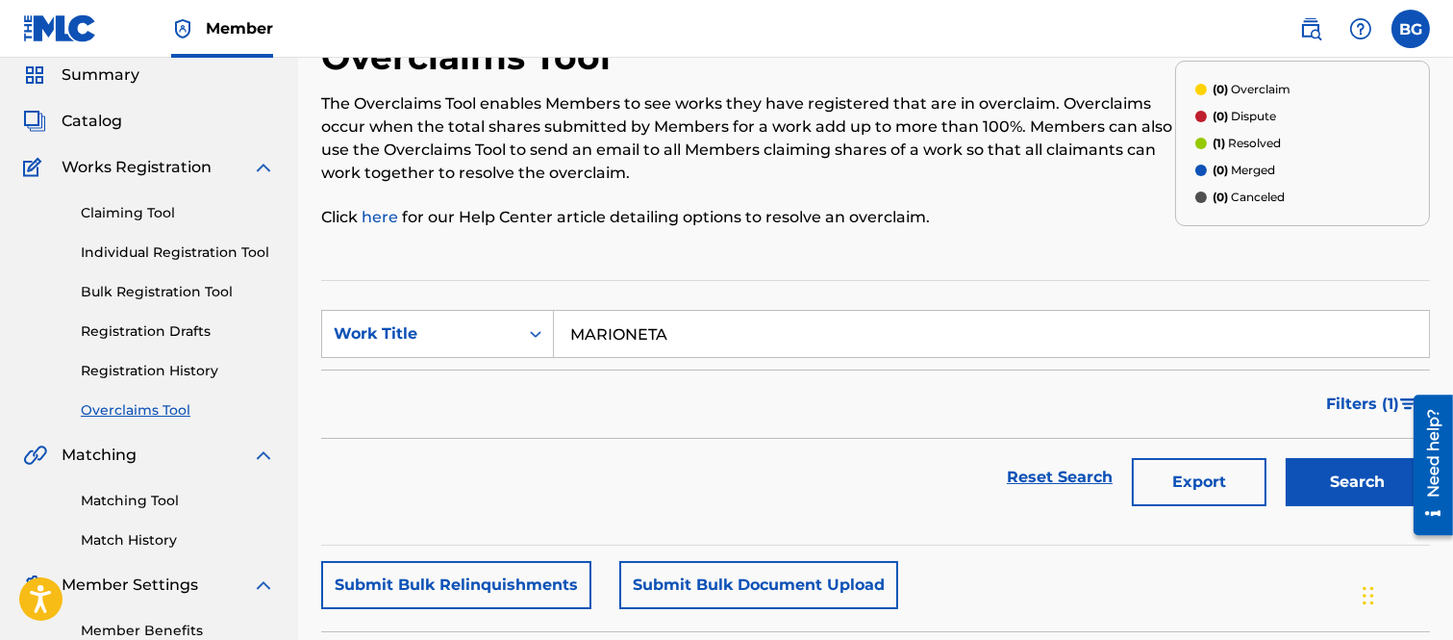
scroll to position [107, 0]
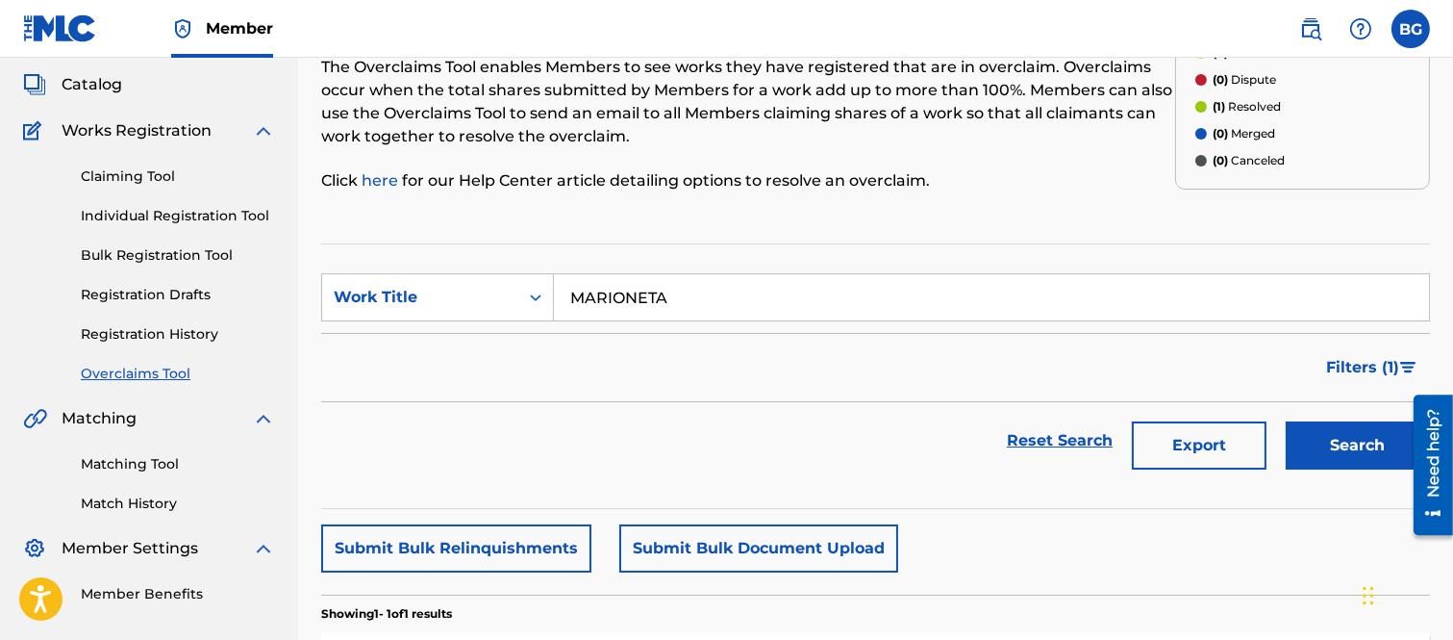
type input "MARIONETA"
click at [1356, 438] on button "Search" at bounding box center [1358, 445] width 144 height 48
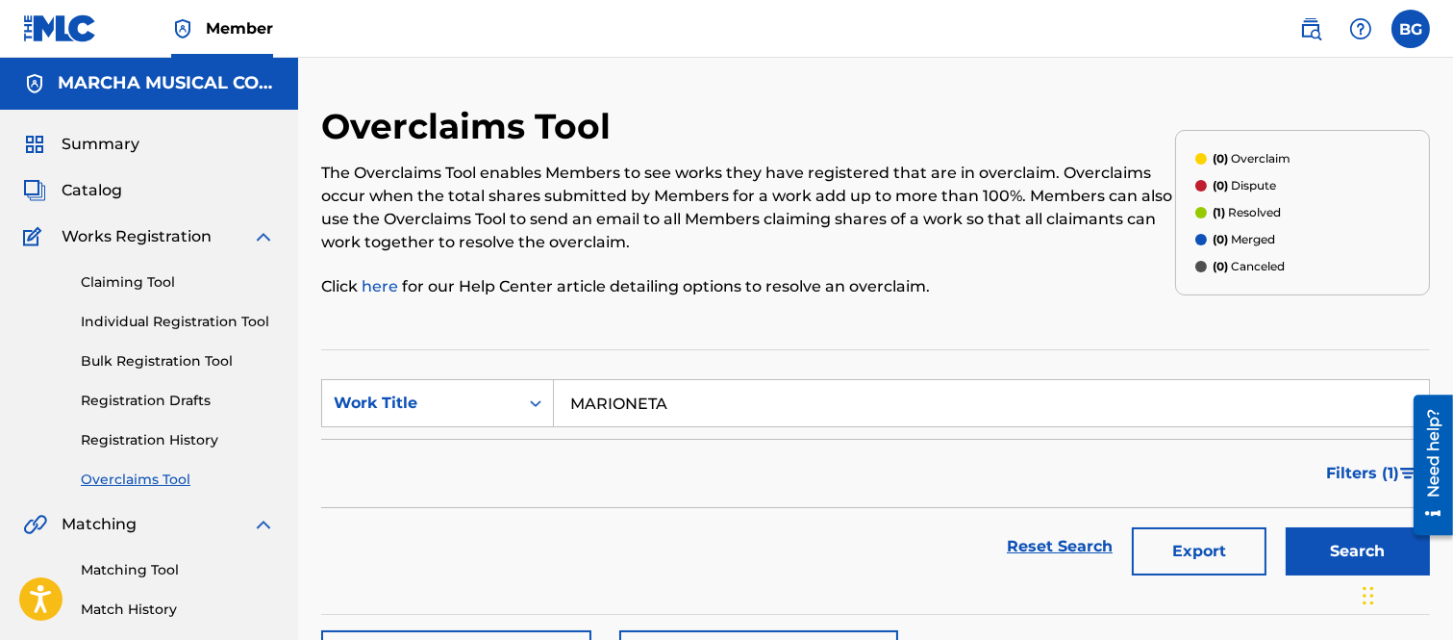
scroll to position [0, 0]
click at [81, 187] on span "Catalog" at bounding box center [92, 191] width 61 height 23
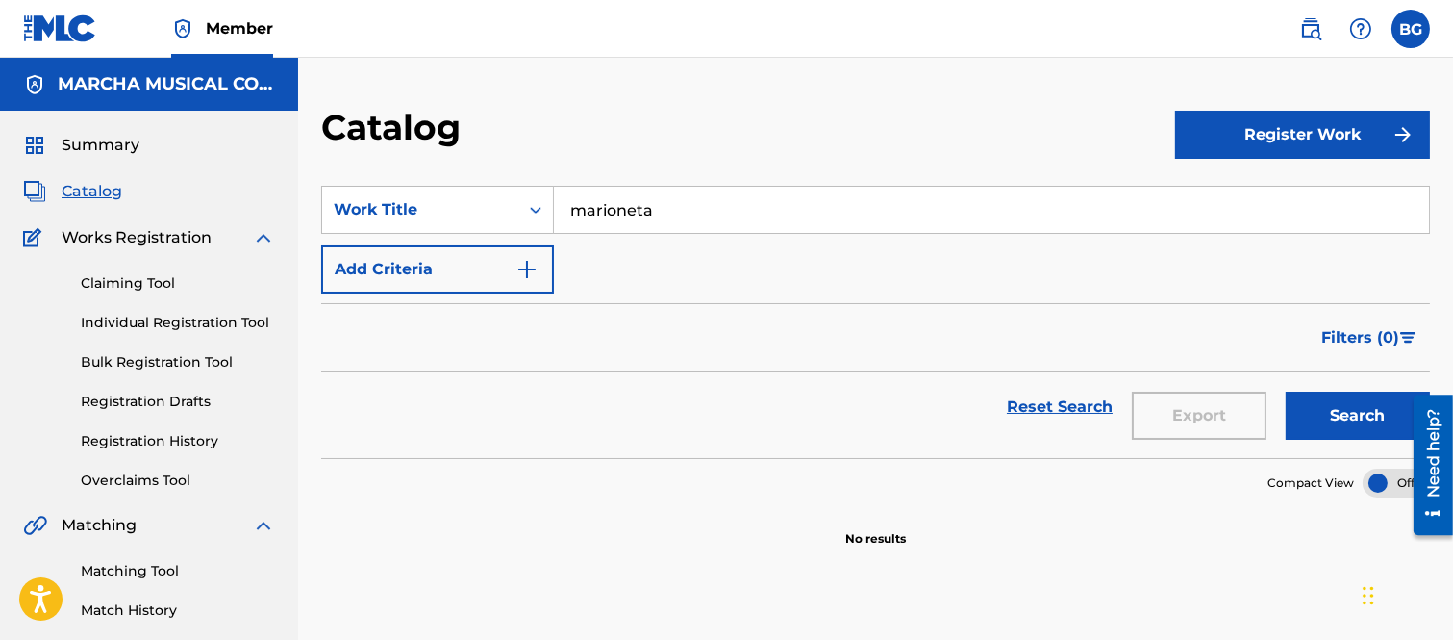
click at [679, 216] on input "marioneta" at bounding box center [991, 210] width 875 height 46
type input "m"
type input "VENGO DE ENGAÑARTE"
click at [1318, 408] on button "Search" at bounding box center [1358, 415] width 144 height 48
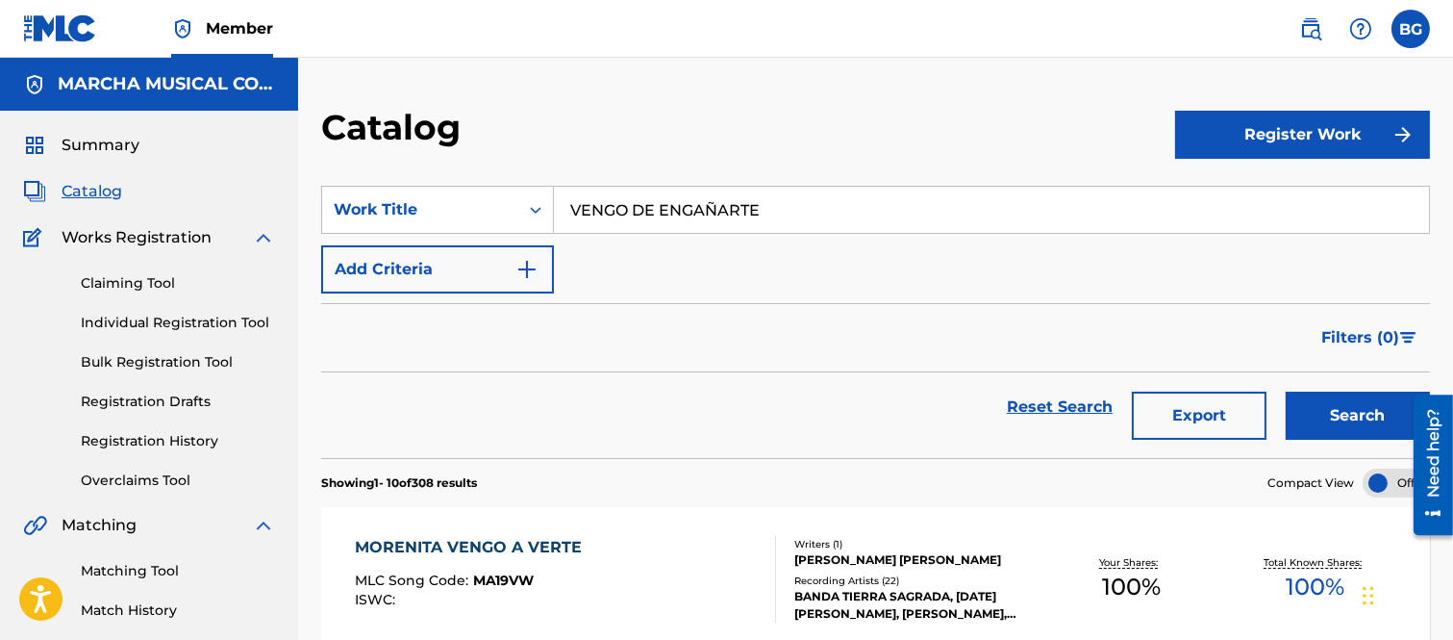
click at [161, 436] on link "Registration History" at bounding box center [178, 441] width 194 height 20
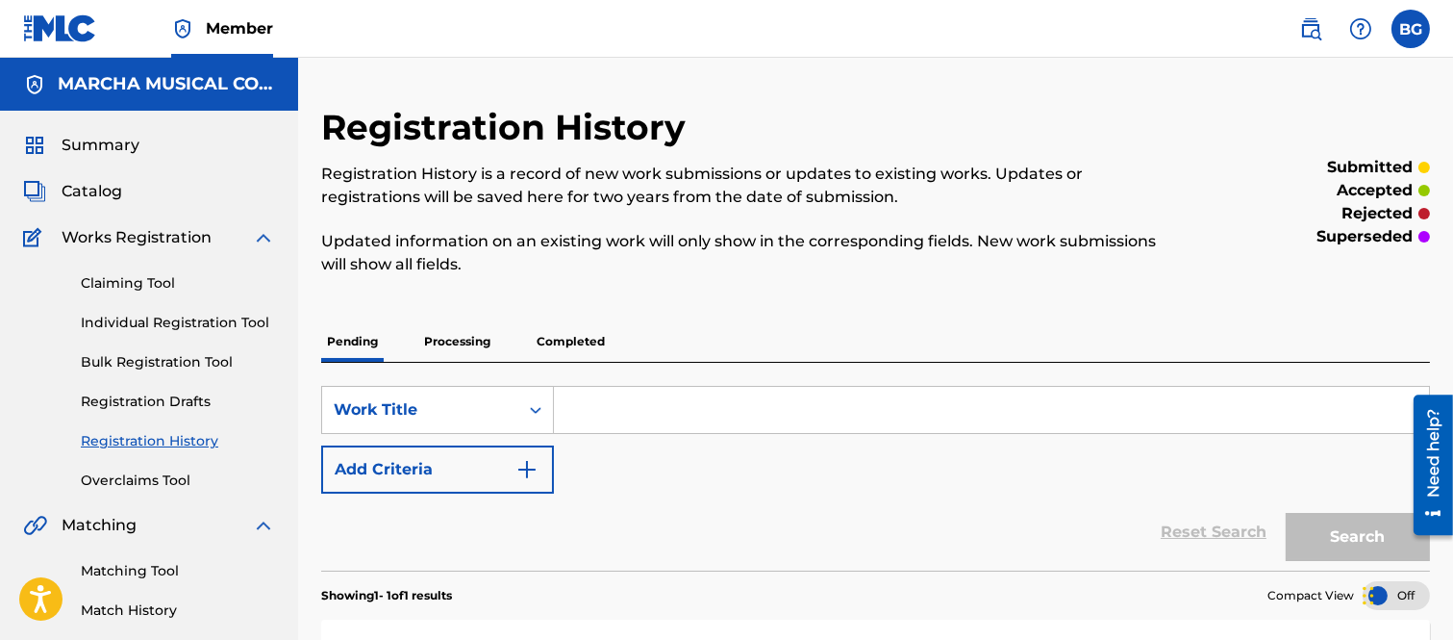
click at [597, 411] on input "Search Form" at bounding box center [991, 410] width 875 height 46
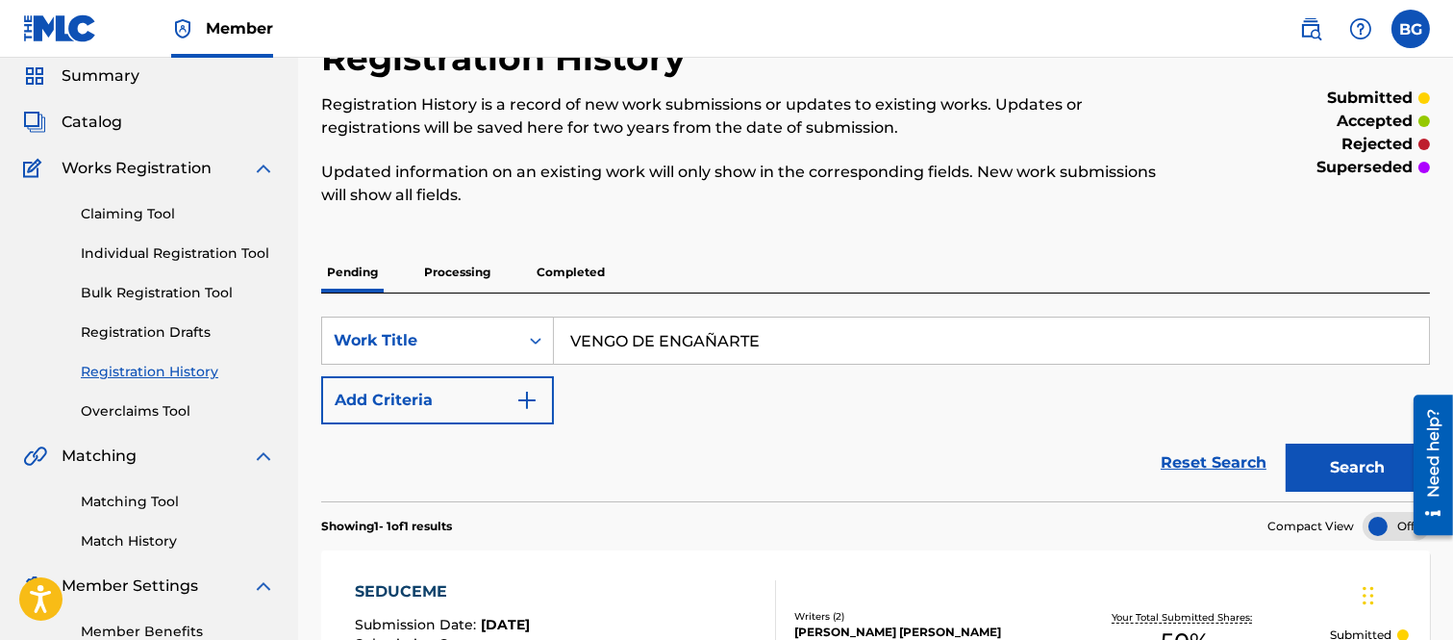
scroll to position [107, 0]
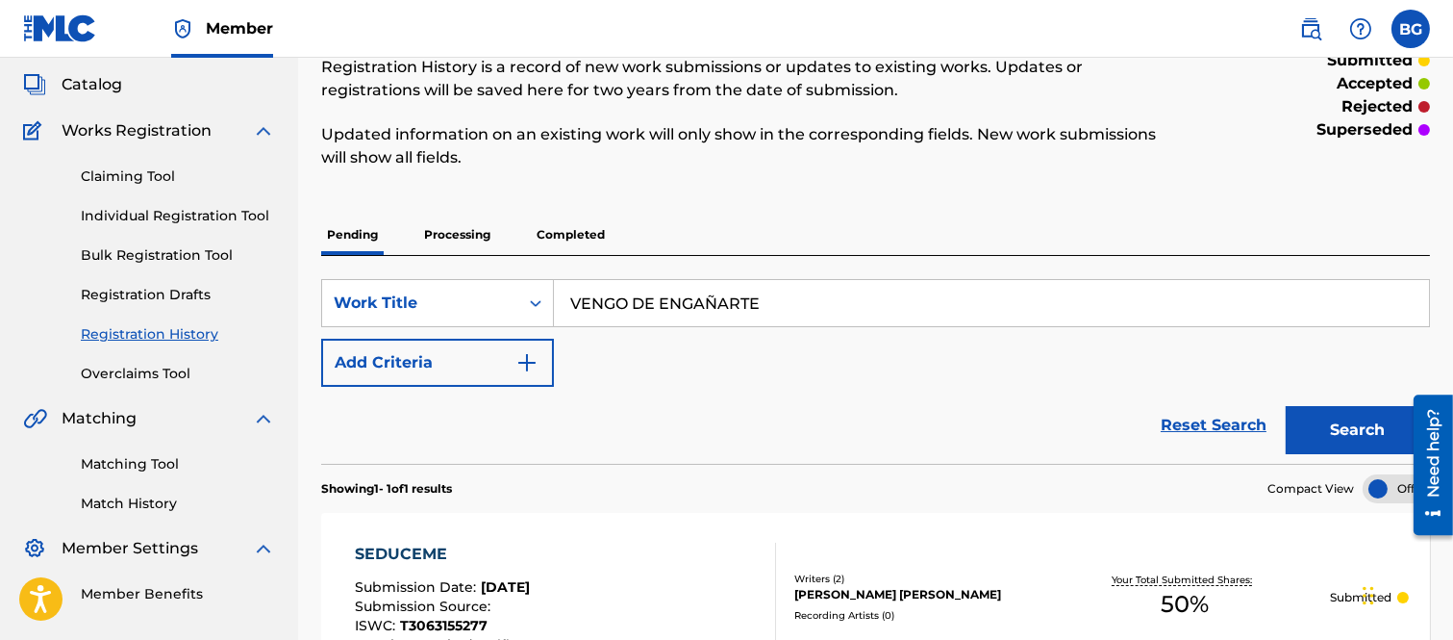
type input "VENGO DE ENGAÑARTE"
click at [1337, 421] on button "Search" at bounding box center [1358, 430] width 144 height 48
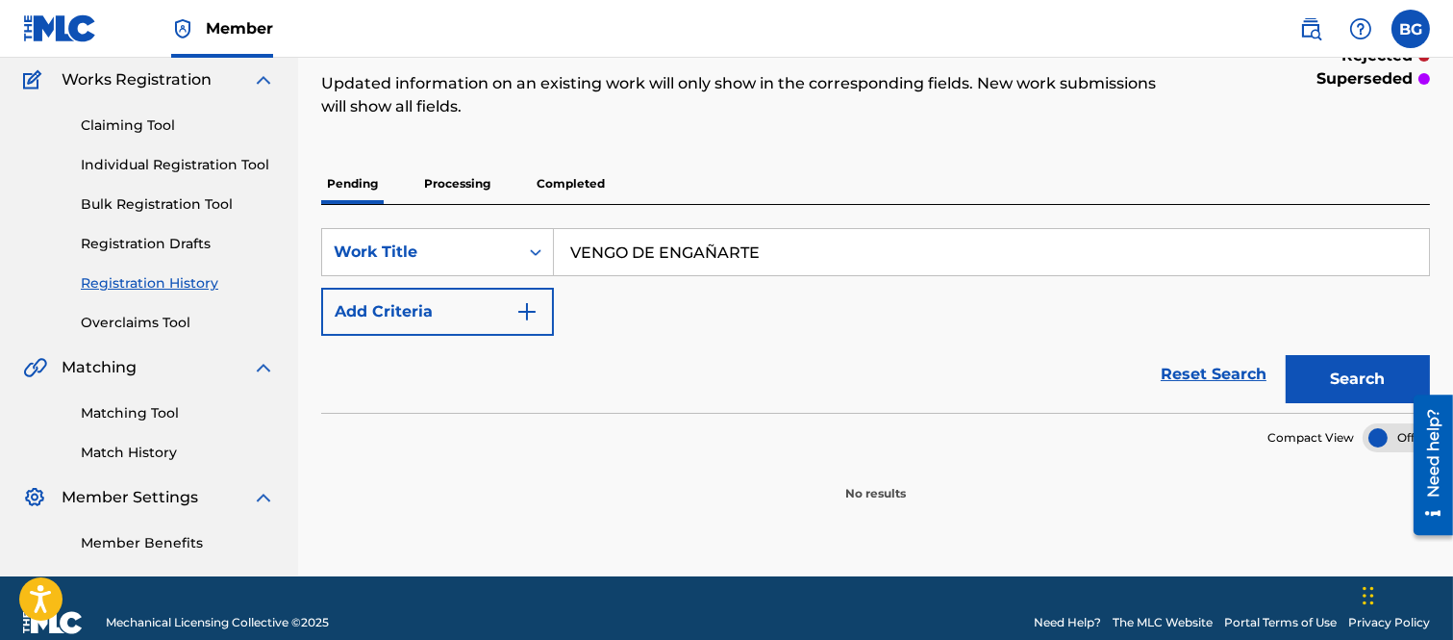
scroll to position [186, 0]
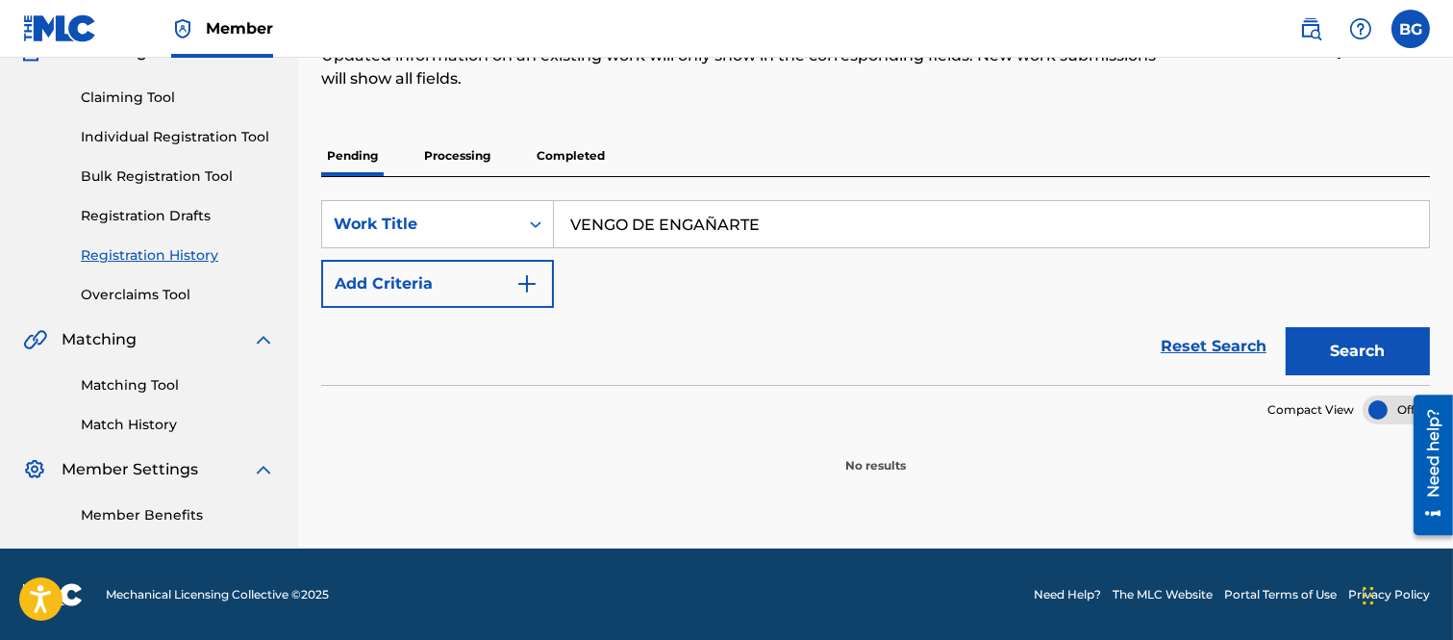
click at [444, 151] on p "Processing" at bounding box center [457, 156] width 78 height 40
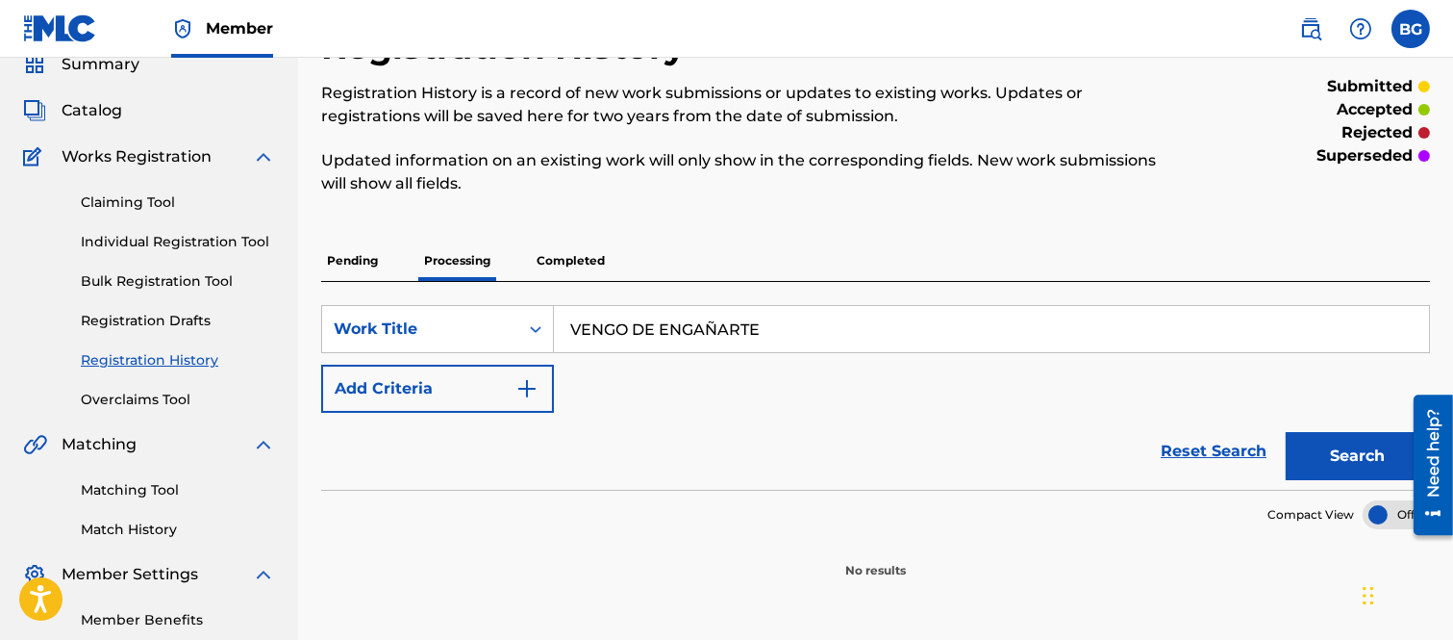
scroll to position [186, 0]
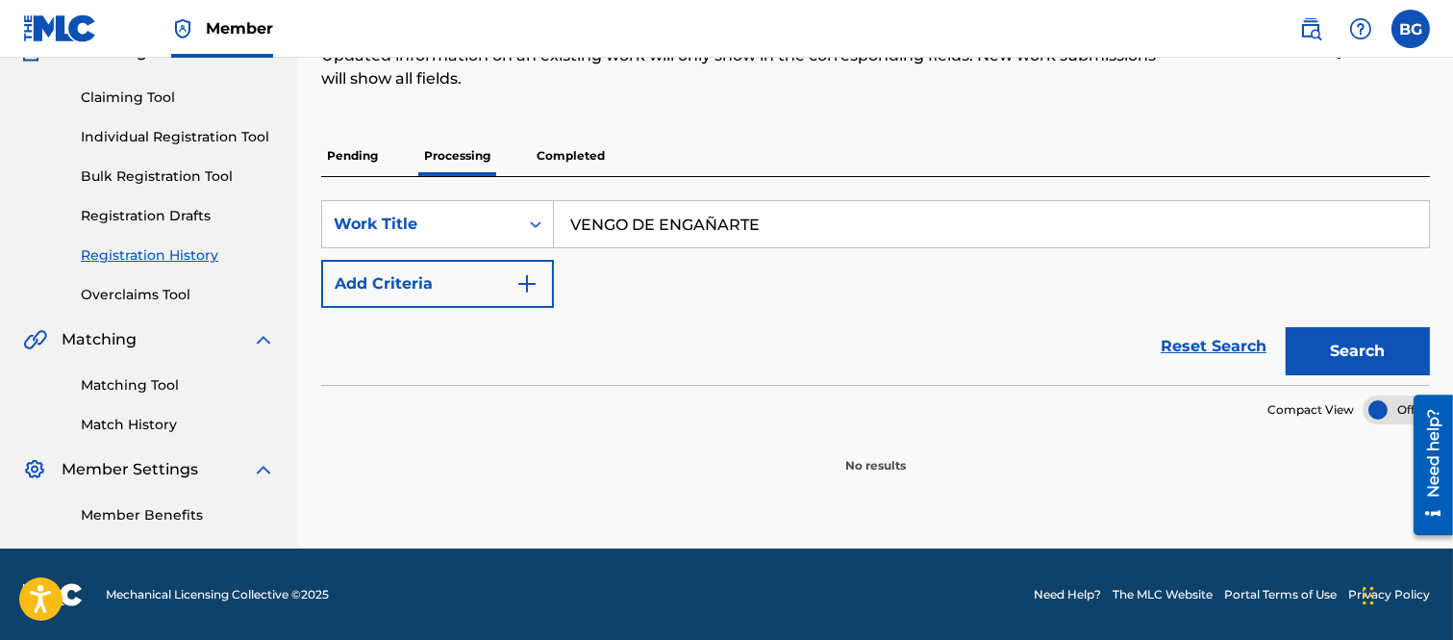
click at [578, 148] on p "Completed" at bounding box center [571, 156] width 80 height 40
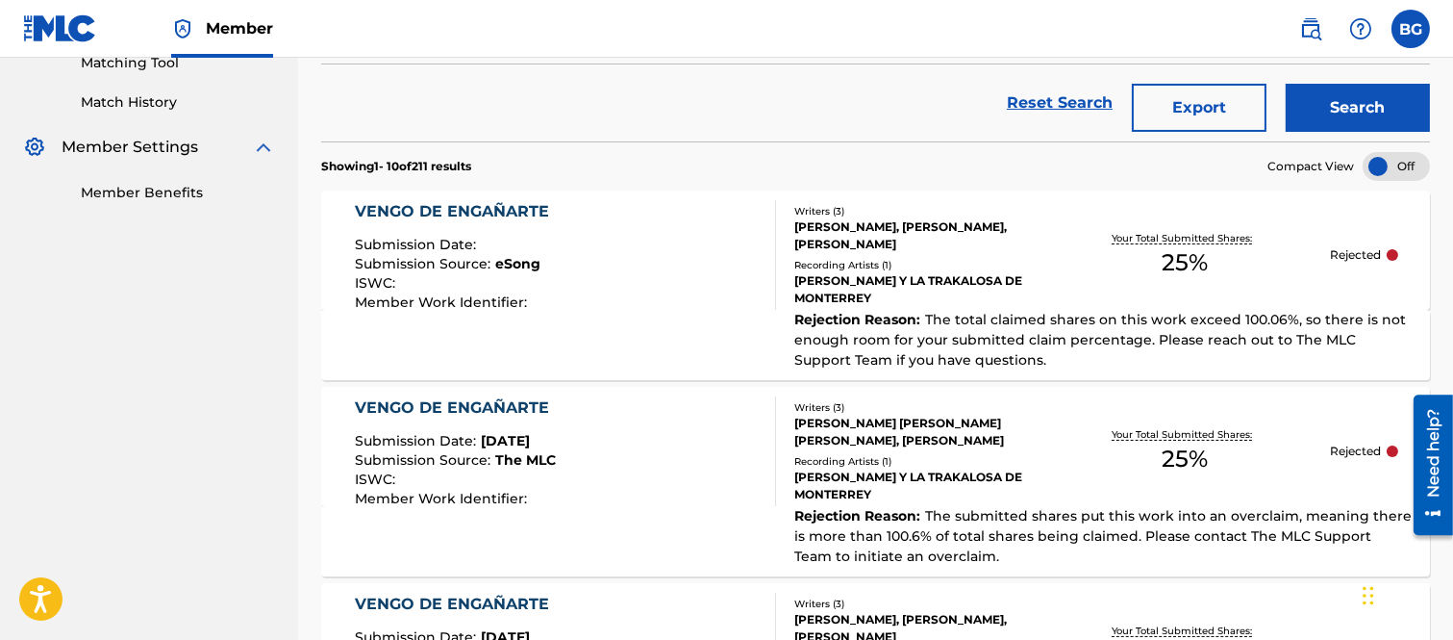
scroll to position [544, 0]
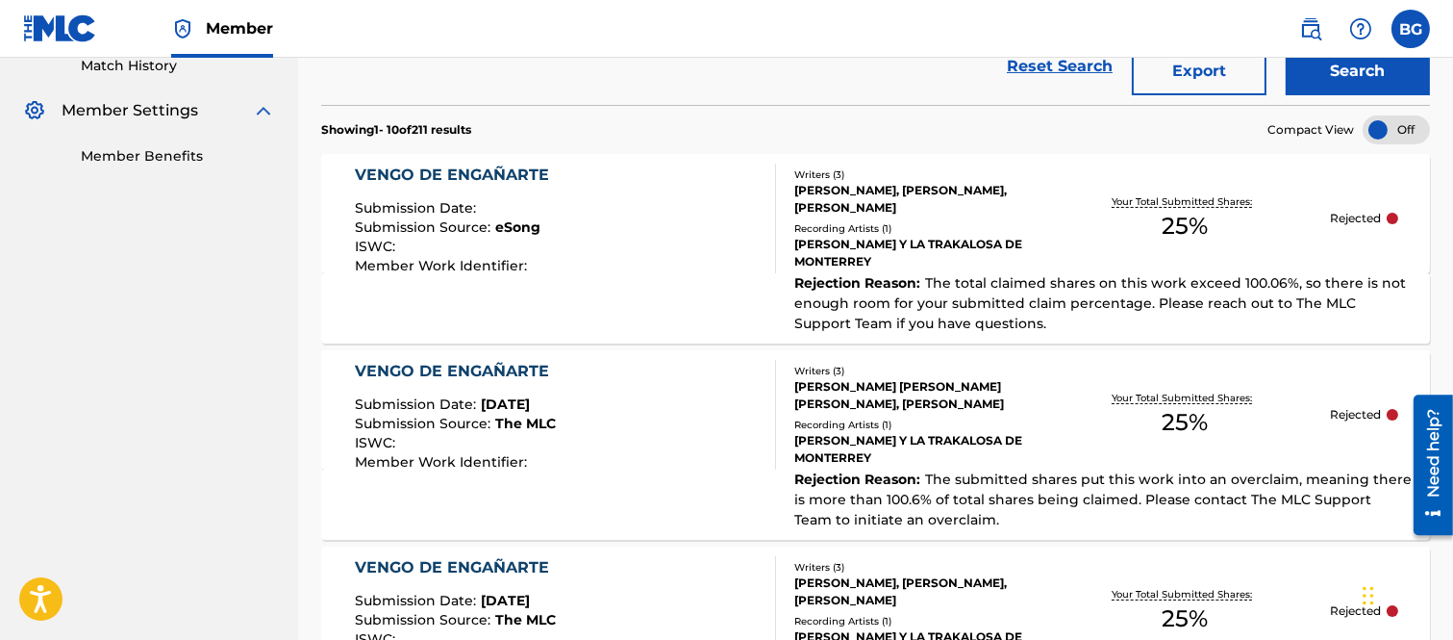
click at [447, 176] on div "VENGO DE ENGAÑARTE" at bounding box center [457, 175] width 204 height 23
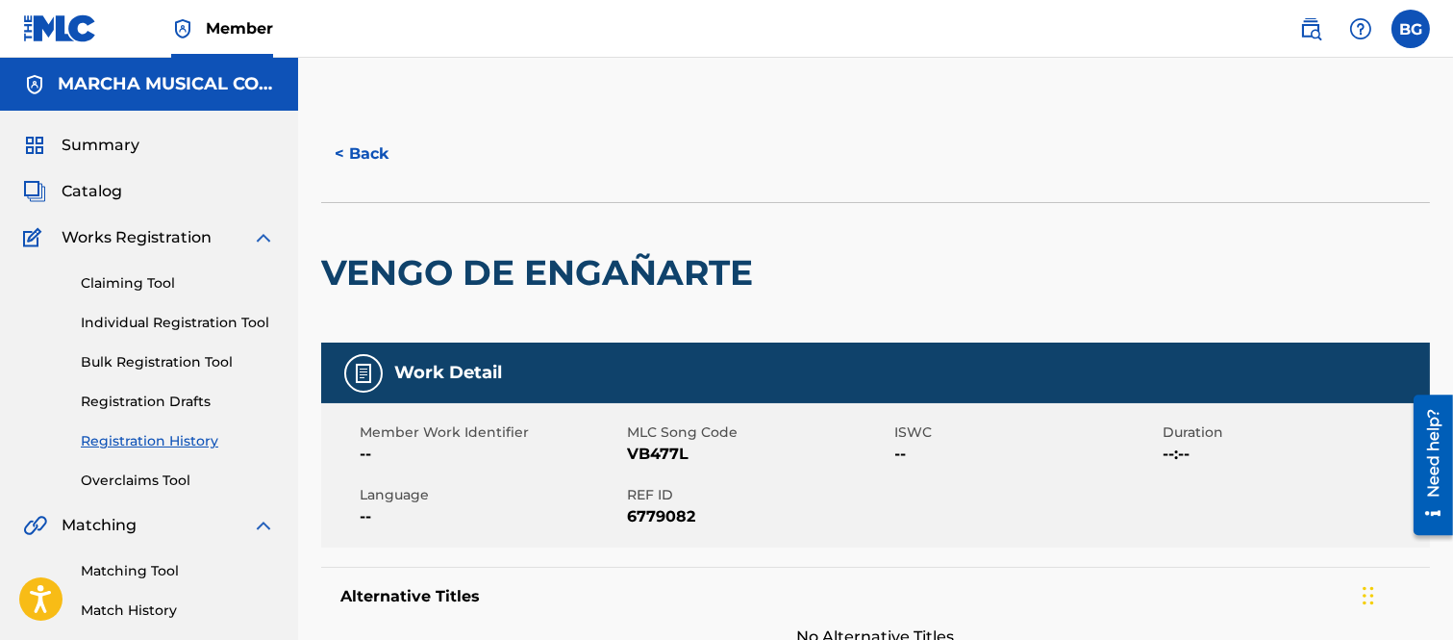
click at [344, 149] on button "< Back" at bounding box center [378, 154] width 115 height 48
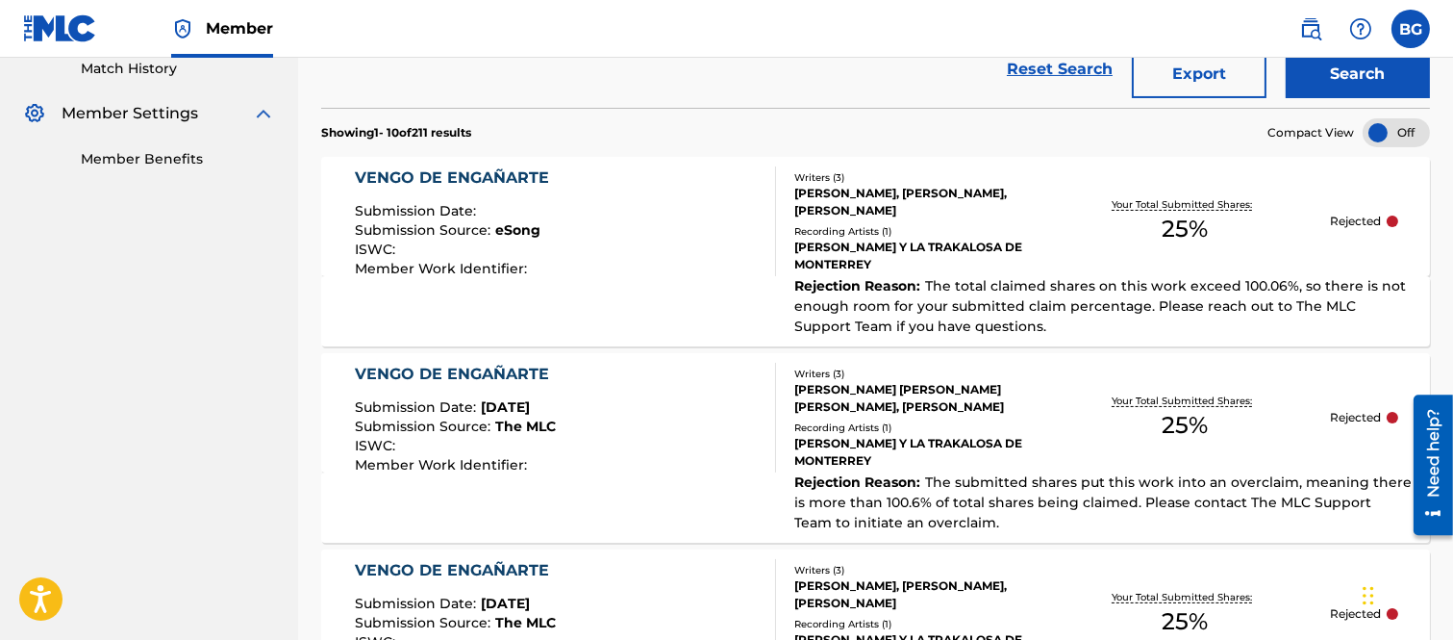
scroll to position [613, 0]
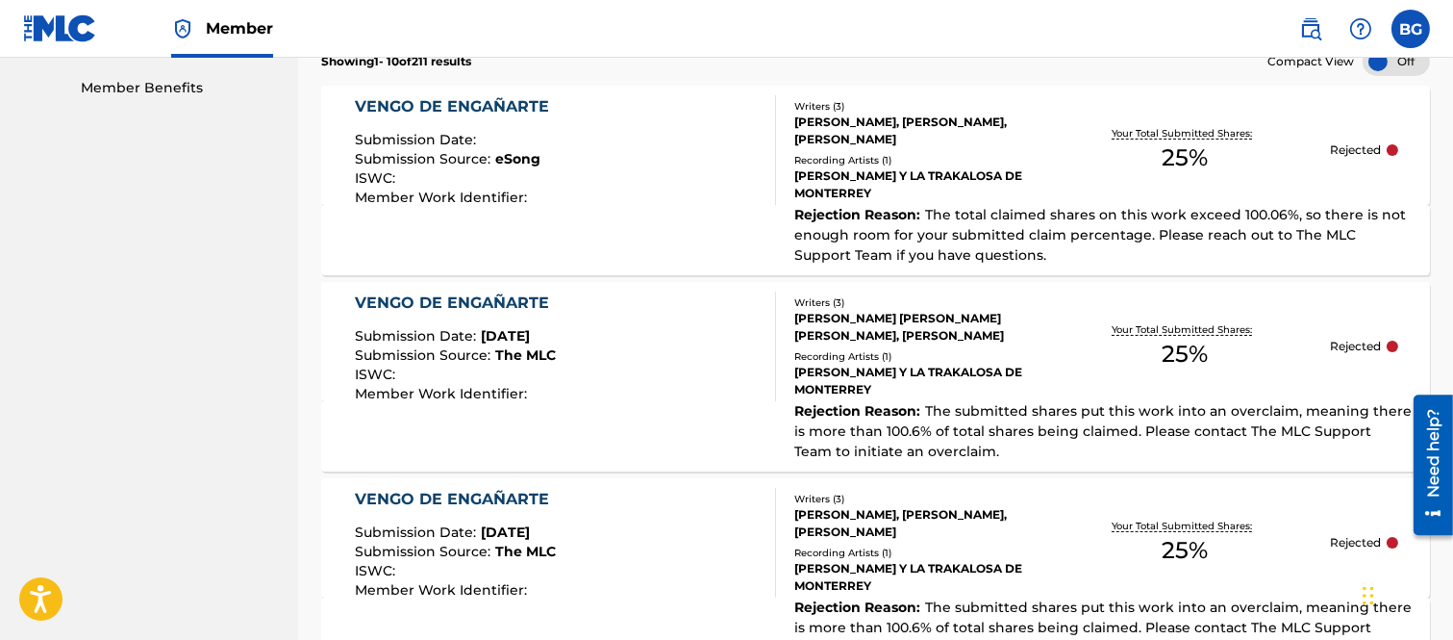
click at [445, 303] on div "VENGO DE ENGAÑARTE" at bounding box center [457, 302] width 204 height 23
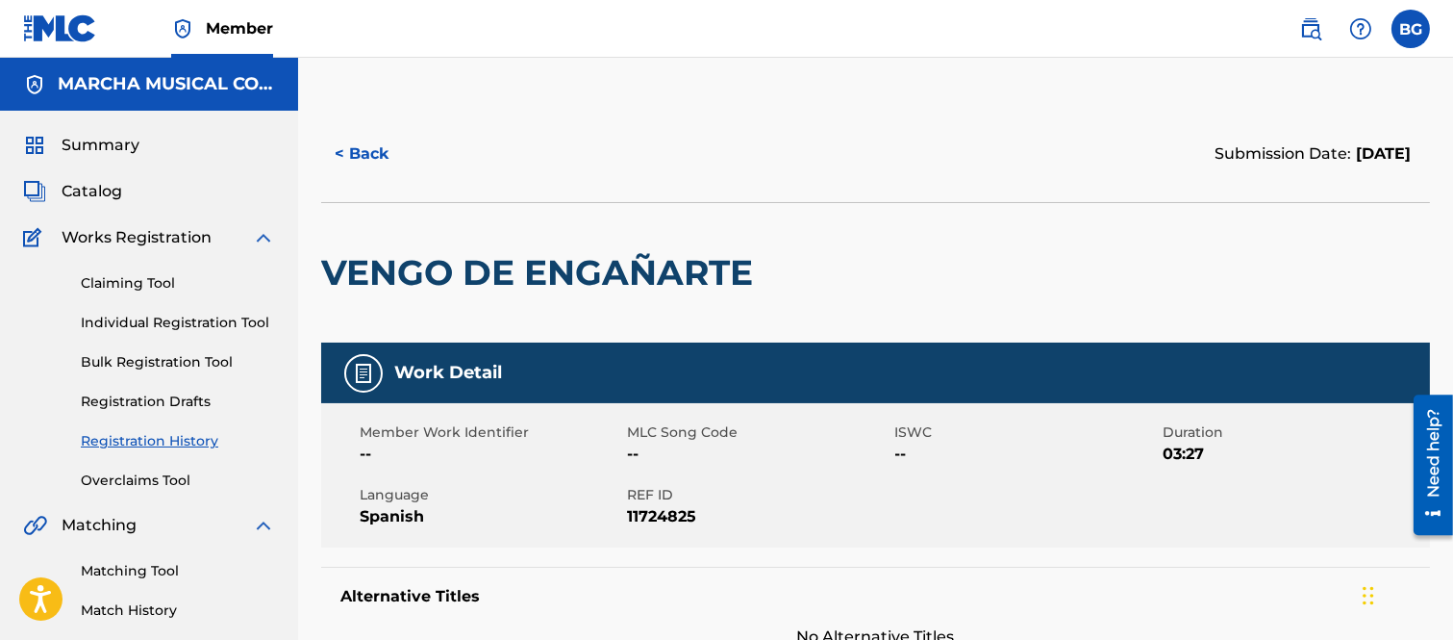
click at [342, 152] on button "< Back" at bounding box center [378, 154] width 115 height 48
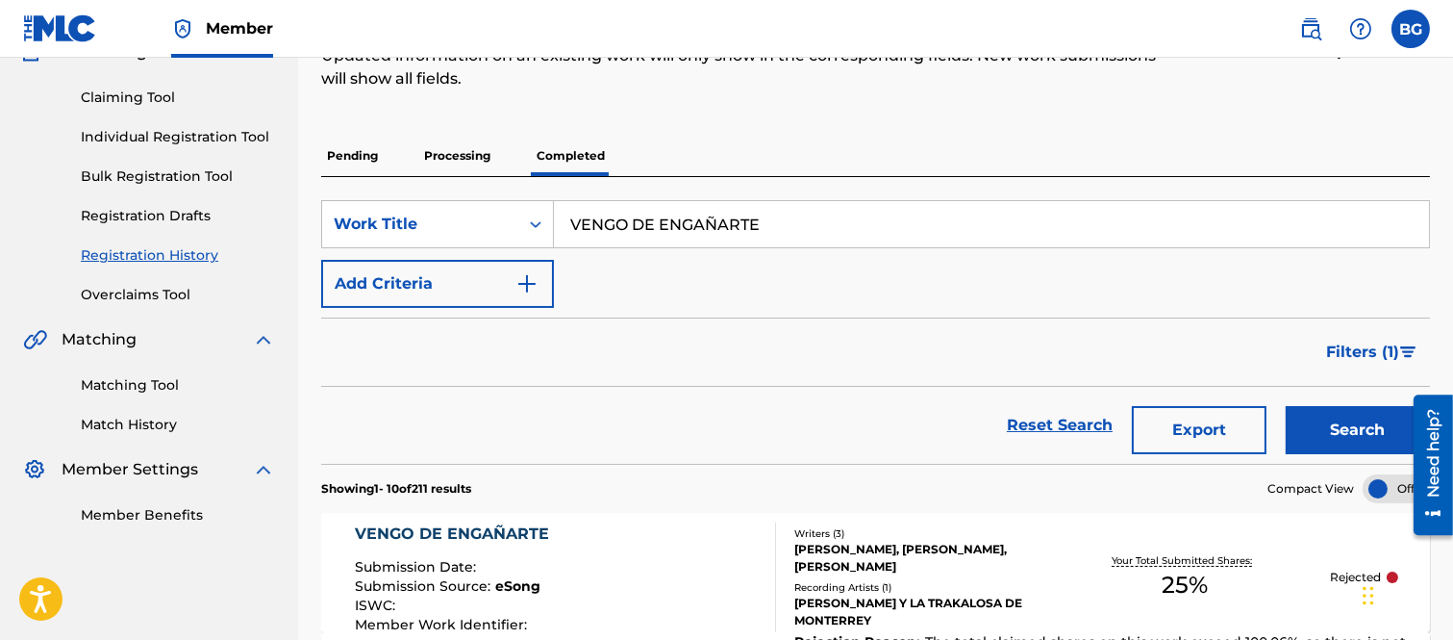
click at [494, 532] on div "VENGO DE ENGAÑARTE" at bounding box center [457, 533] width 204 height 23
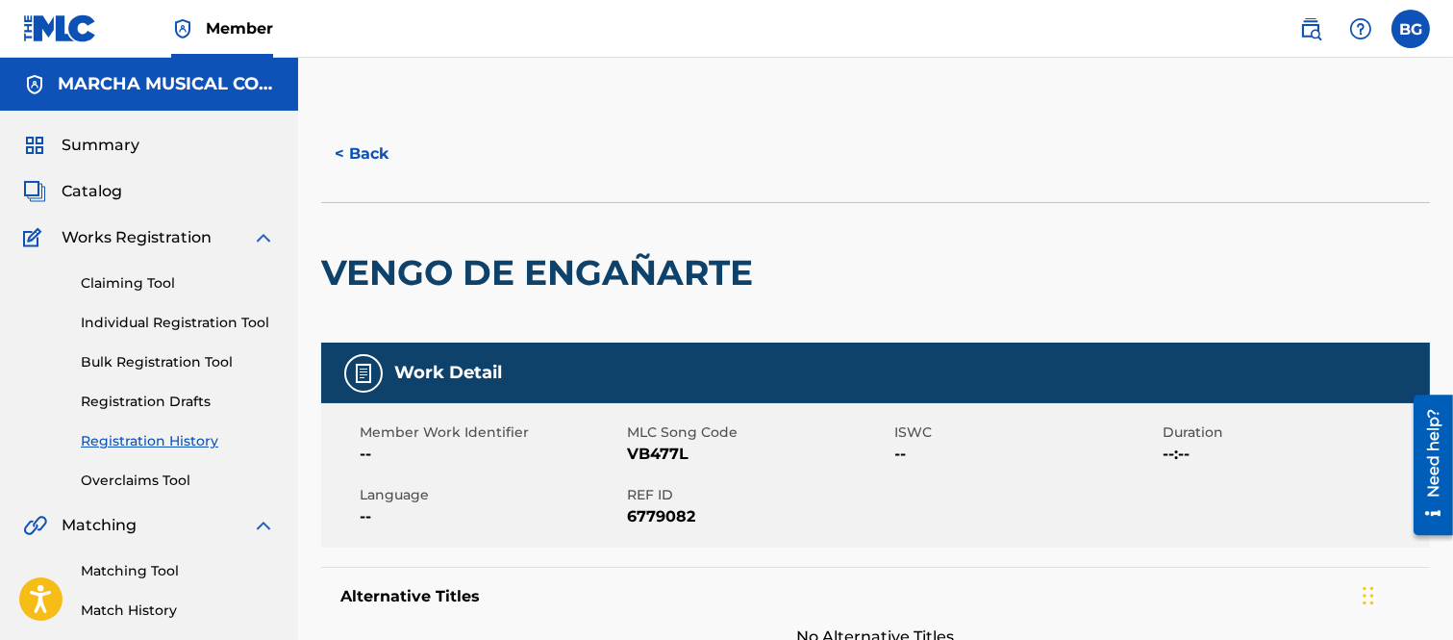
click at [349, 150] on button "< Back" at bounding box center [378, 154] width 115 height 48
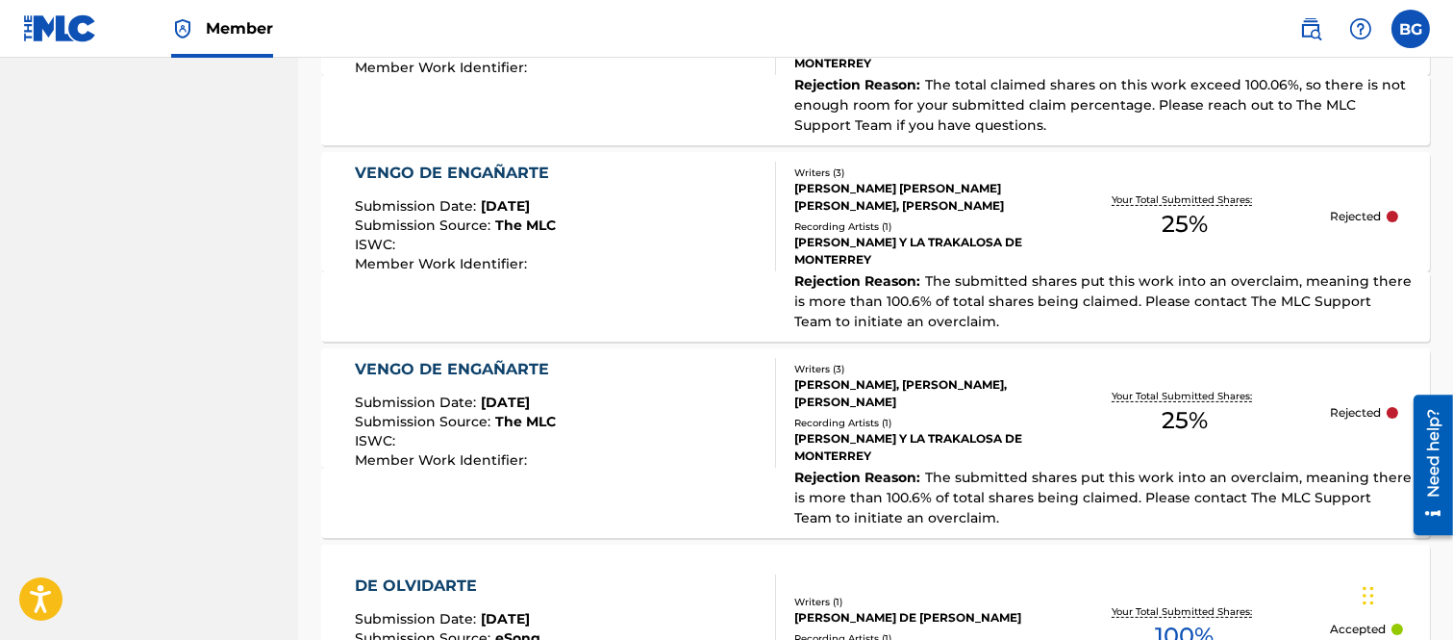
scroll to position [827, 0]
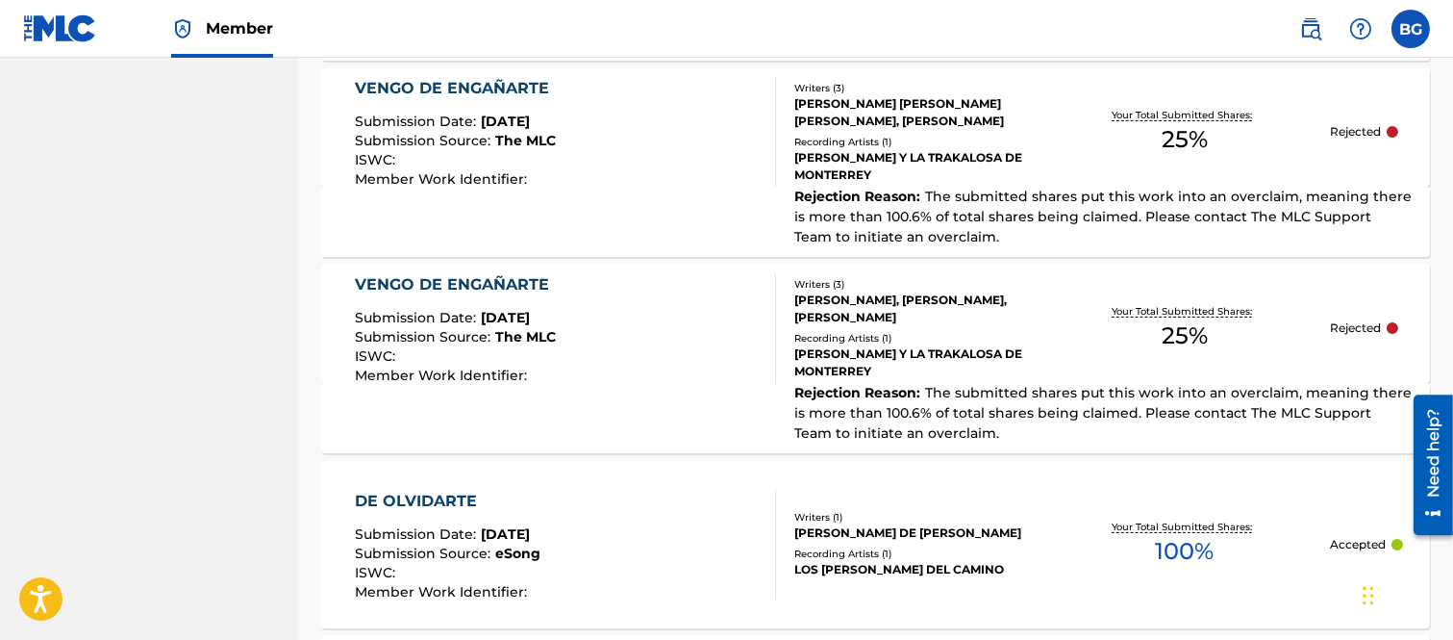
click at [477, 284] on div "VENGO DE ENGAÑARTE" at bounding box center [457, 284] width 204 height 23
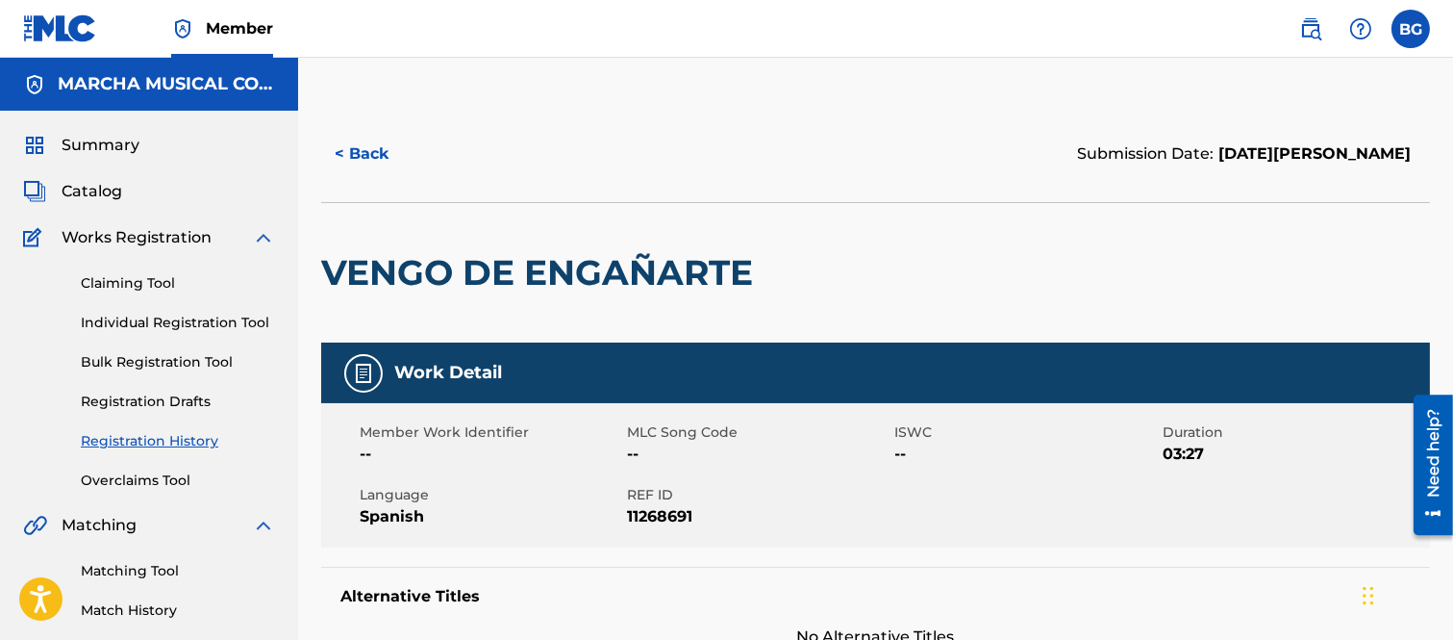
click at [344, 150] on button "< Back" at bounding box center [378, 154] width 115 height 48
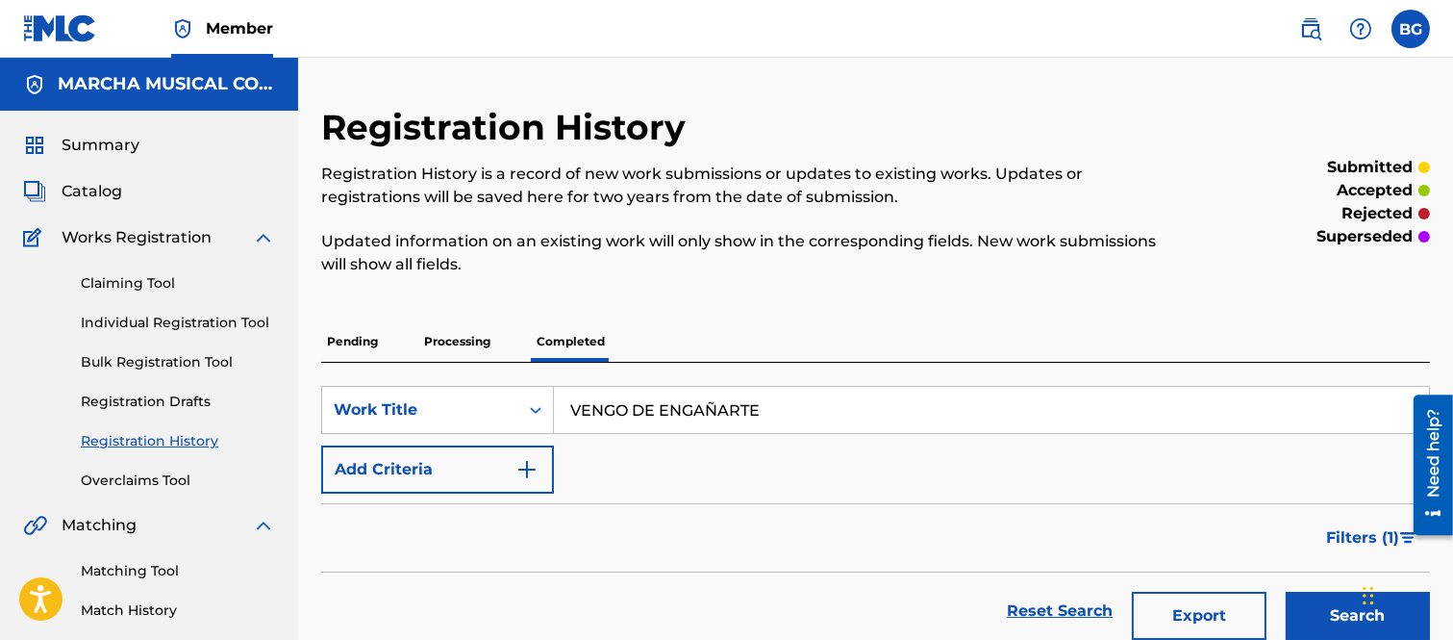
drag, startPoint x: 106, startPoint y: 190, endPoint x: 116, endPoint y: 195, distance: 11.6
click at [106, 190] on span "Catalog" at bounding box center [92, 191] width 61 height 23
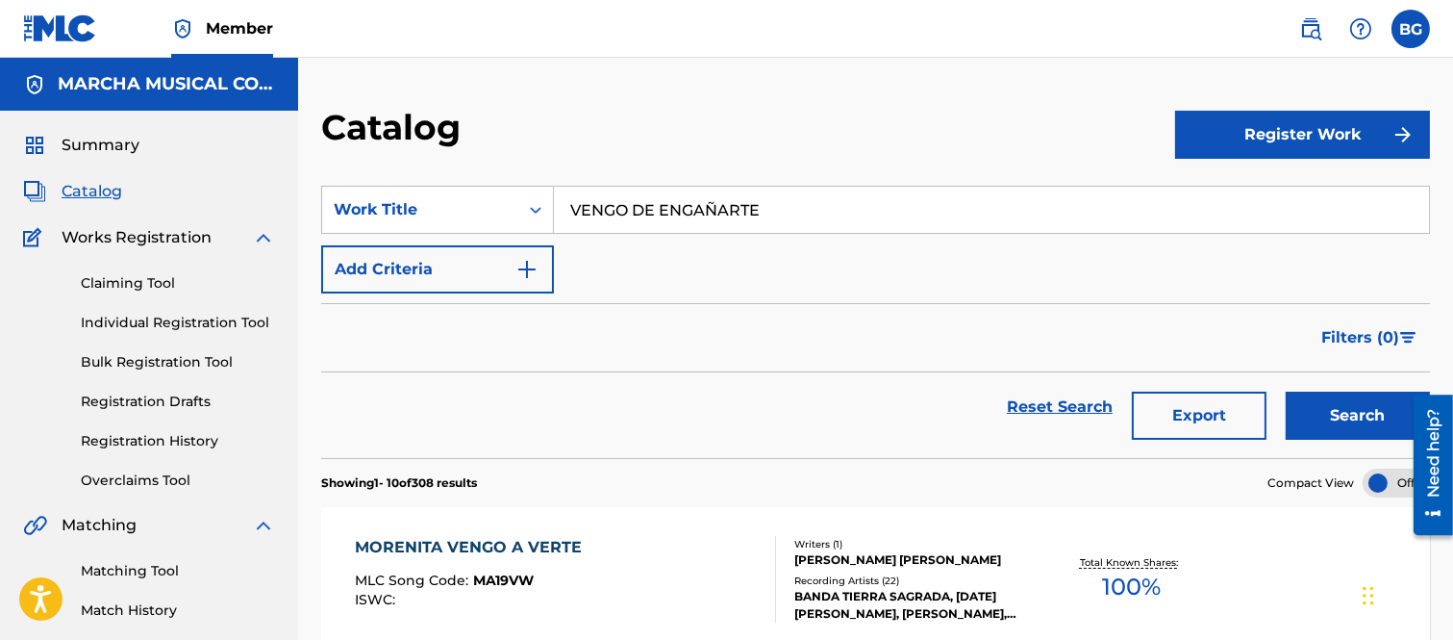
click at [780, 206] on input "VENGO DE ENGAÑARTE" at bounding box center [991, 210] width 875 height 46
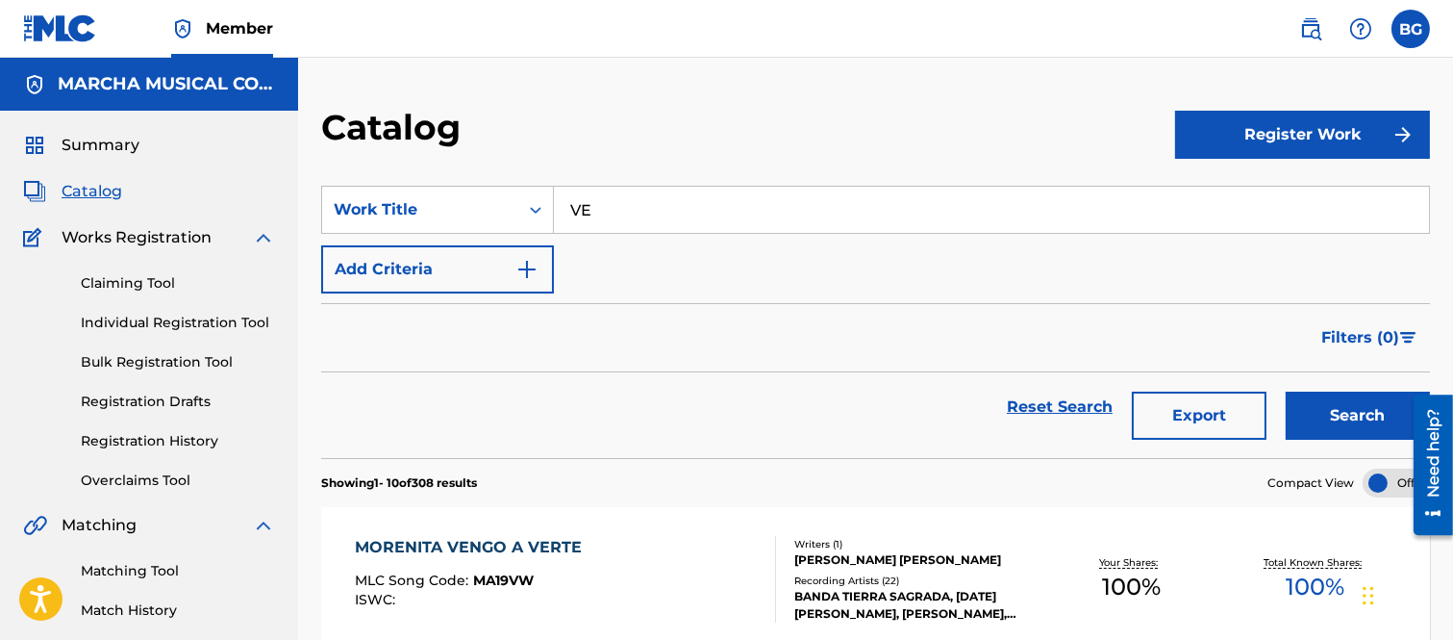
type input "V"
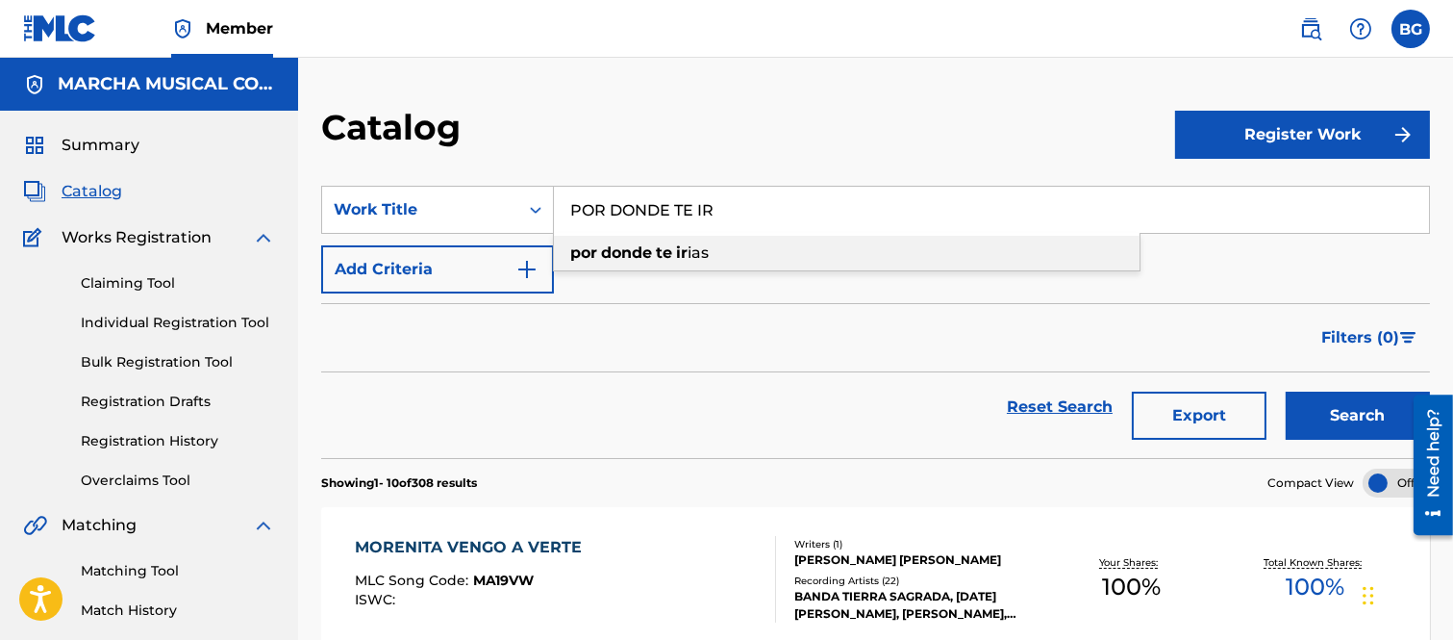
click at [647, 248] on strong "donde" at bounding box center [626, 252] width 51 height 18
type input "por donde te irias"
click at [1351, 416] on button "Search" at bounding box center [1358, 415] width 144 height 48
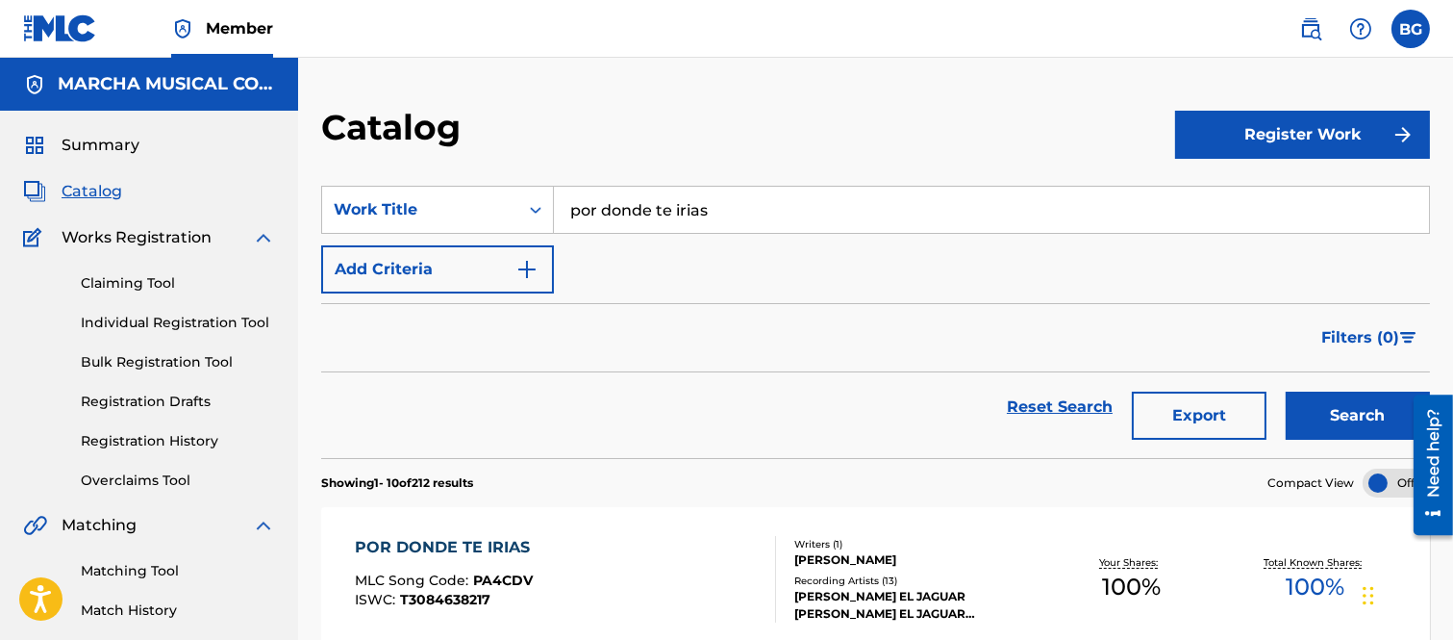
scroll to position [214, 0]
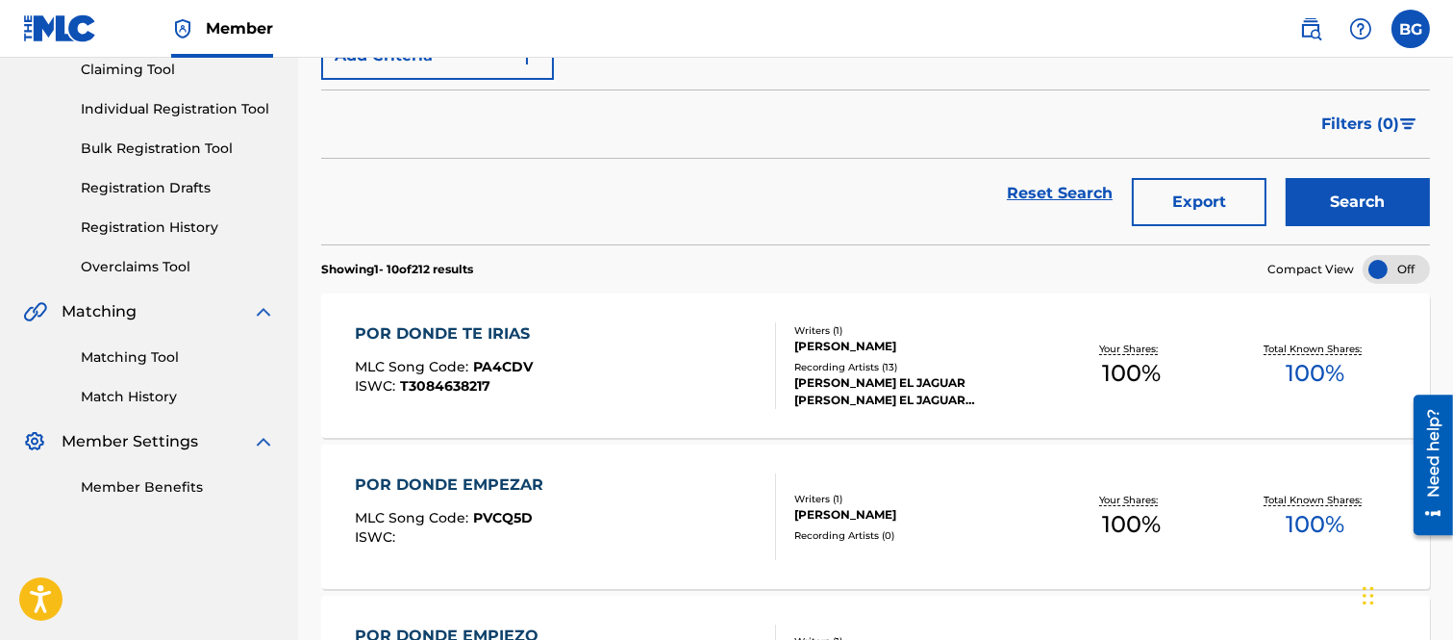
click at [449, 328] on div "POR DONDE TE IRIAS" at bounding box center [447, 333] width 185 height 23
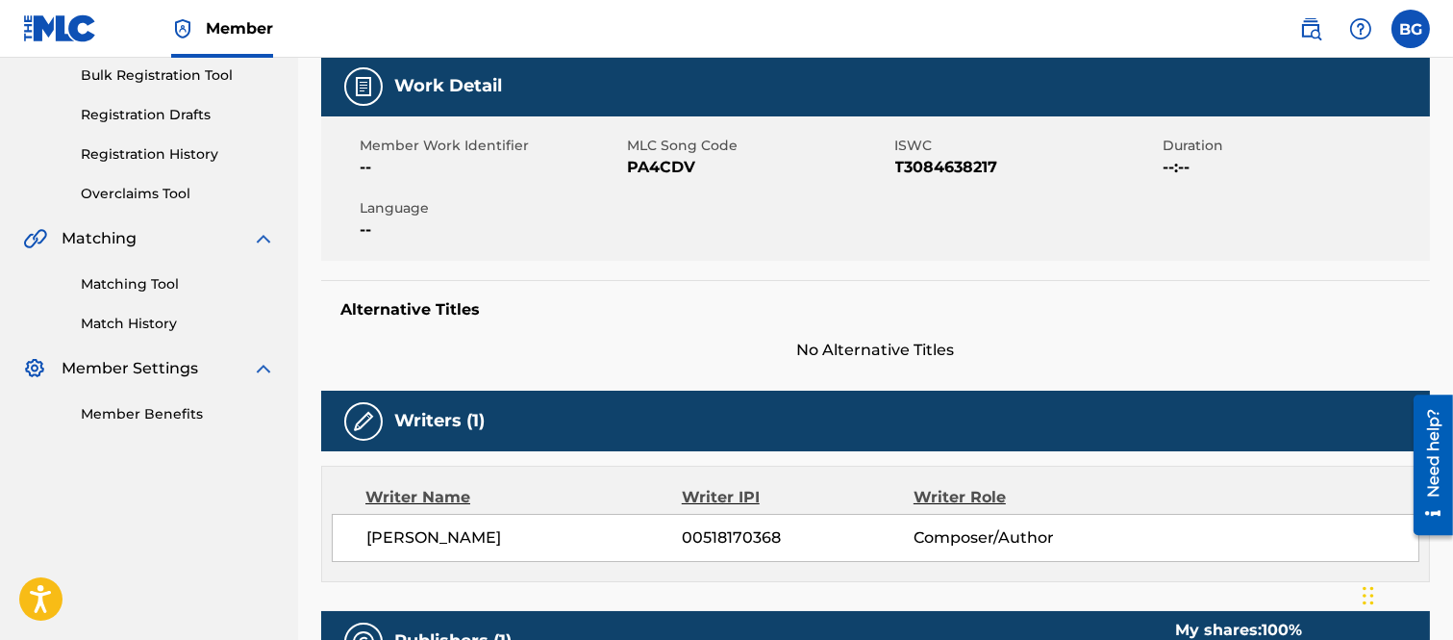
scroll to position [214, 0]
